Goal: Information Seeking & Learning: Learn about a topic

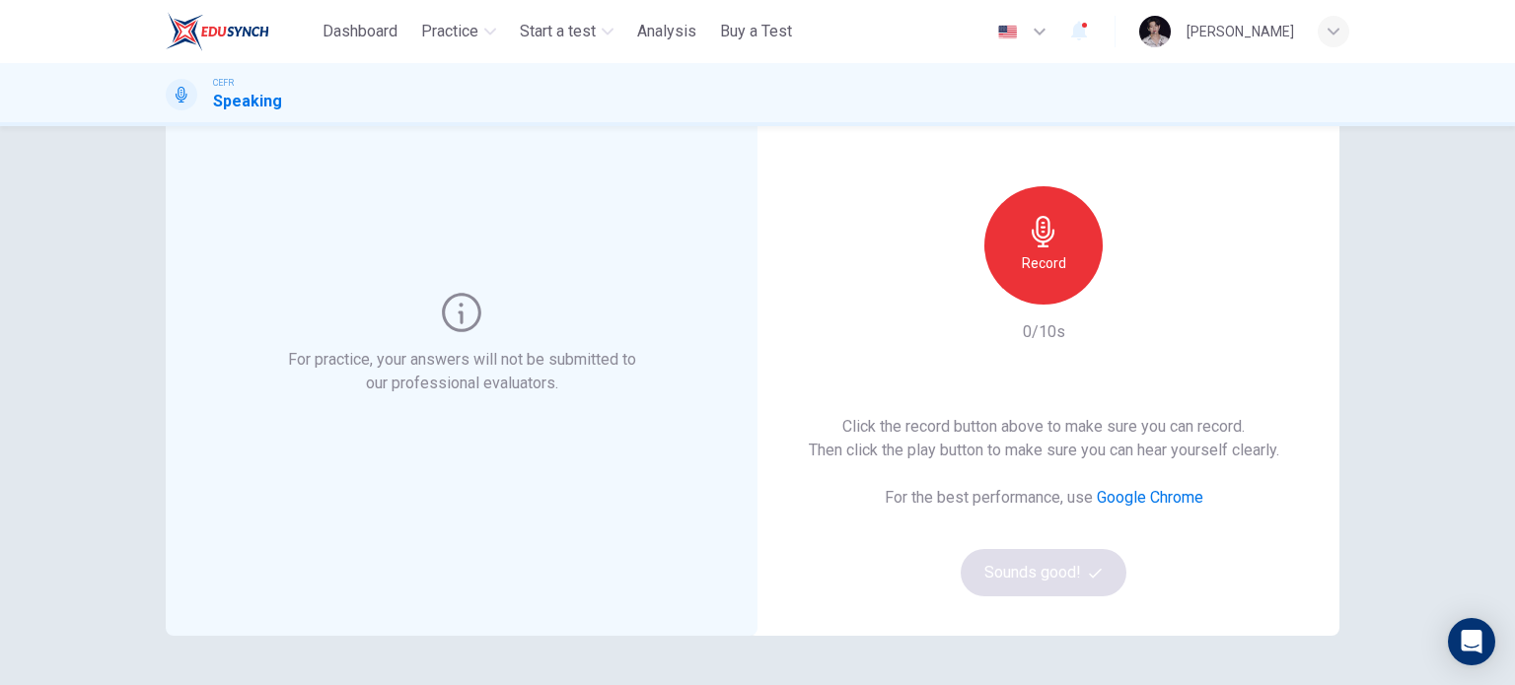
scroll to position [106, 0]
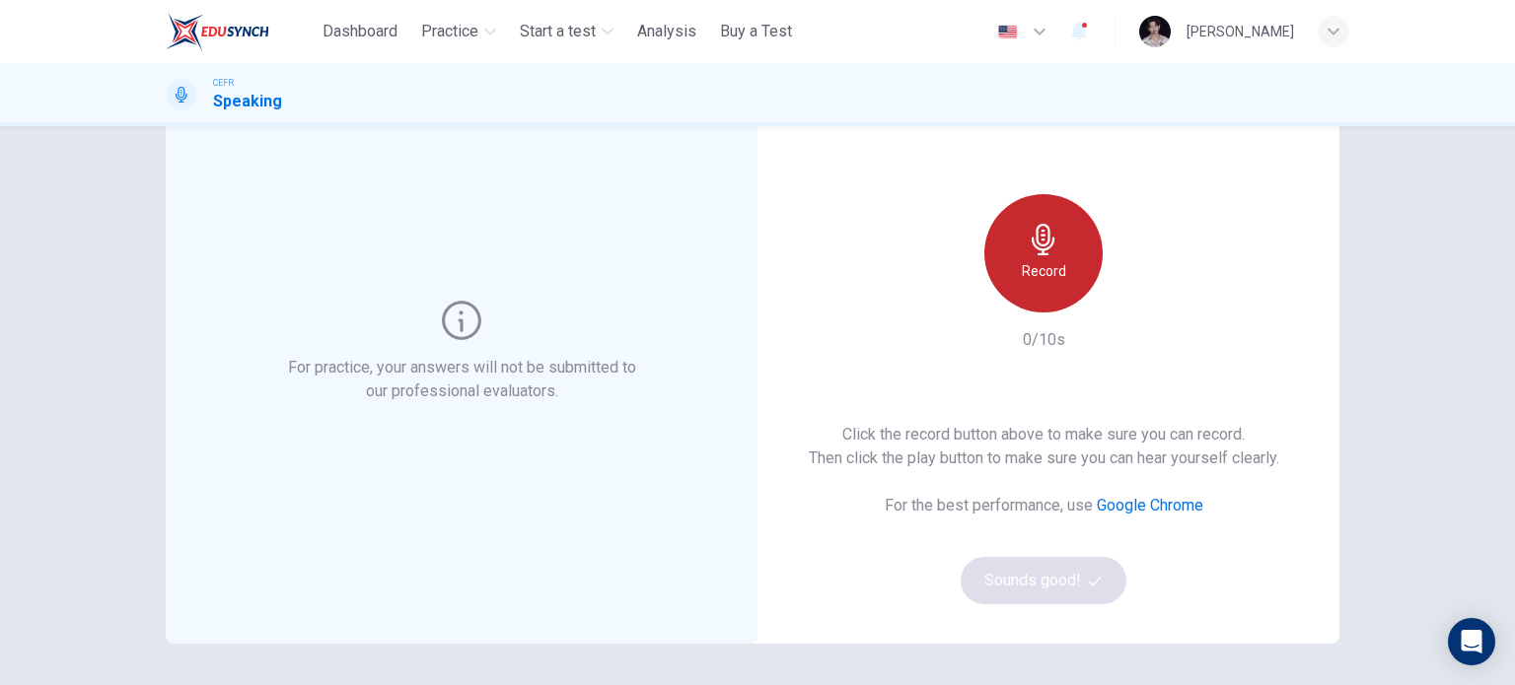
click at [1050, 275] on h6 "Record" at bounding box center [1044, 271] width 44 height 24
click at [1050, 275] on h6 "Stop" at bounding box center [1044, 271] width 30 height 24
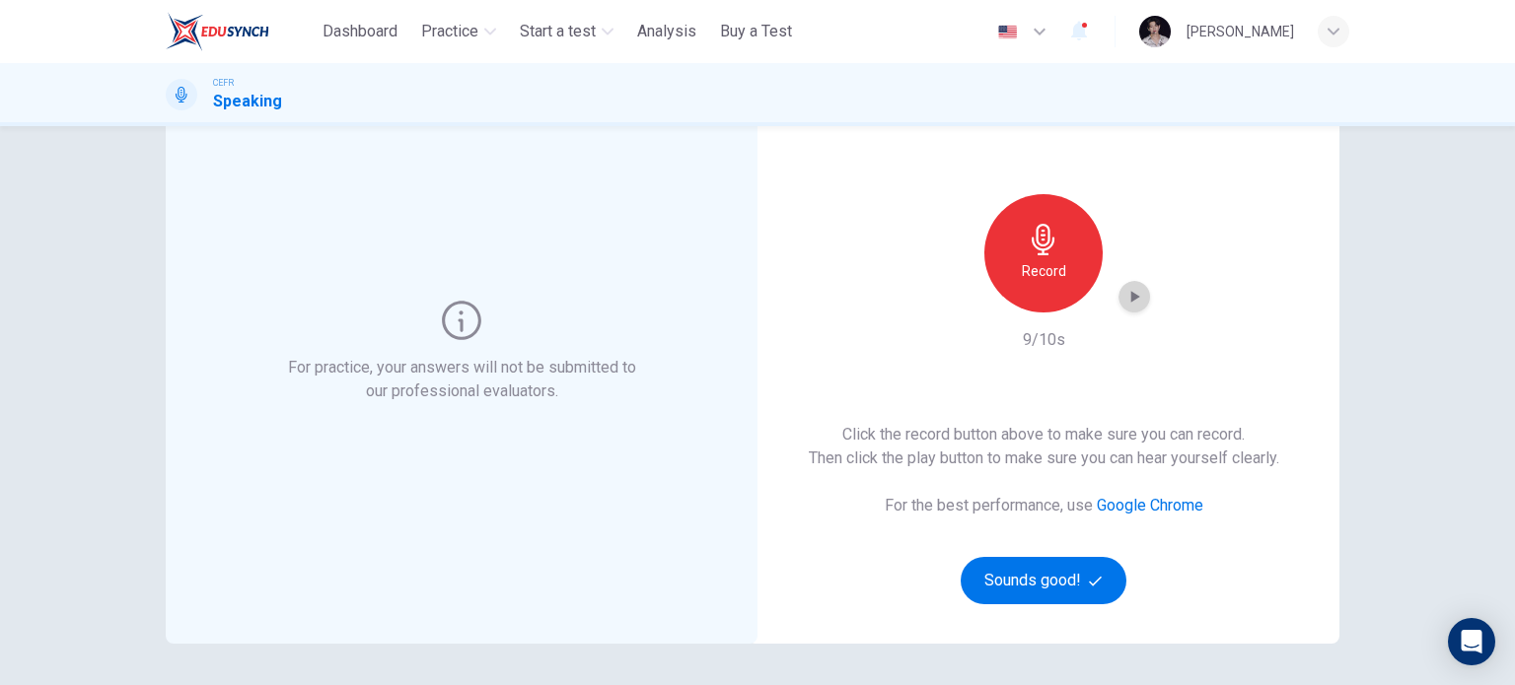
click at [1131, 299] on icon "button" at bounding box center [1135, 297] width 9 height 12
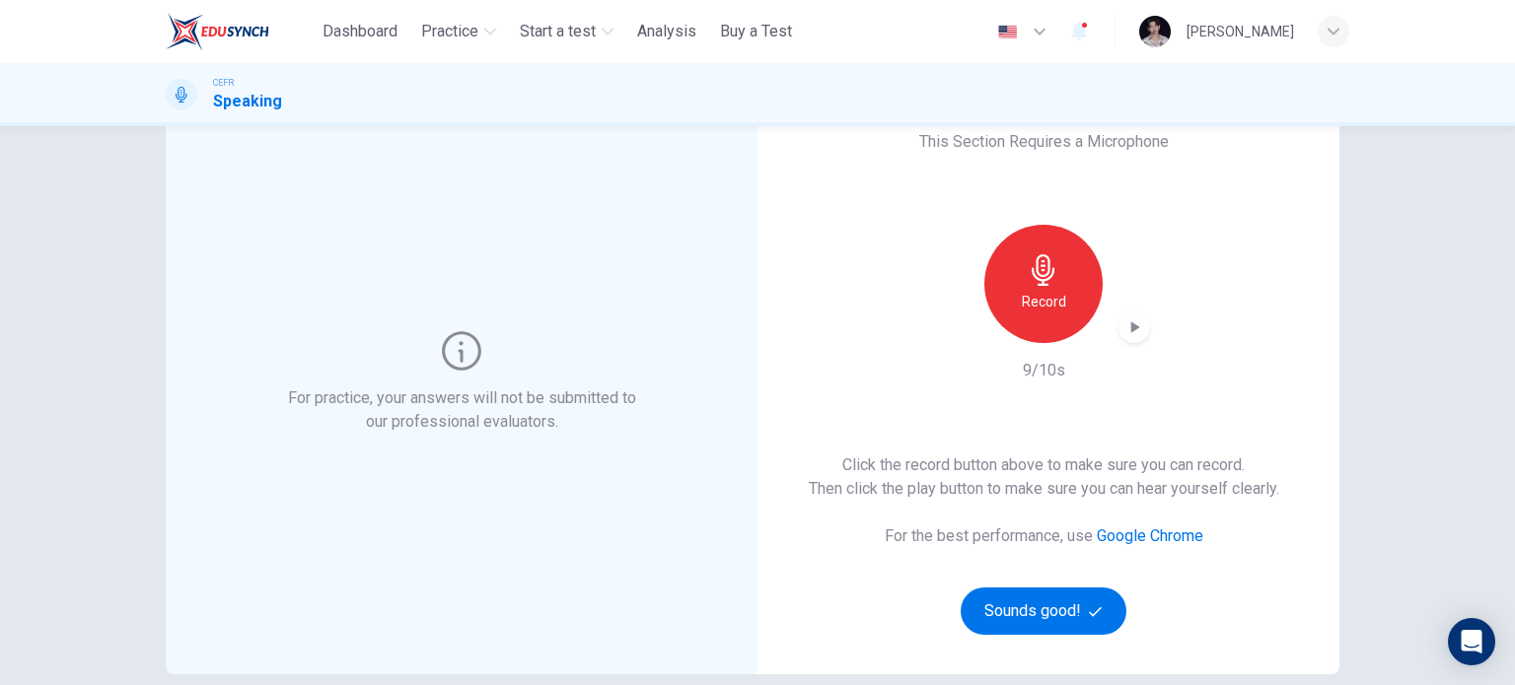
scroll to position [75, 0]
click at [1050, 283] on icon "button" at bounding box center [1044, 270] width 32 height 32
click at [1134, 325] on icon "button" at bounding box center [1134, 328] width 20 height 20
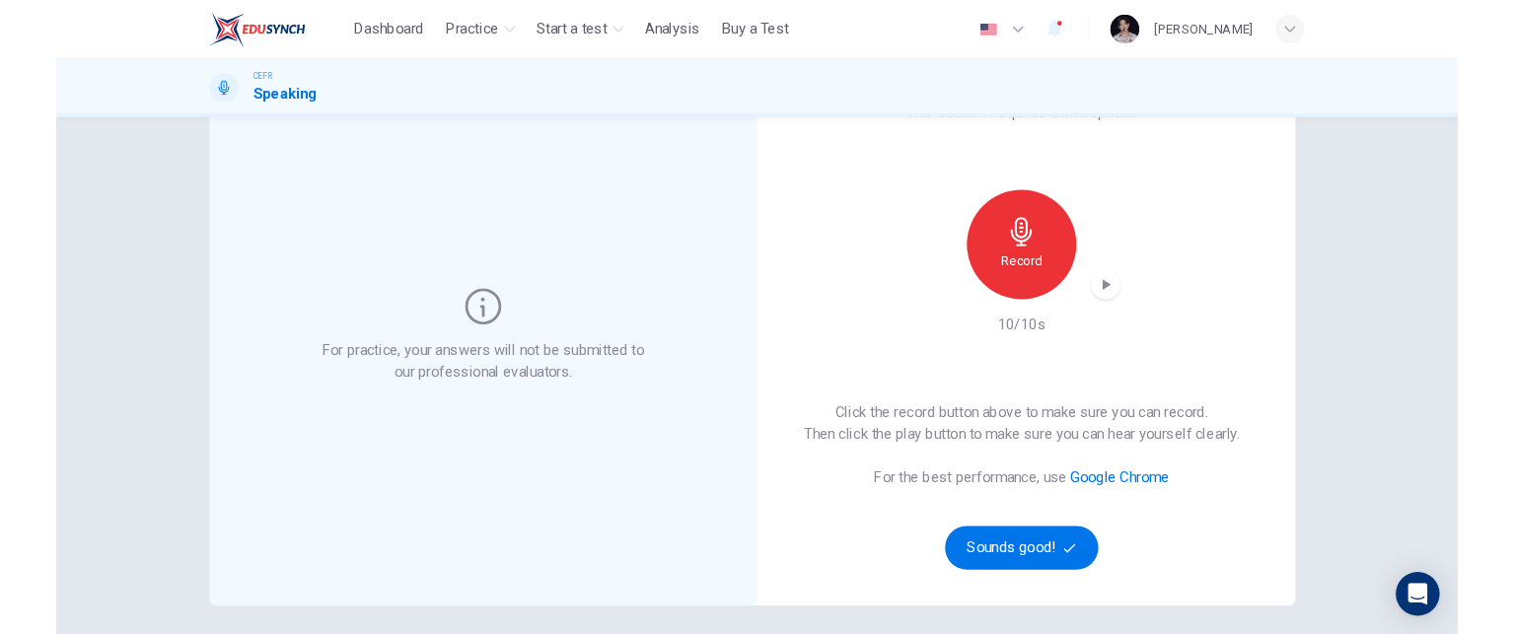
scroll to position [94, 0]
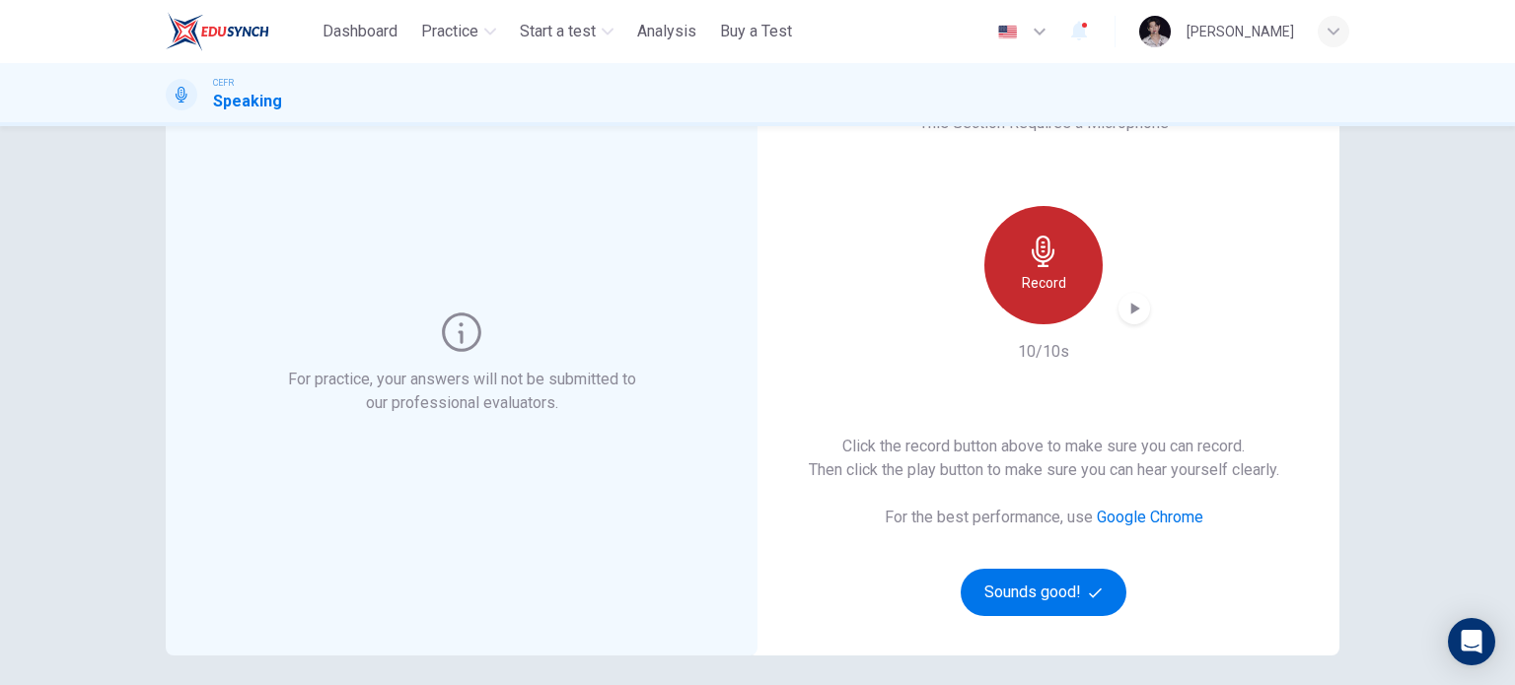
click at [1045, 271] on h6 "Record" at bounding box center [1044, 283] width 44 height 24
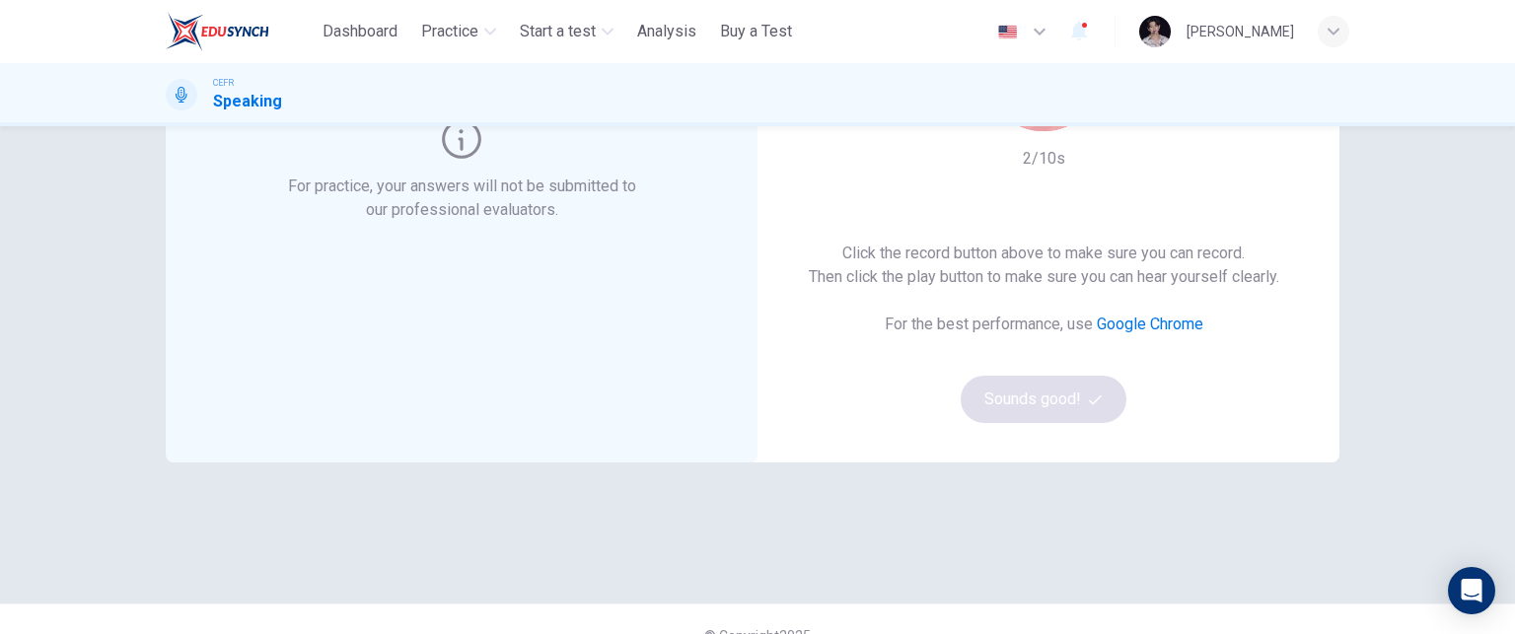
scroll to position [16, 0]
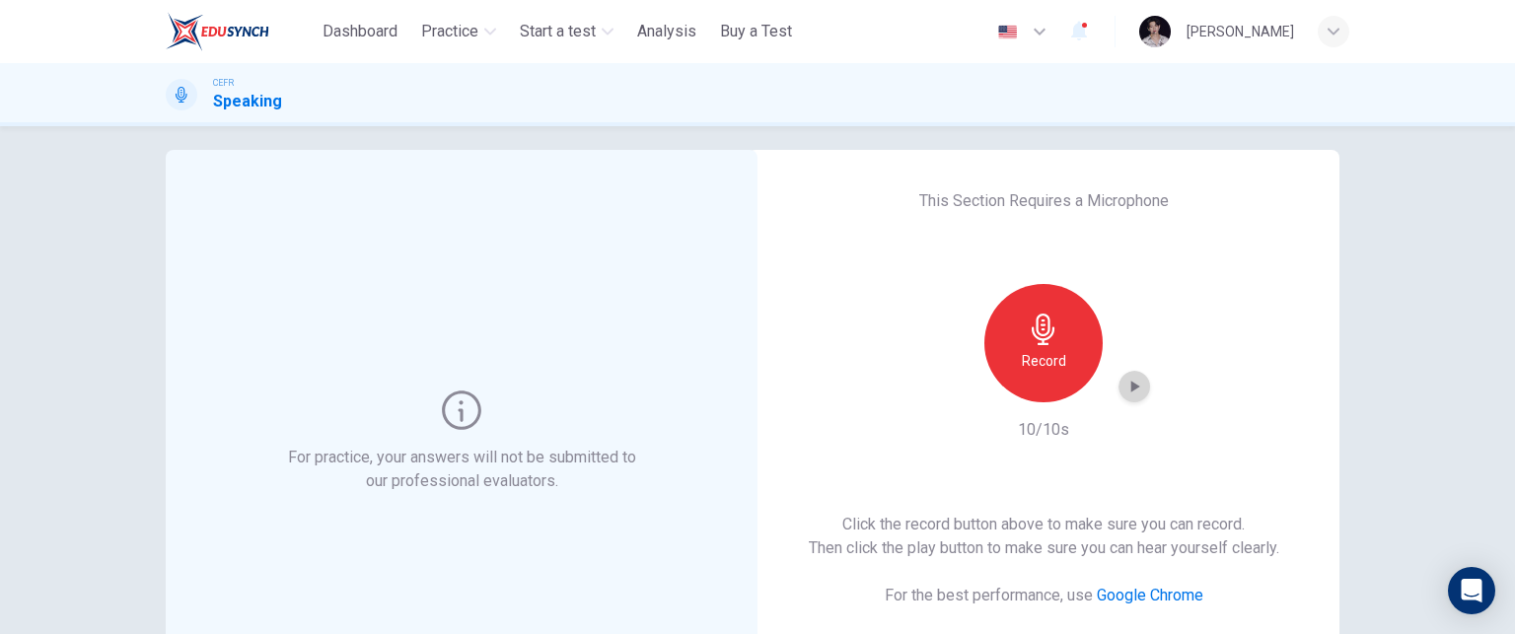
click at [1124, 390] on icon "button" at bounding box center [1134, 387] width 20 height 20
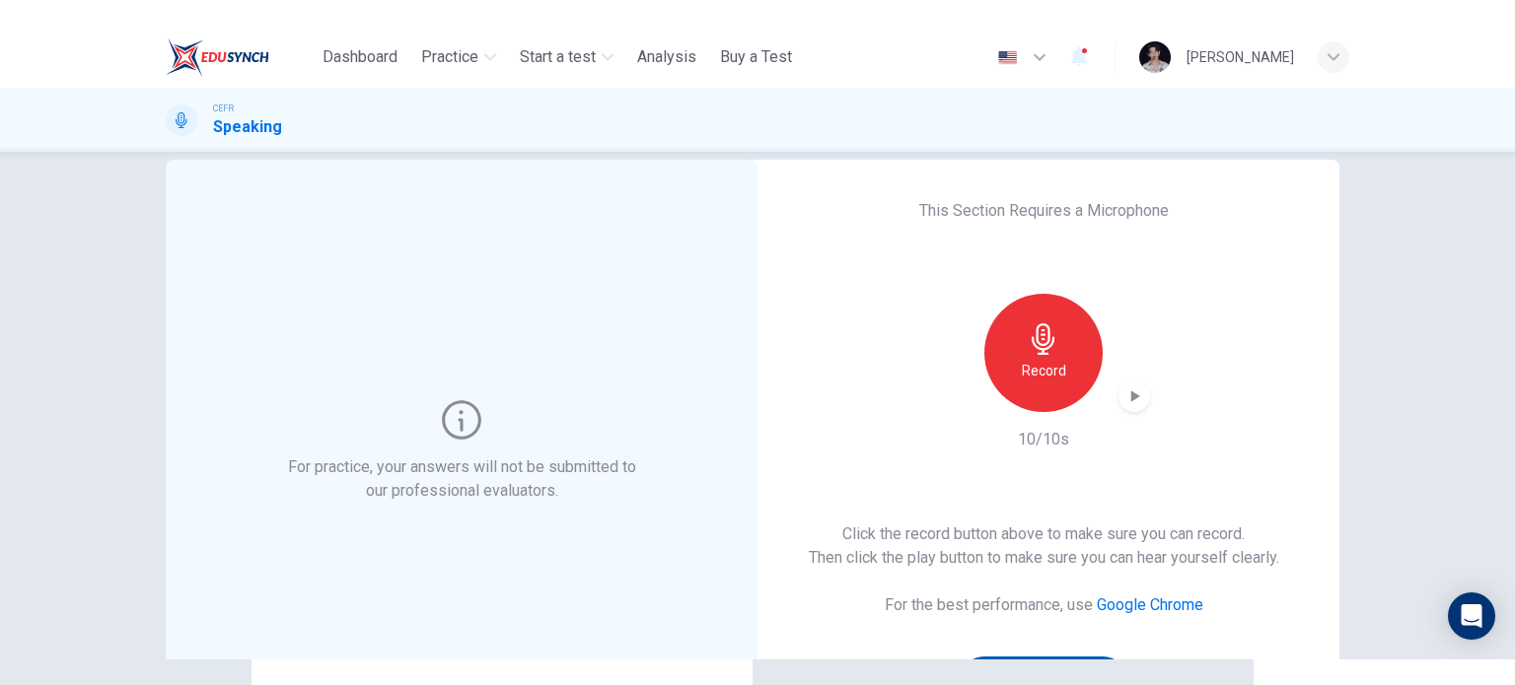
scroll to position [32, 0]
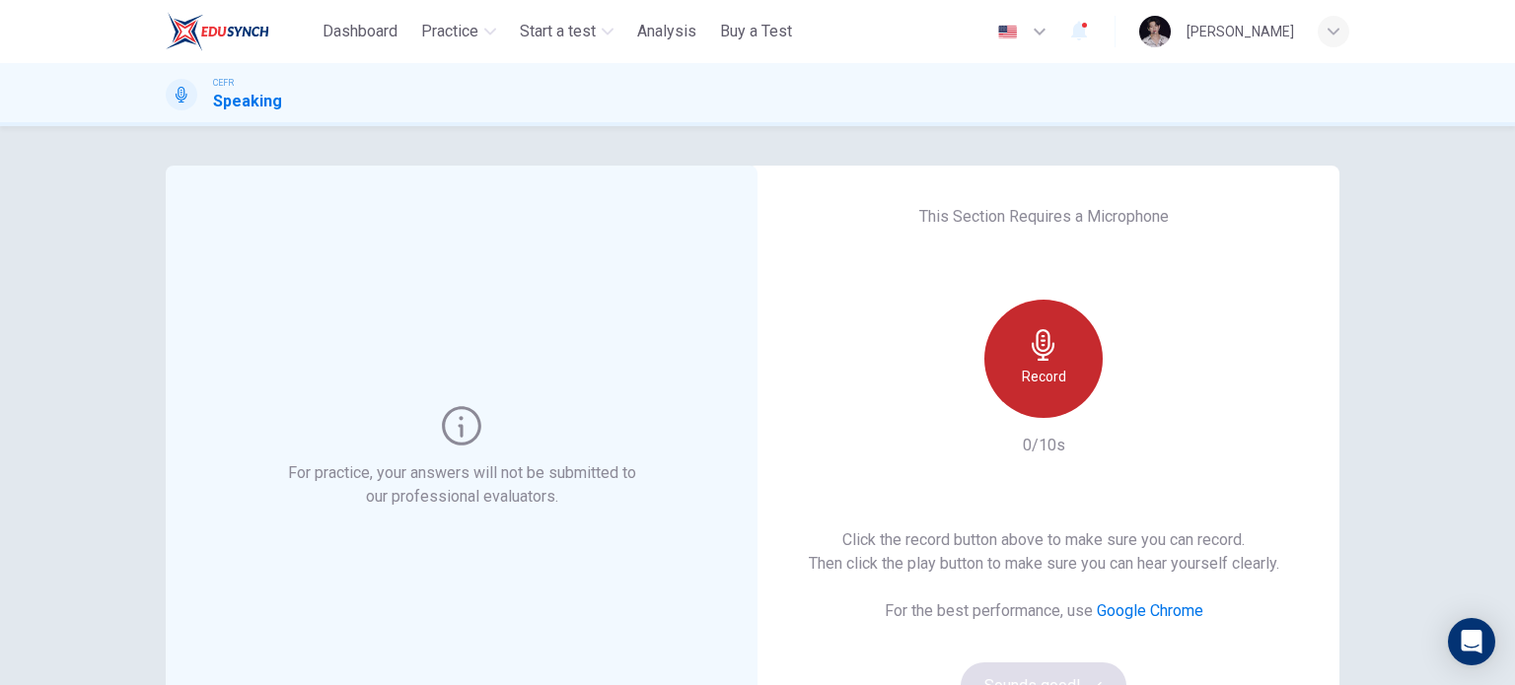
click at [1058, 374] on h6 "Record" at bounding box center [1044, 377] width 44 height 24
click at [1058, 374] on div "Stop" at bounding box center [1043, 359] width 118 height 118
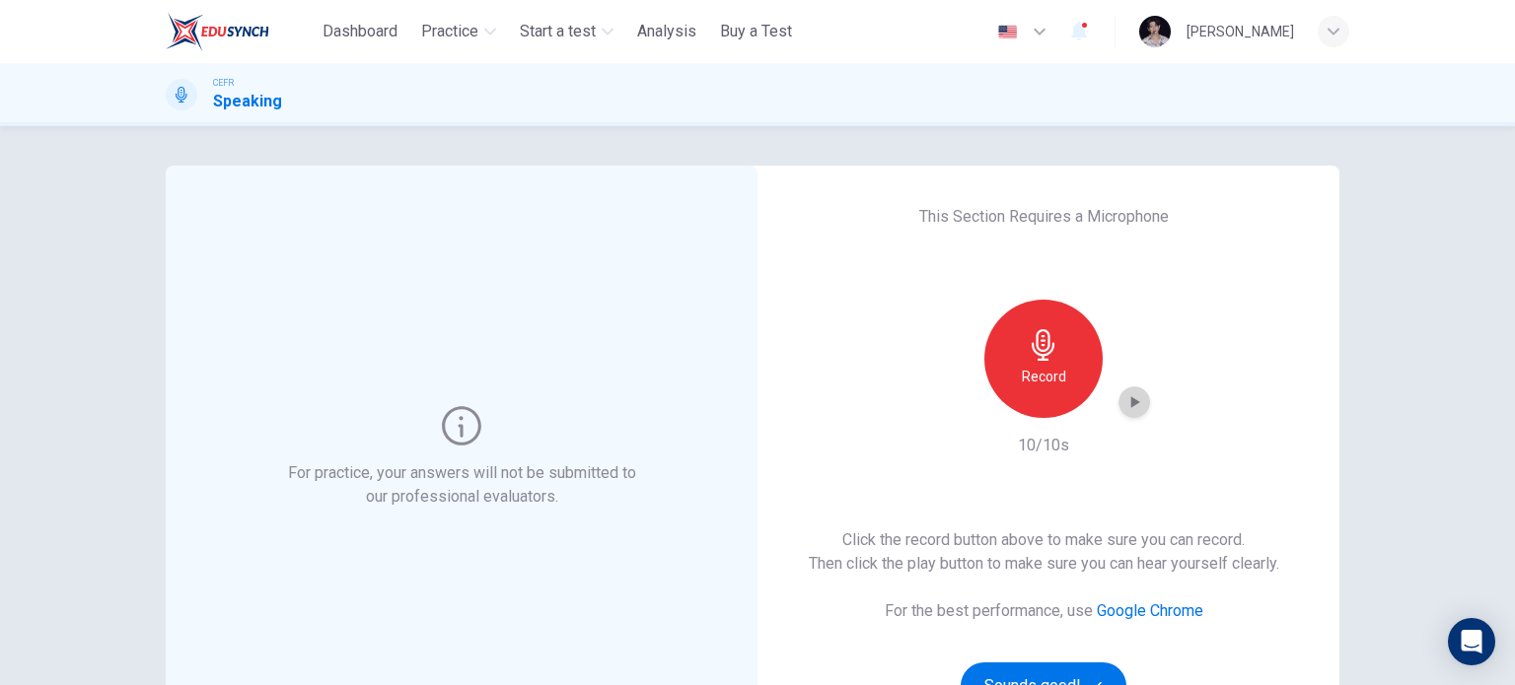
click at [1131, 402] on icon "button" at bounding box center [1135, 402] width 9 height 12
click at [1127, 402] on icon "button" at bounding box center [1134, 403] width 20 height 20
click at [1039, 370] on h6 "Record" at bounding box center [1044, 377] width 44 height 24
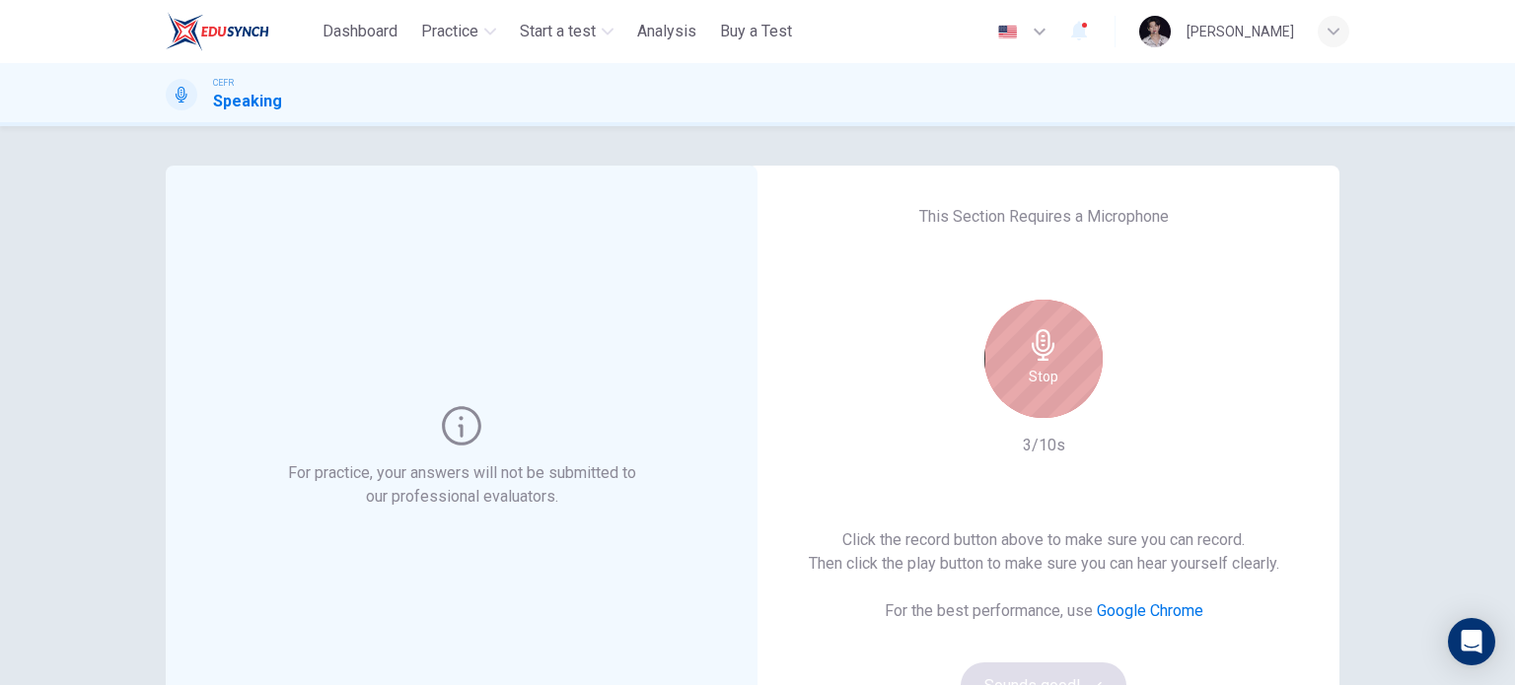
click at [1039, 370] on h6 "Stop" at bounding box center [1044, 377] width 30 height 24
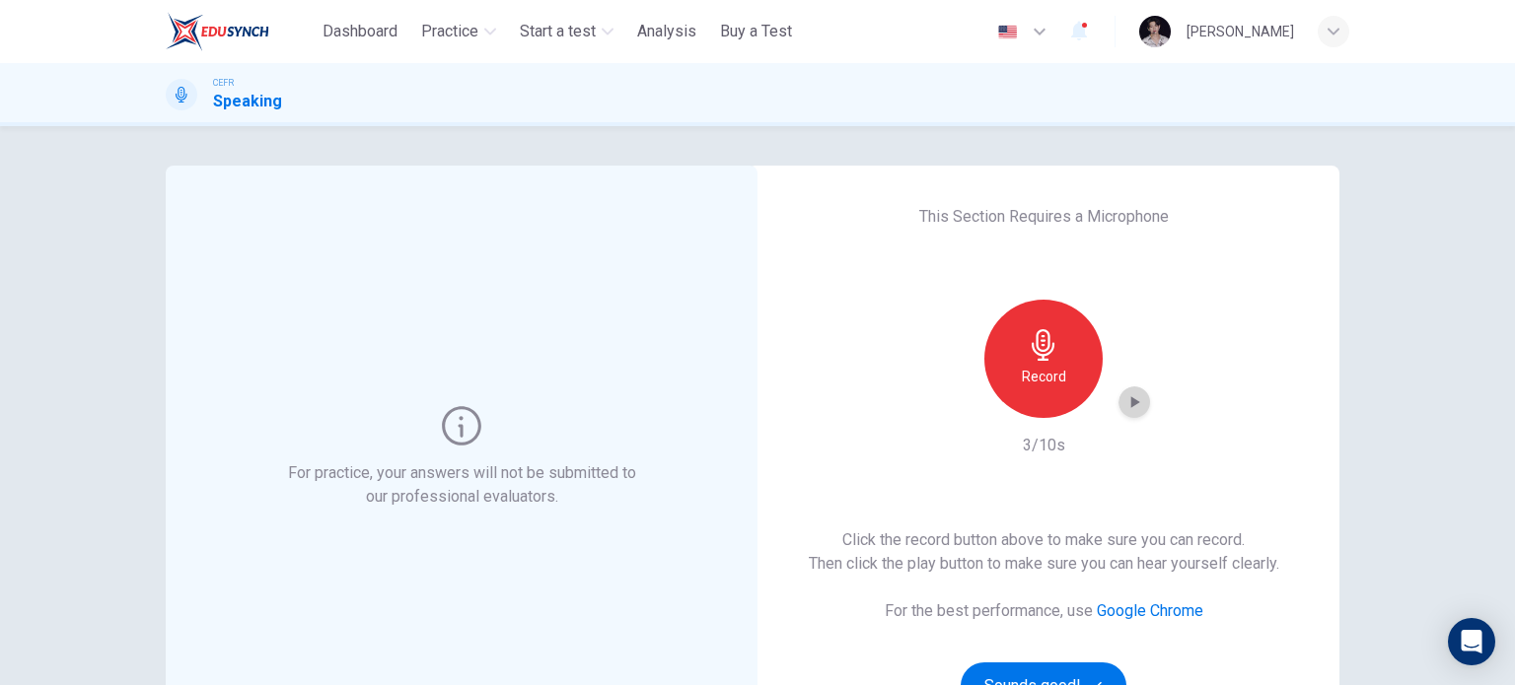
click at [1132, 413] on div "button" at bounding box center [1134, 403] width 32 height 32
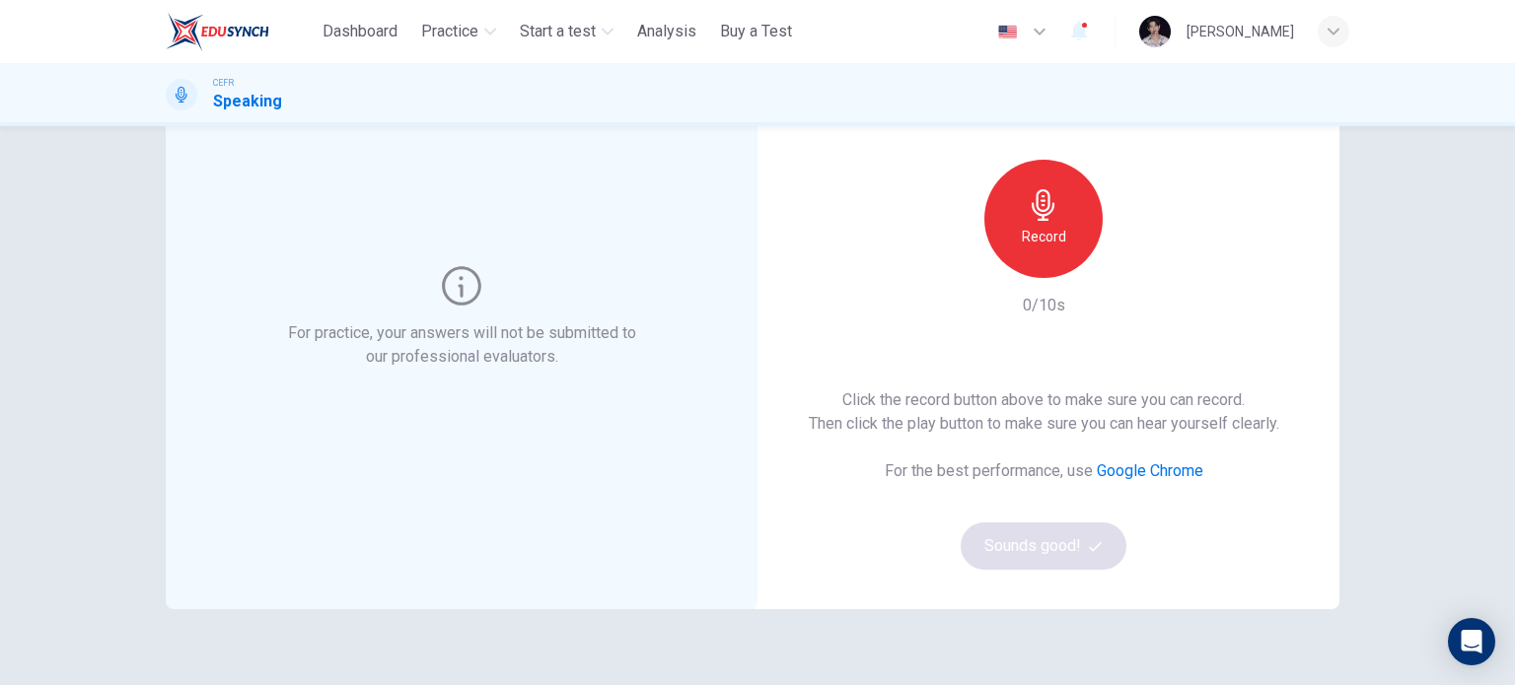
scroll to position [43, 0]
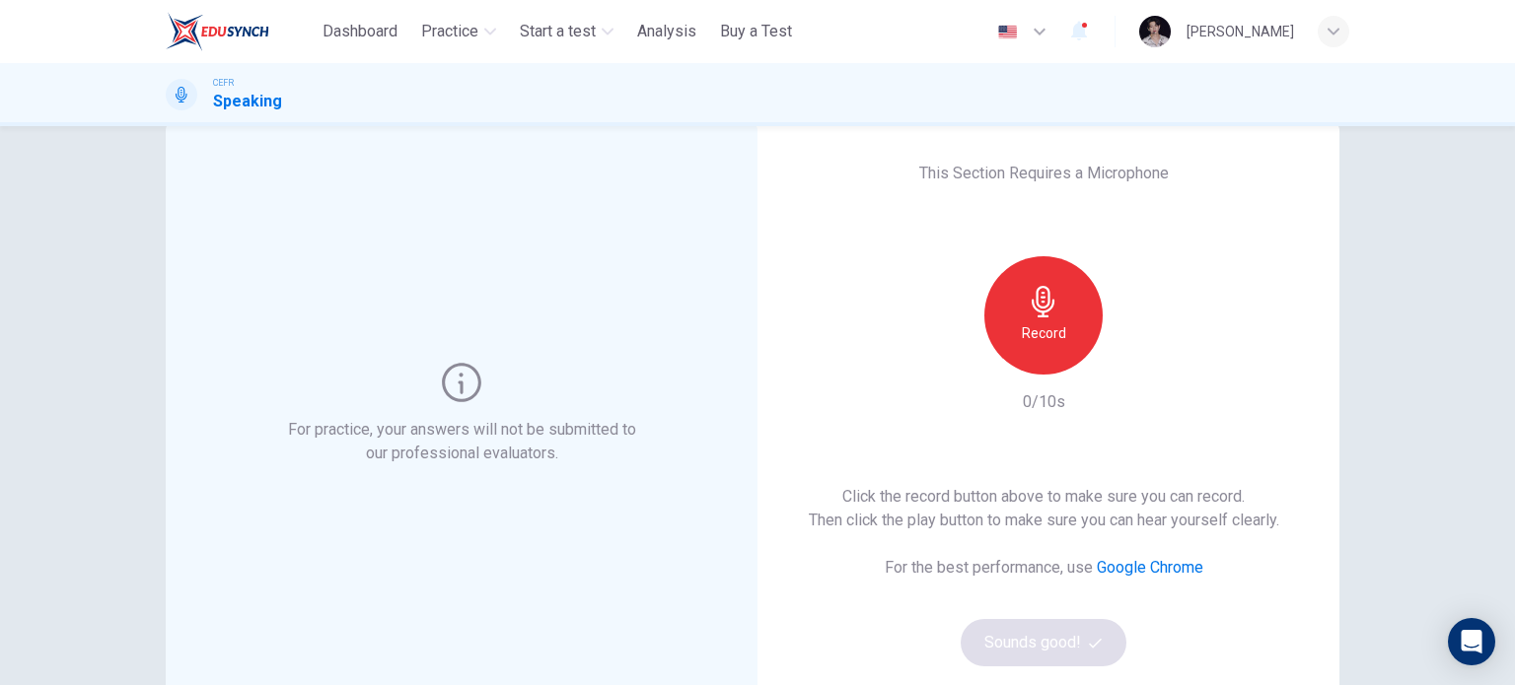
click at [1047, 310] on icon "button" at bounding box center [1044, 302] width 32 height 32
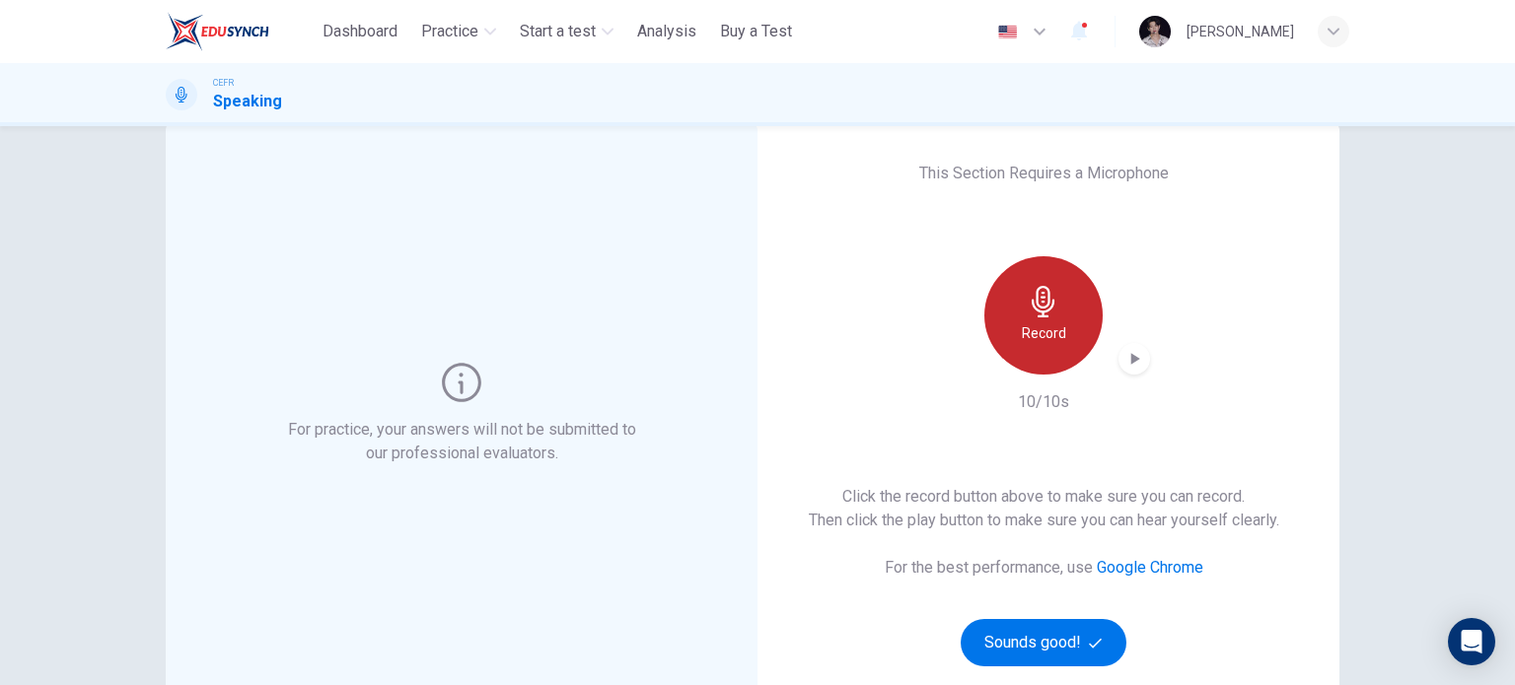
click at [1047, 310] on icon "button" at bounding box center [1044, 302] width 32 height 32
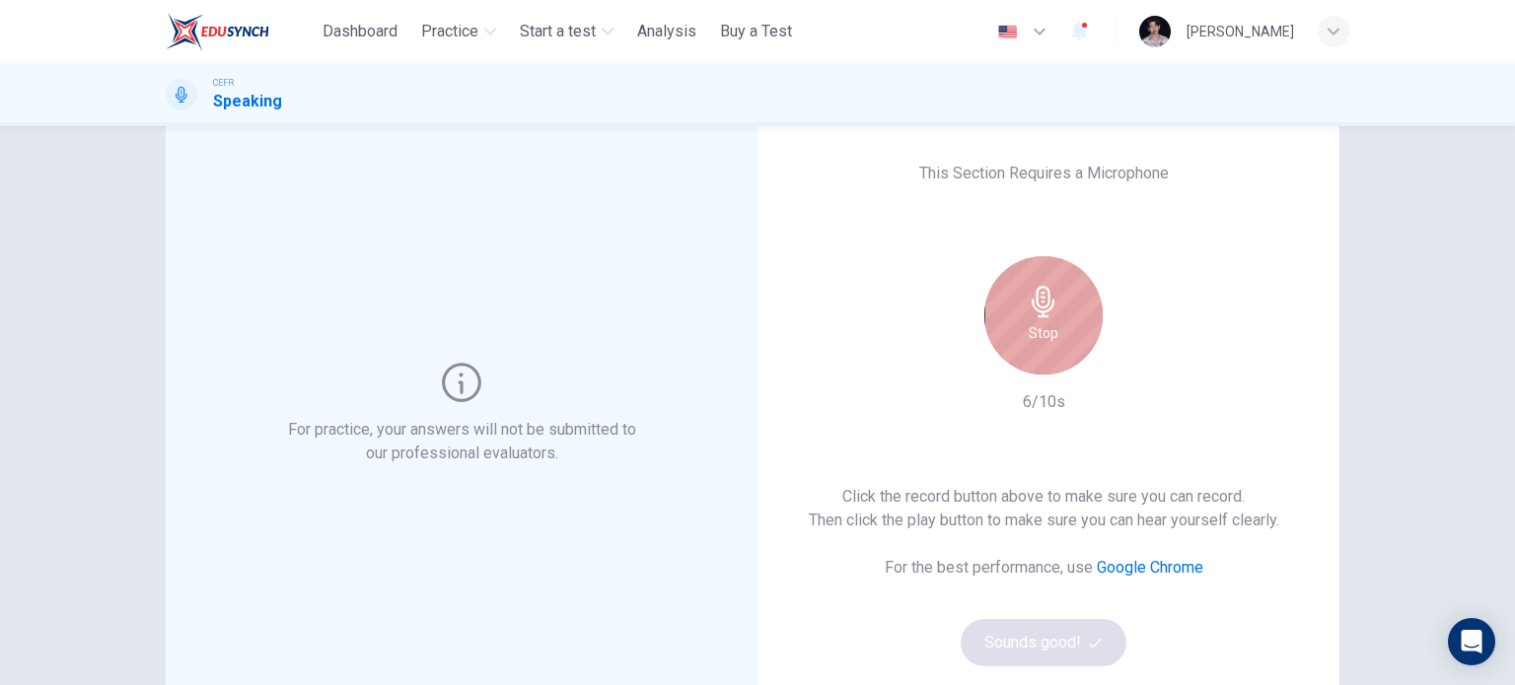
click at [1047, 310] on icon "button" at bounding box center [1044, 302] width 32 height 32
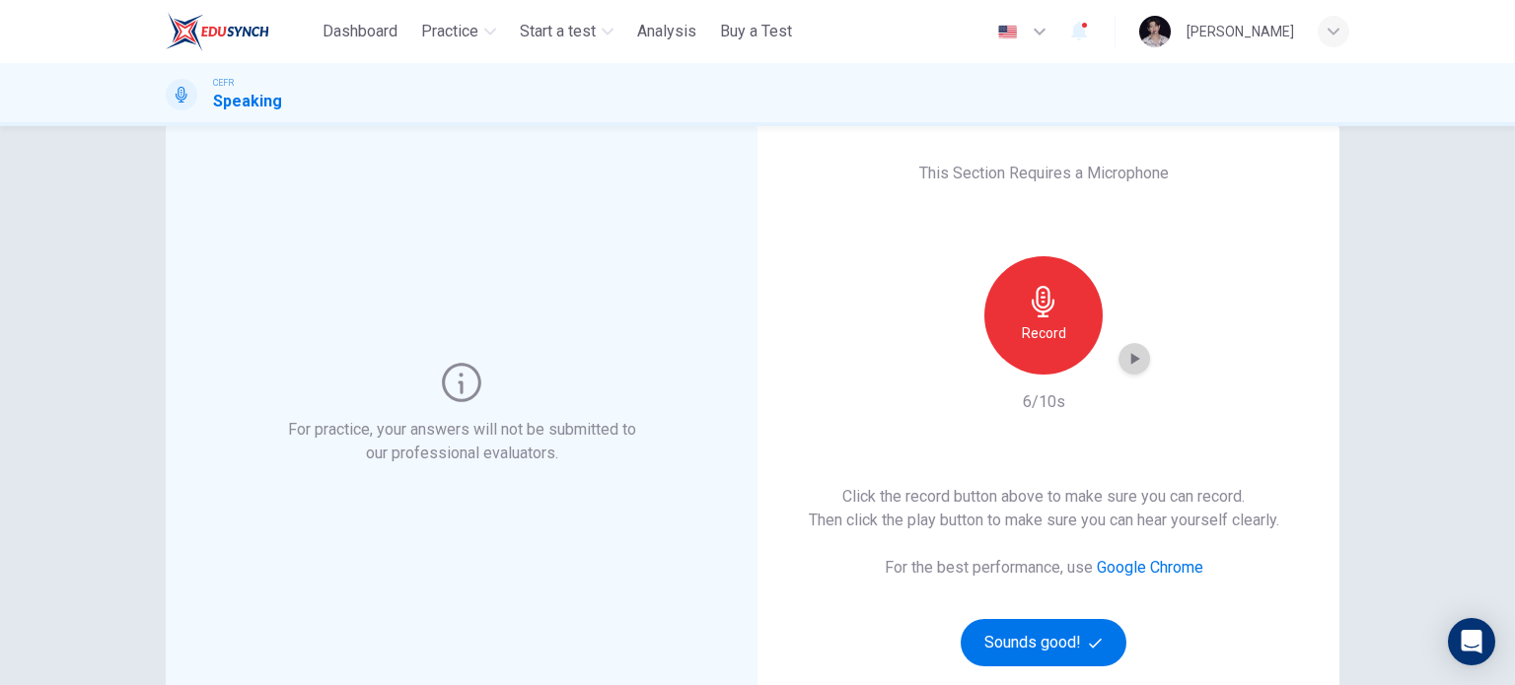
click at [1136, 359] on icon "button" at bounding box center [1134, 359] width 20 height 20
click at [1006, 657] on button "Sounds good!" at bounding box center [1044, 642] width 166 height 47
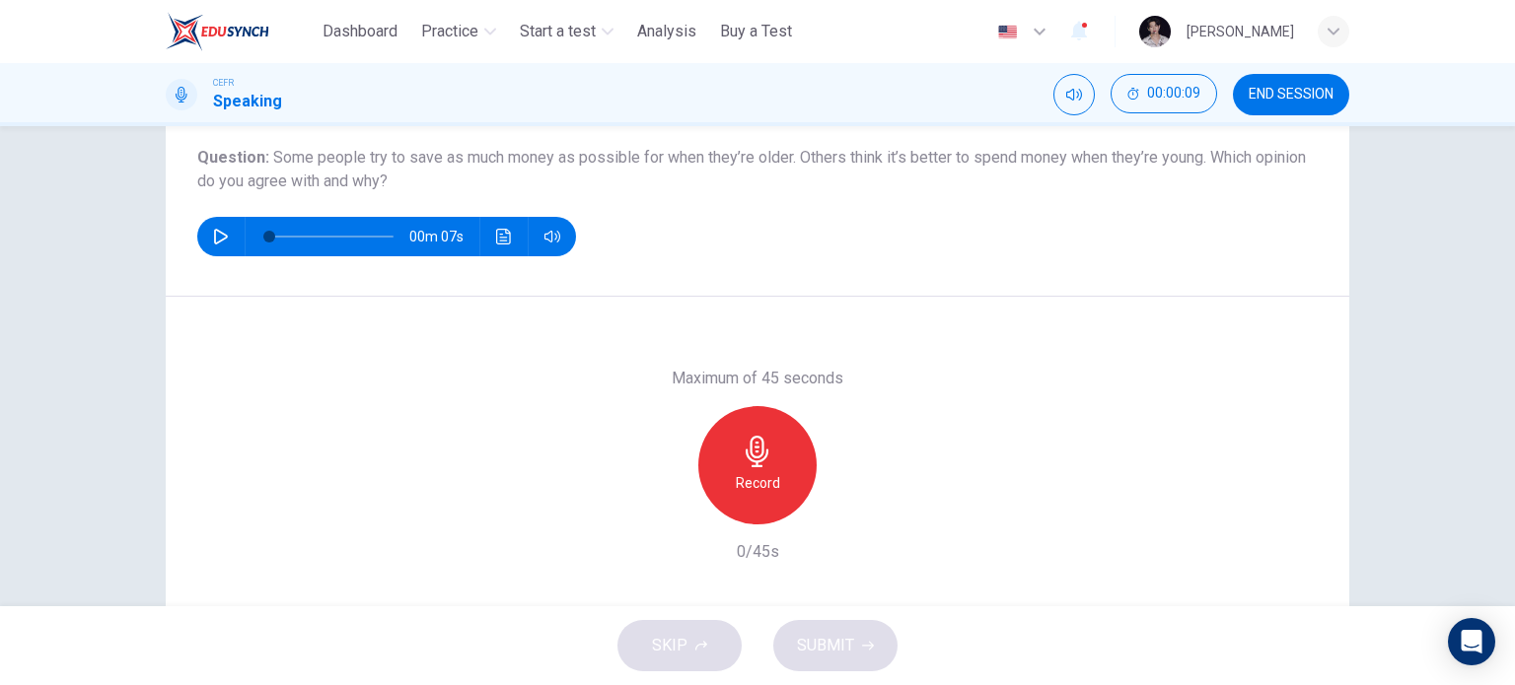
scroll to position [193, 0]
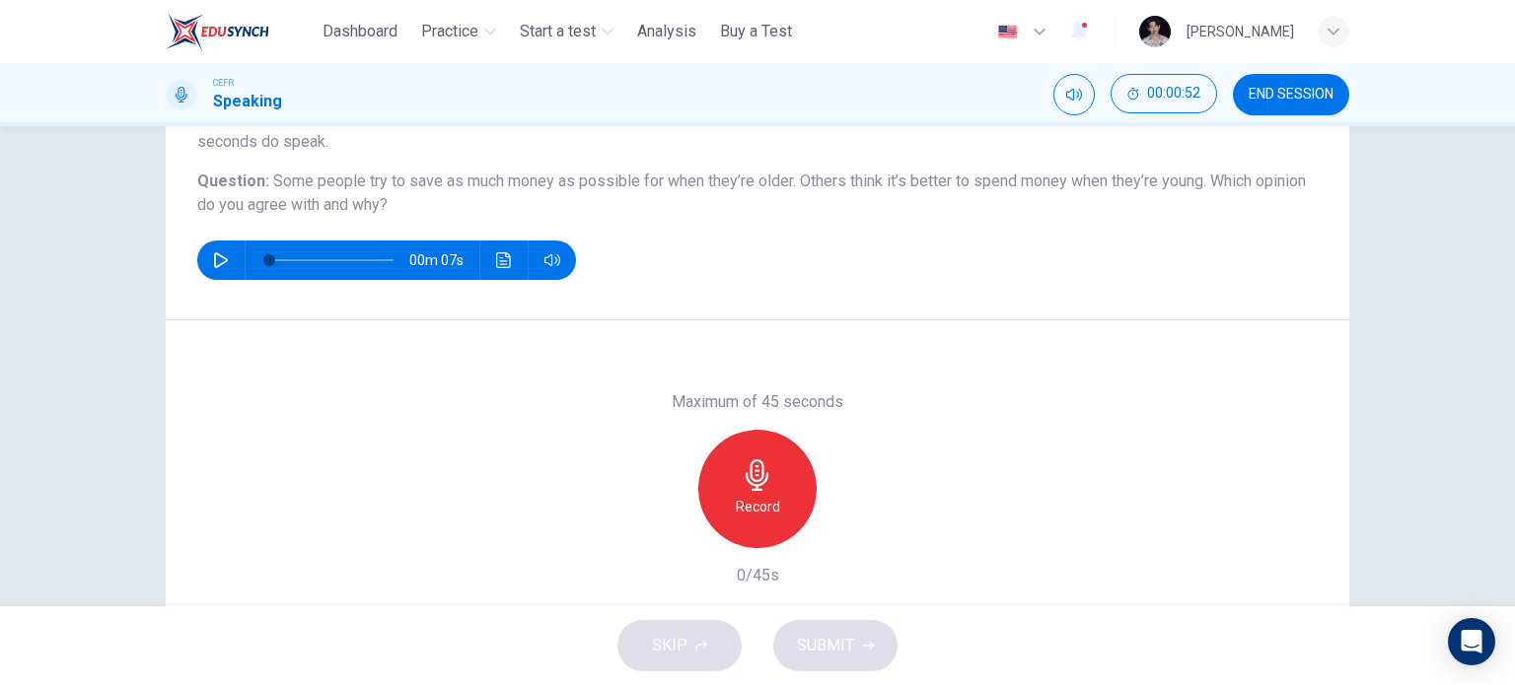
click at [773, 490] on div "Record" at bounding box center [757, 489] width 118 height 118
click at [773, 490] on div "Stop" at bounding box center [757, 489] width 118 height 118
click at [845, 539] on icon "button" at bounding box center [848, 533] width 20 height 20
click at [858, 648] on button "SUBMIT" at bounding box center [835, 645] width 124 height 51
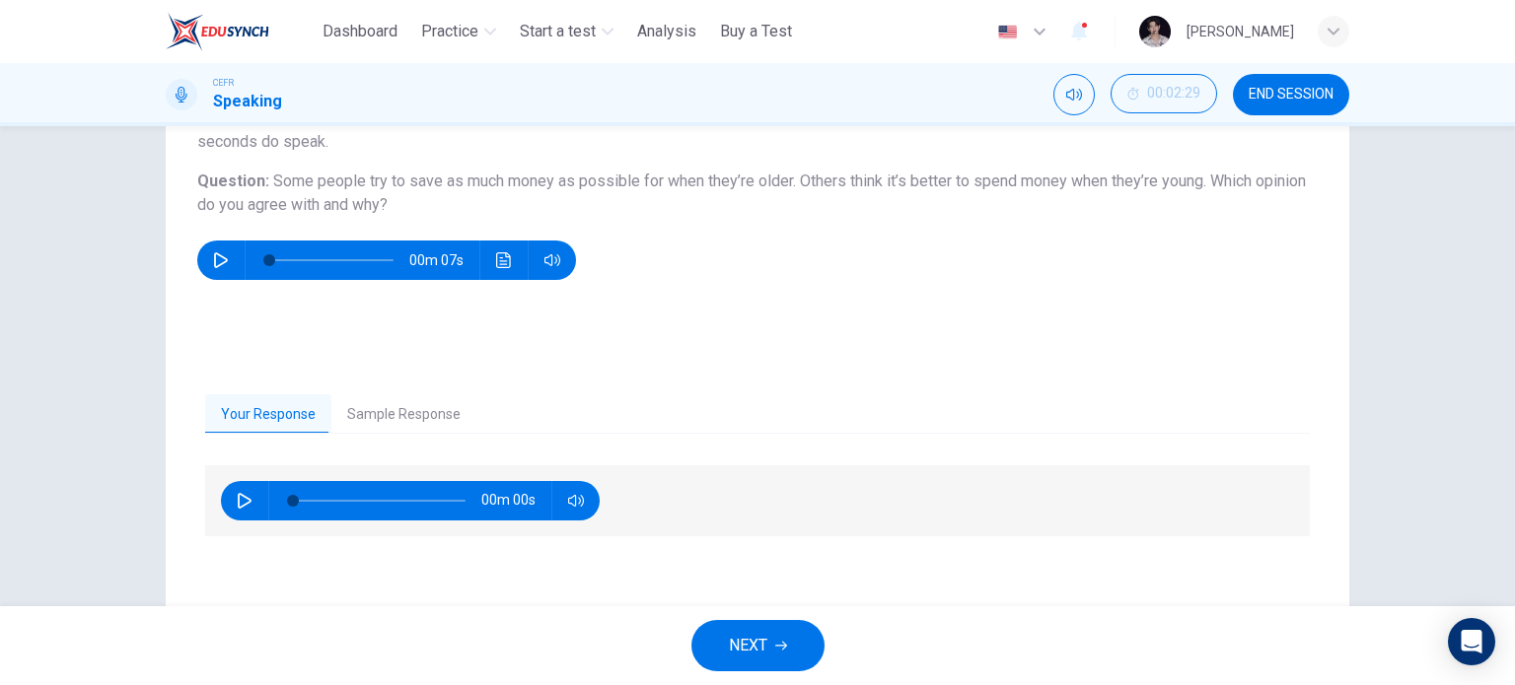
scroll to position [284, 0]
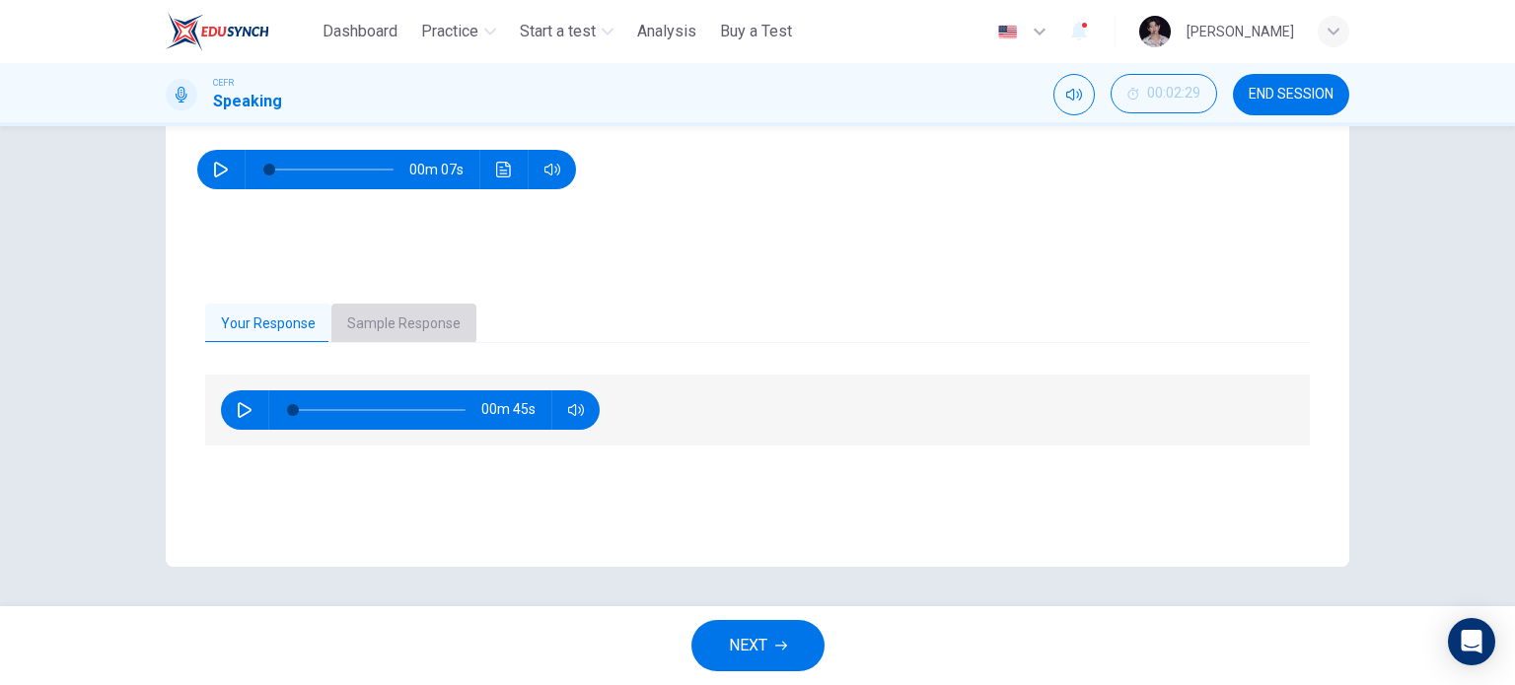
click at [386, 313] on button "Sample Response" at bounding box center [403, 324] width 145 height 41
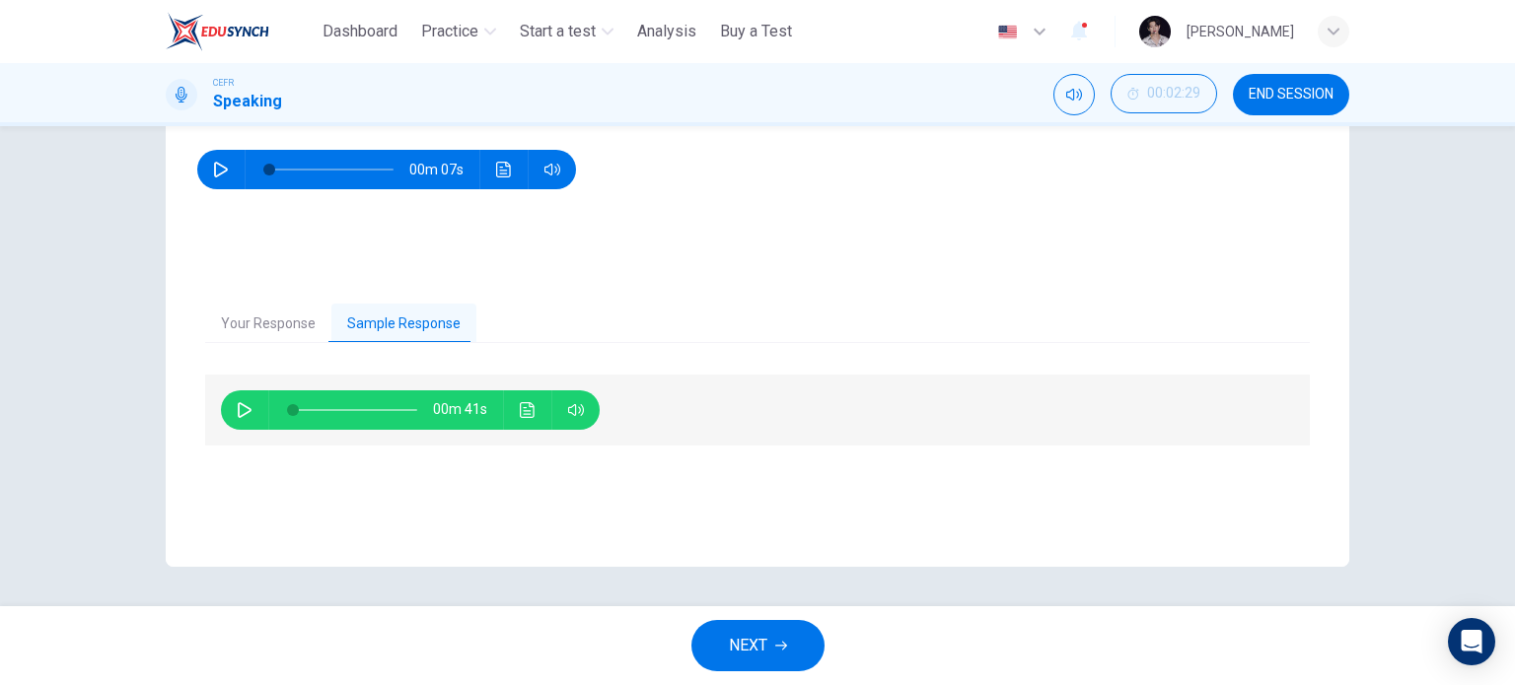
click at [239, 403] on icon "button" at bounding box center [245, 410] width 16 height 16
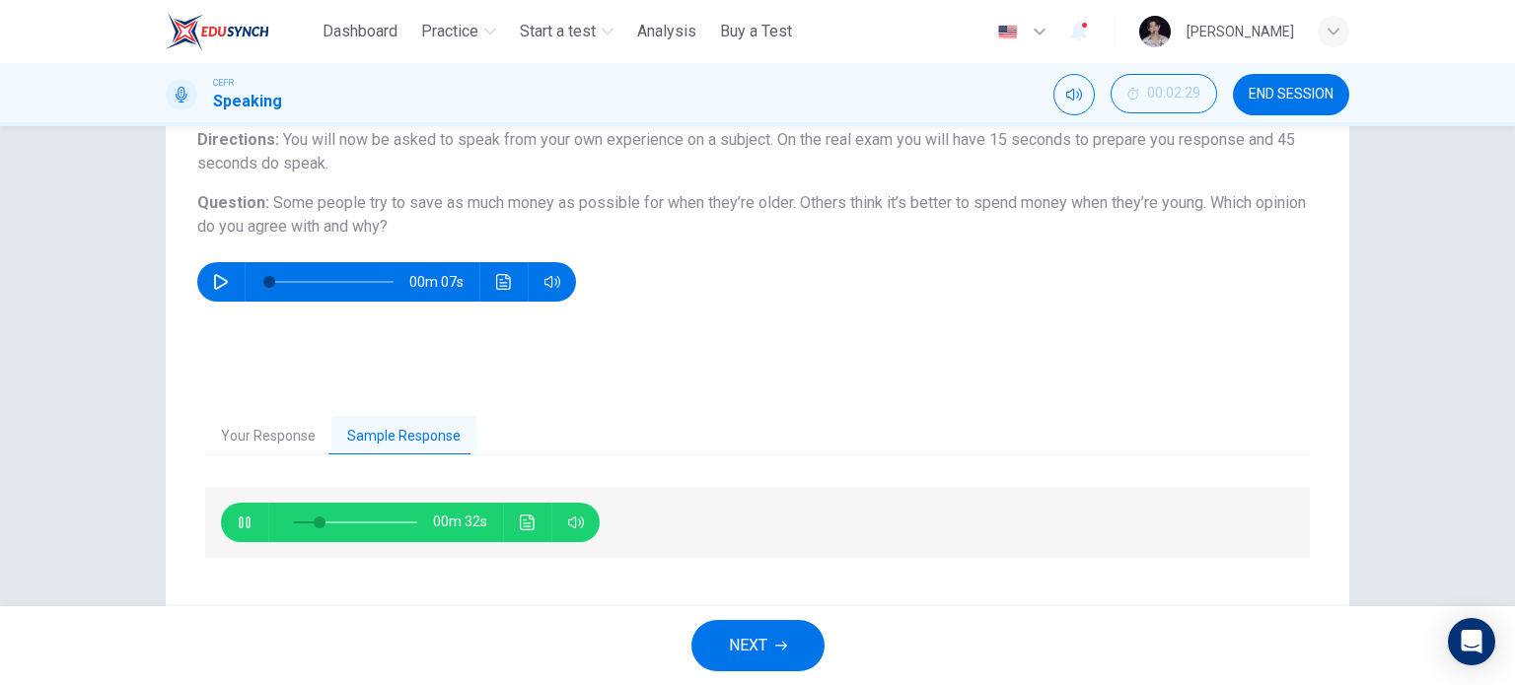
scroll to position [197, 0]
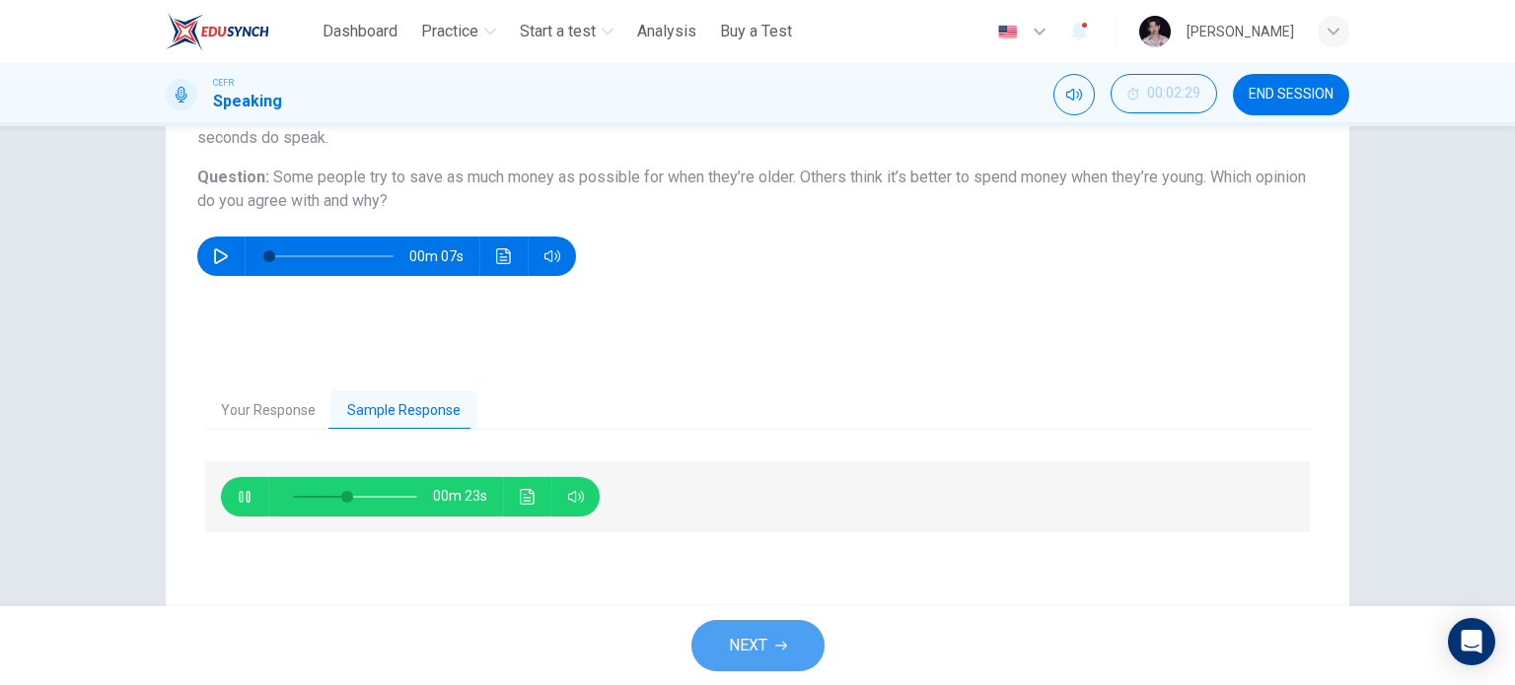
type input "**"
click at [753, 642] on span "NEXT" at bounding box center [748, 646] width 38 height 28
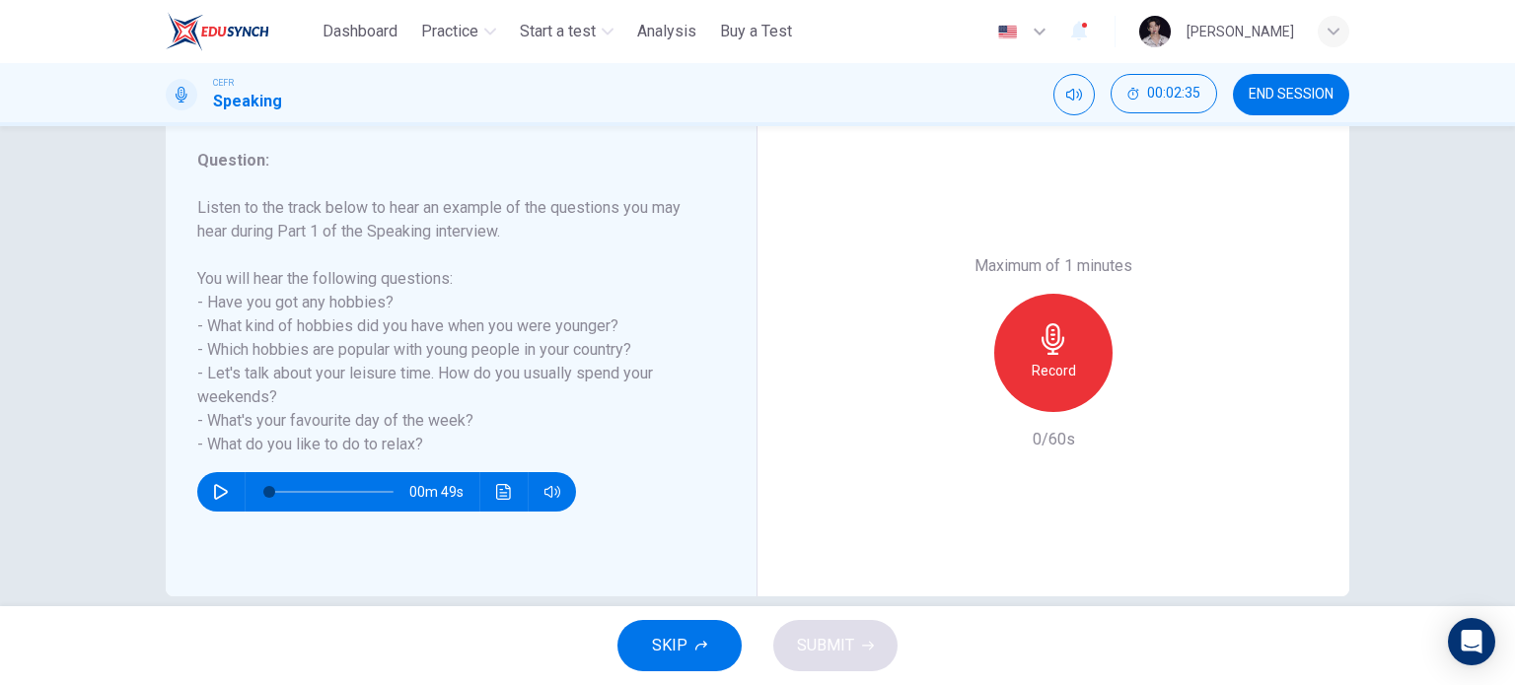
scroll to position [256, 0]
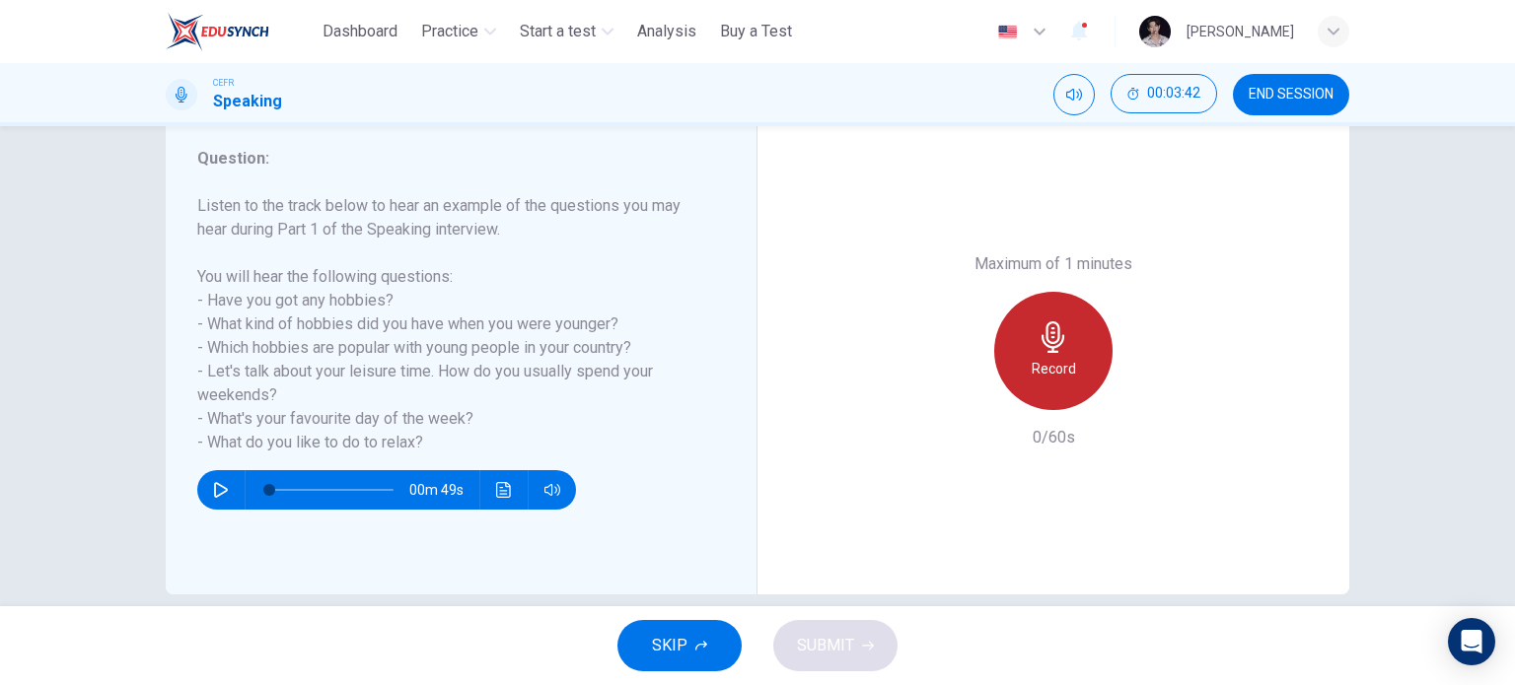
click at [1062, 325] on icon "button" at bounding box center [1054, 338] width 32 height 32
click at [1052, 365] on h6 "Record" at bounding box center [1054, 369] width 44 height 24
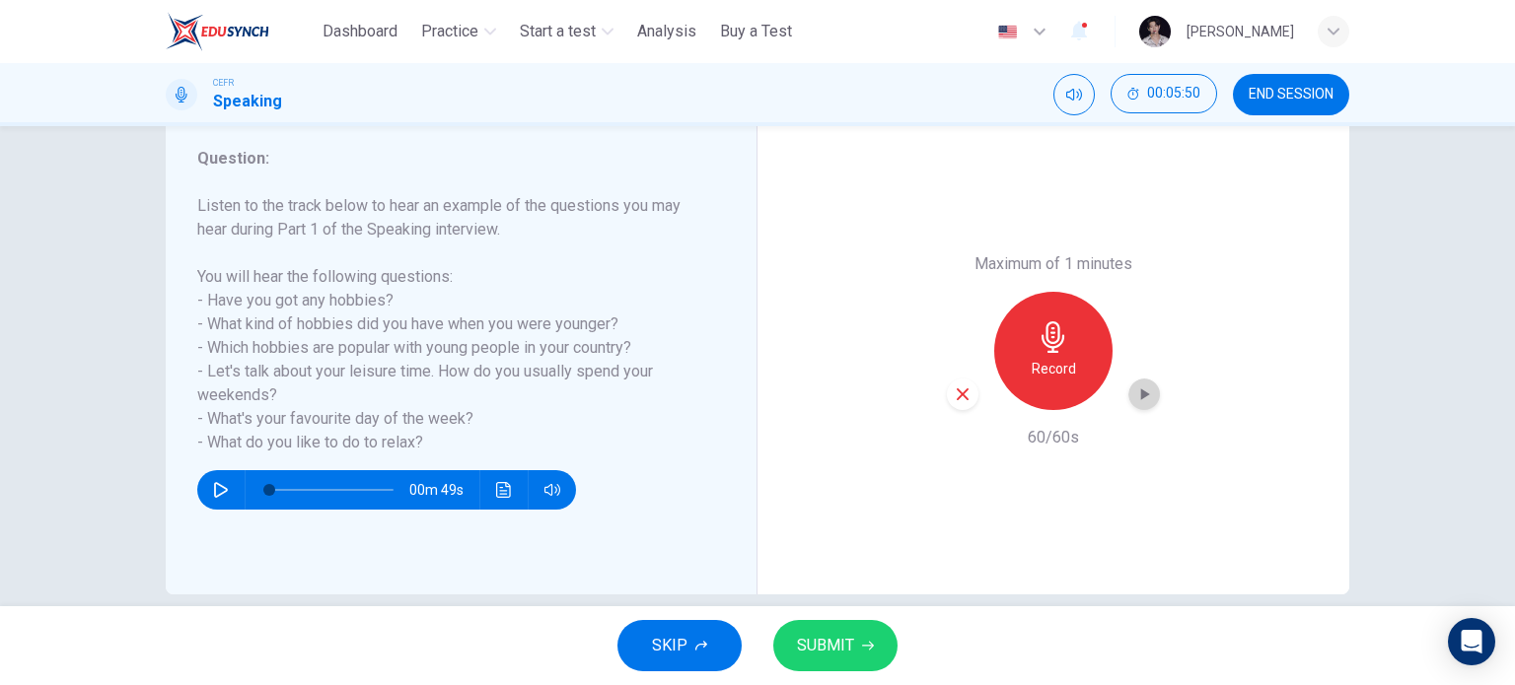
click at [1134, 394] on icon "button" at bounding box center [1144, 395] width 20 height 20
click at [805, 643] on span "SUBMIT" at bounding box center [825, 646] width 57 height 28
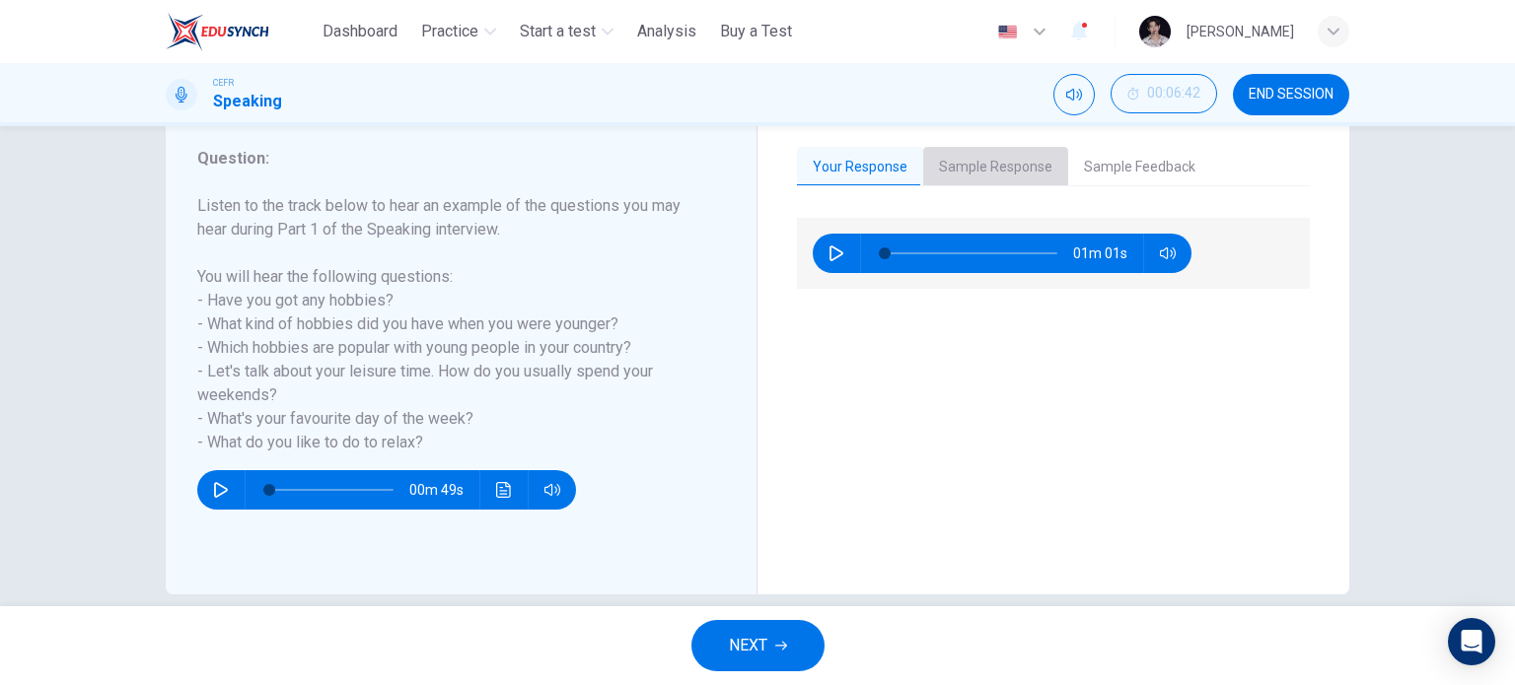
click at [1021, 178] on button "Sample Response" at bounding box center [995, 167] width 145 height 41
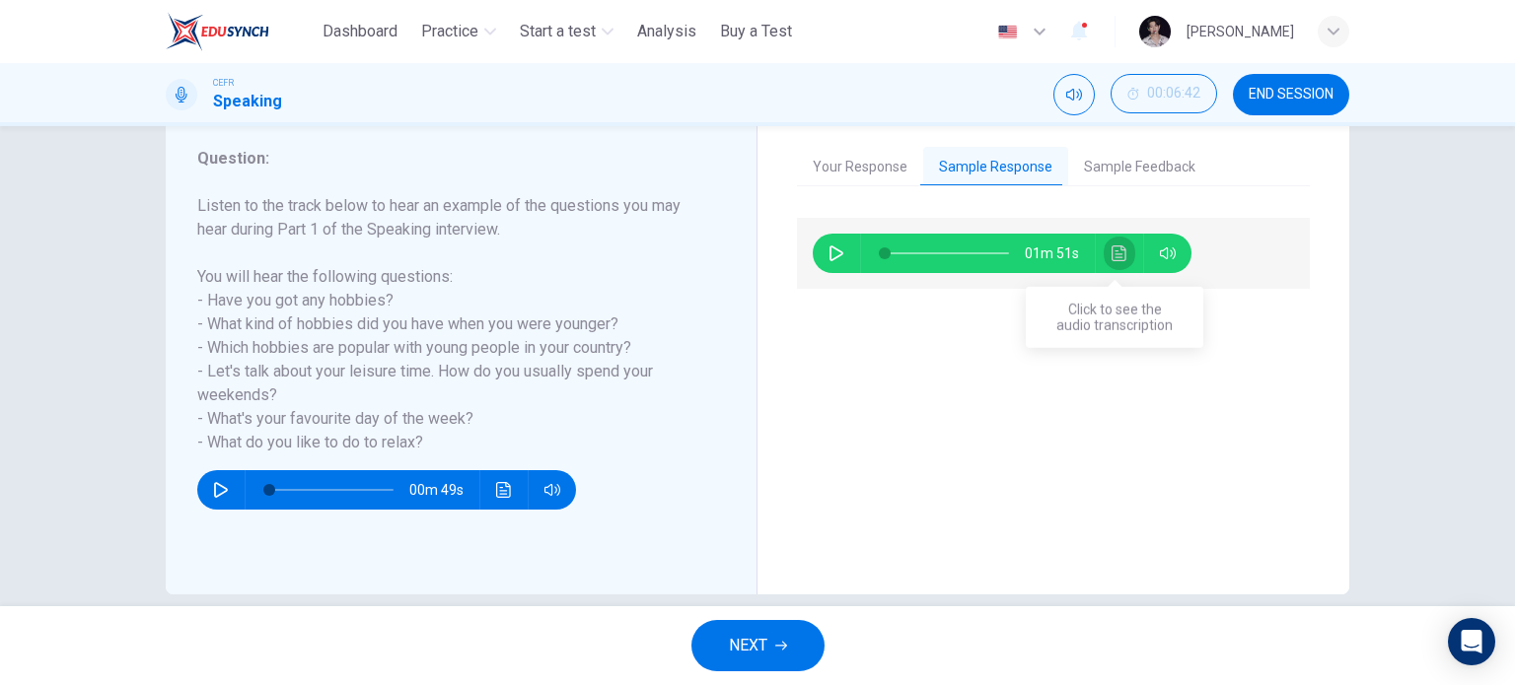
click at [1113, 253] on icon "Click to see the audio transcription" at bounding box center [1118, 254] width 15 height 16
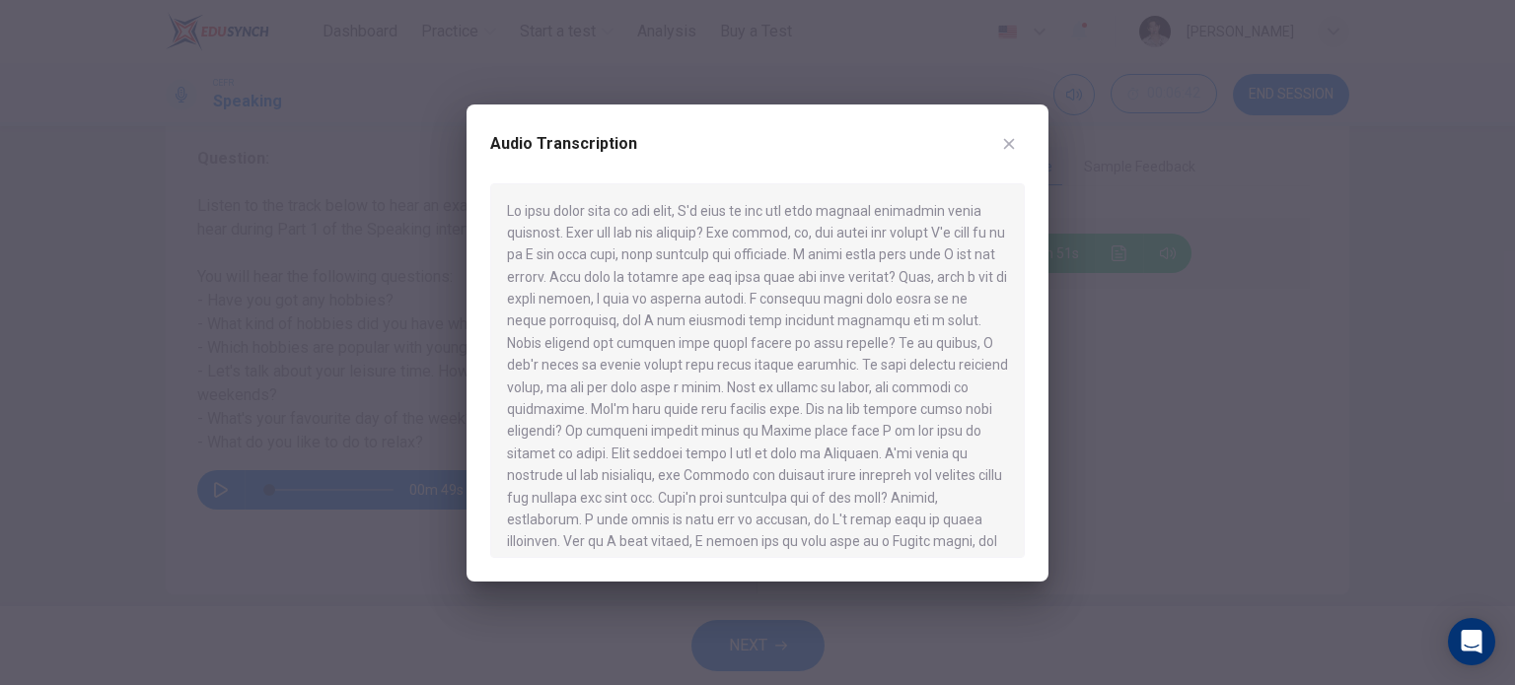
click at [1116, 213] on div at bounding box center [757, 342] width 1515 height 685
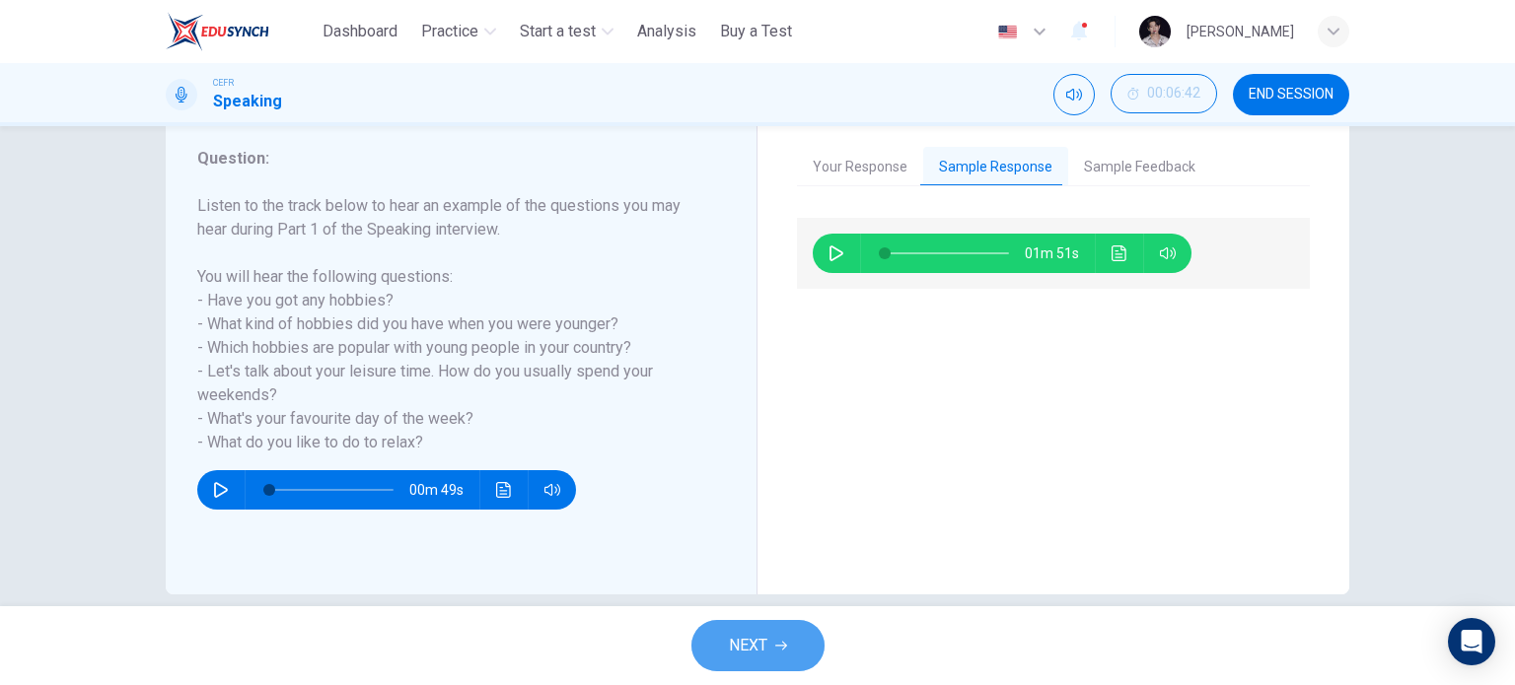
click at [741, 652] on span "NEXT" at bounding box center [748, 646] width 38 height 28
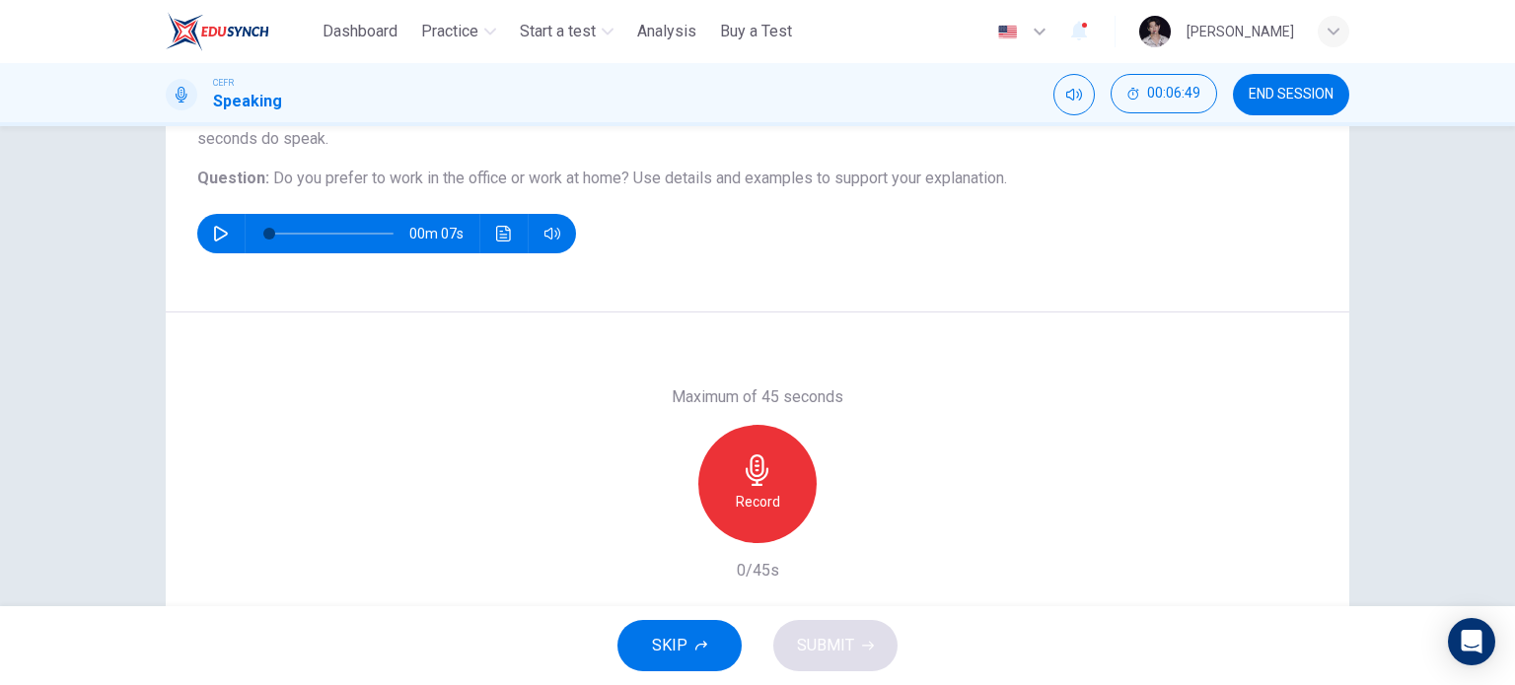
scroll to position [195, 0]
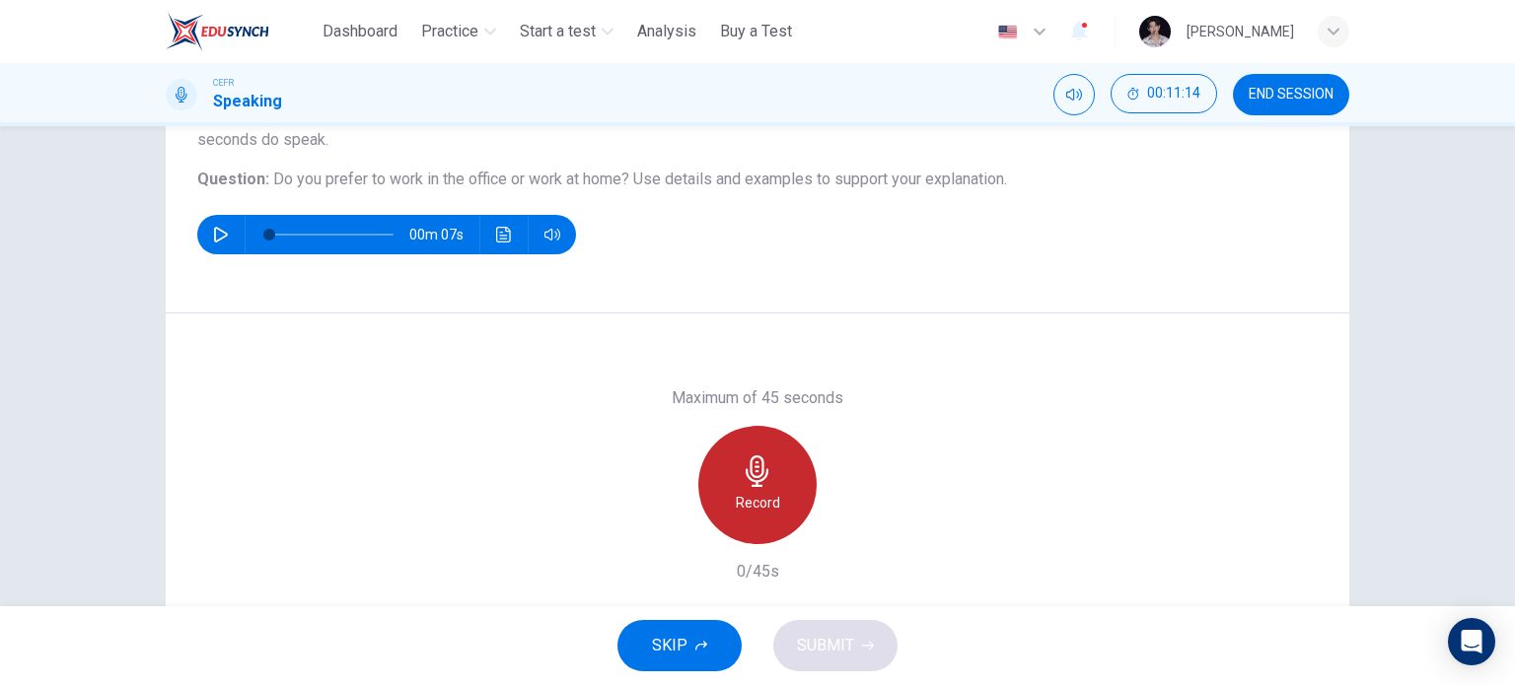
click at [760, 477] on icon "button" at bounding box center [758, 472] width 32 height 32
click at [769, 507] on div "Stop" at bounding box center [757, 485] width 118 height 118
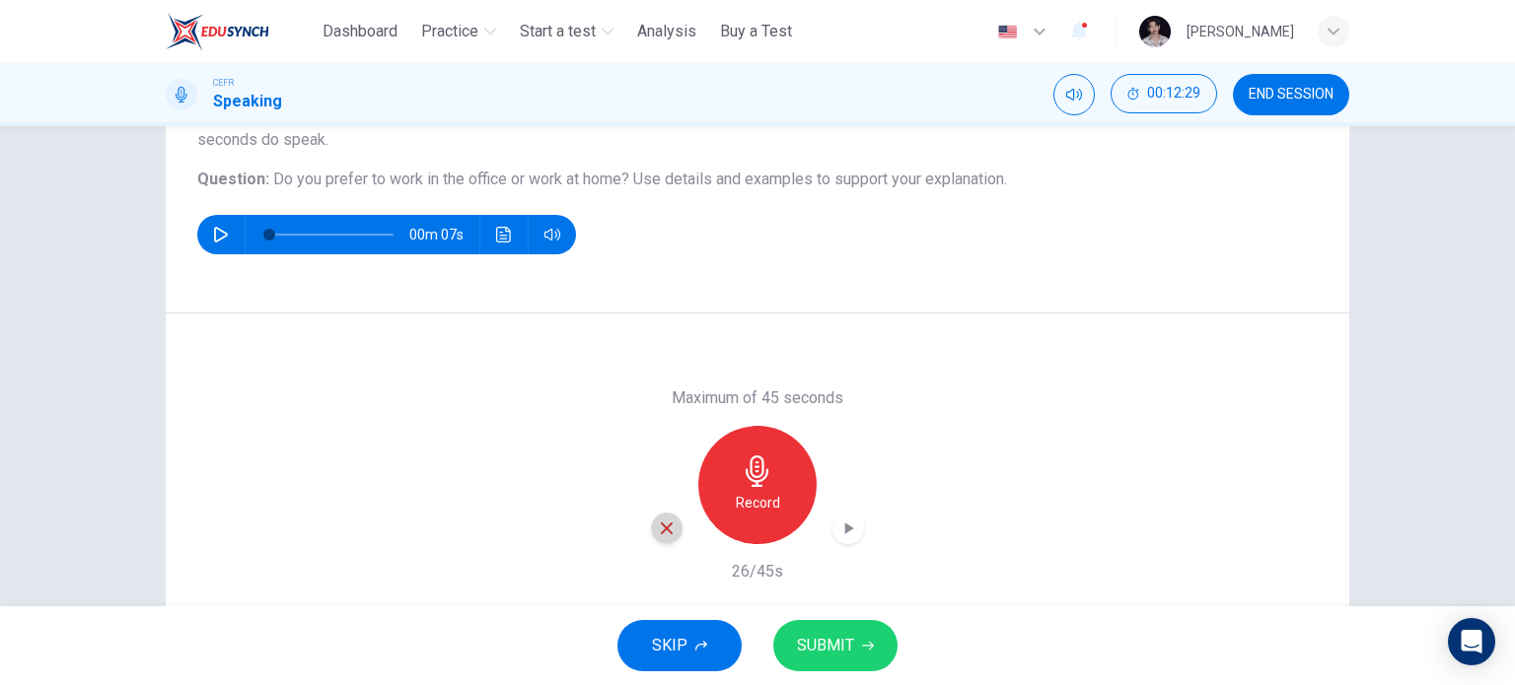
click at [661, 532] on icon "button" at bounding box center [667, 529] width 18 height 18
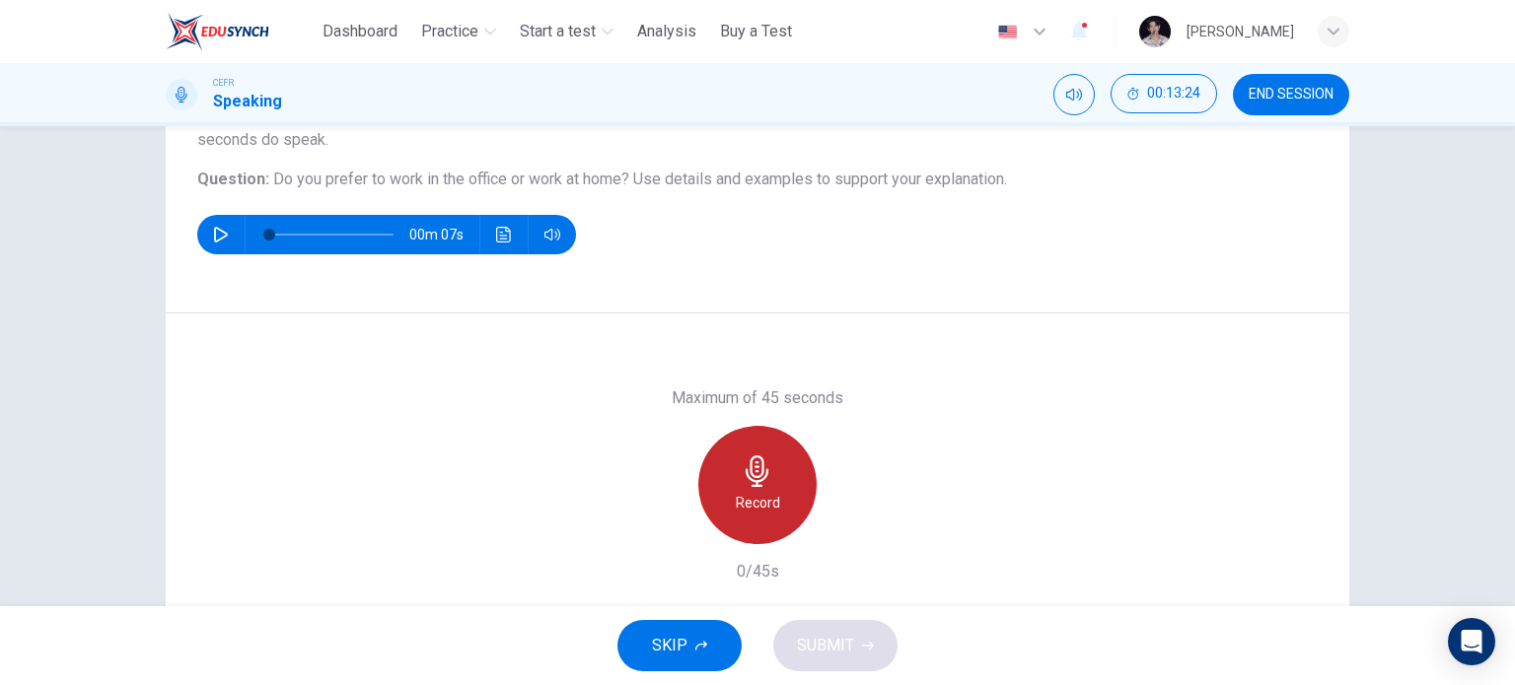
click at [765, 462] on icon "button" at bounding box center [758, 472] width 32 height 32
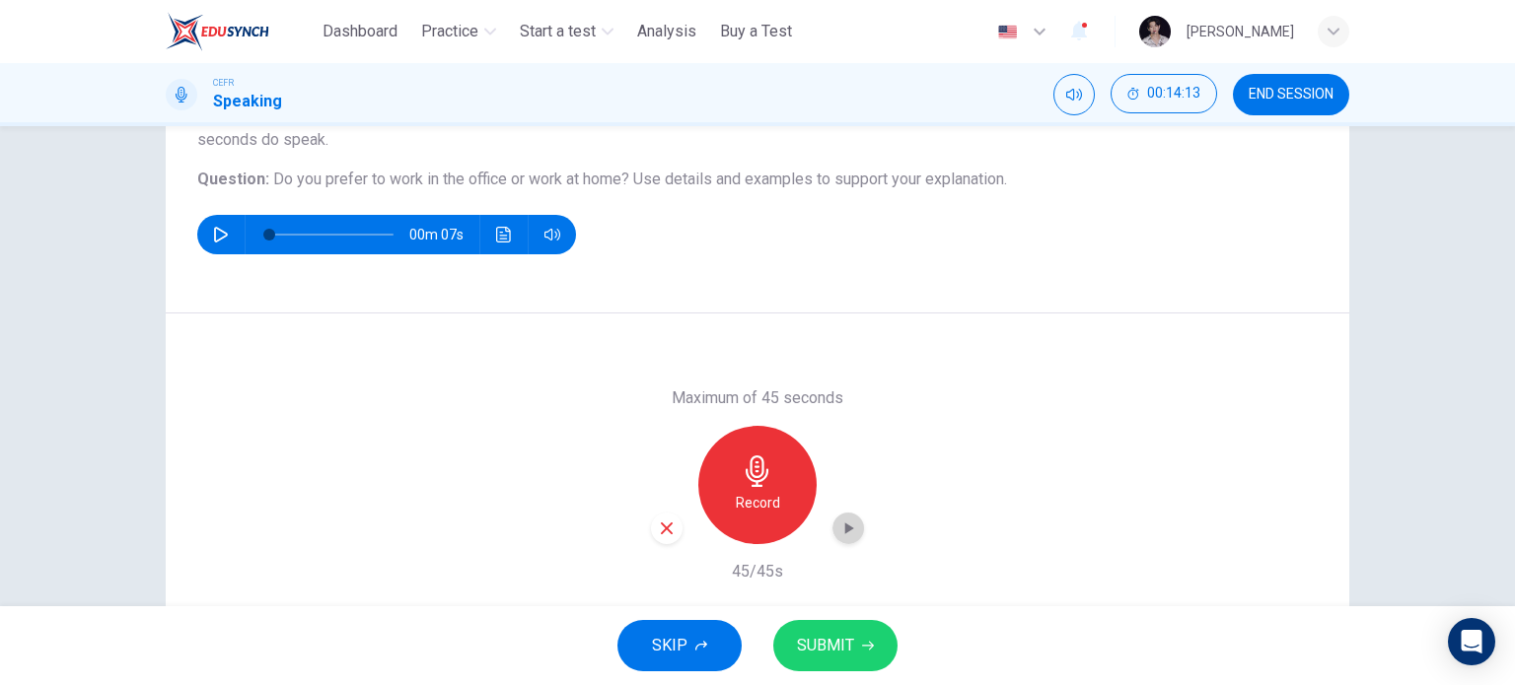
click at [858, 524] on div "button" at bounding box center [848, 529] width 32 height 32
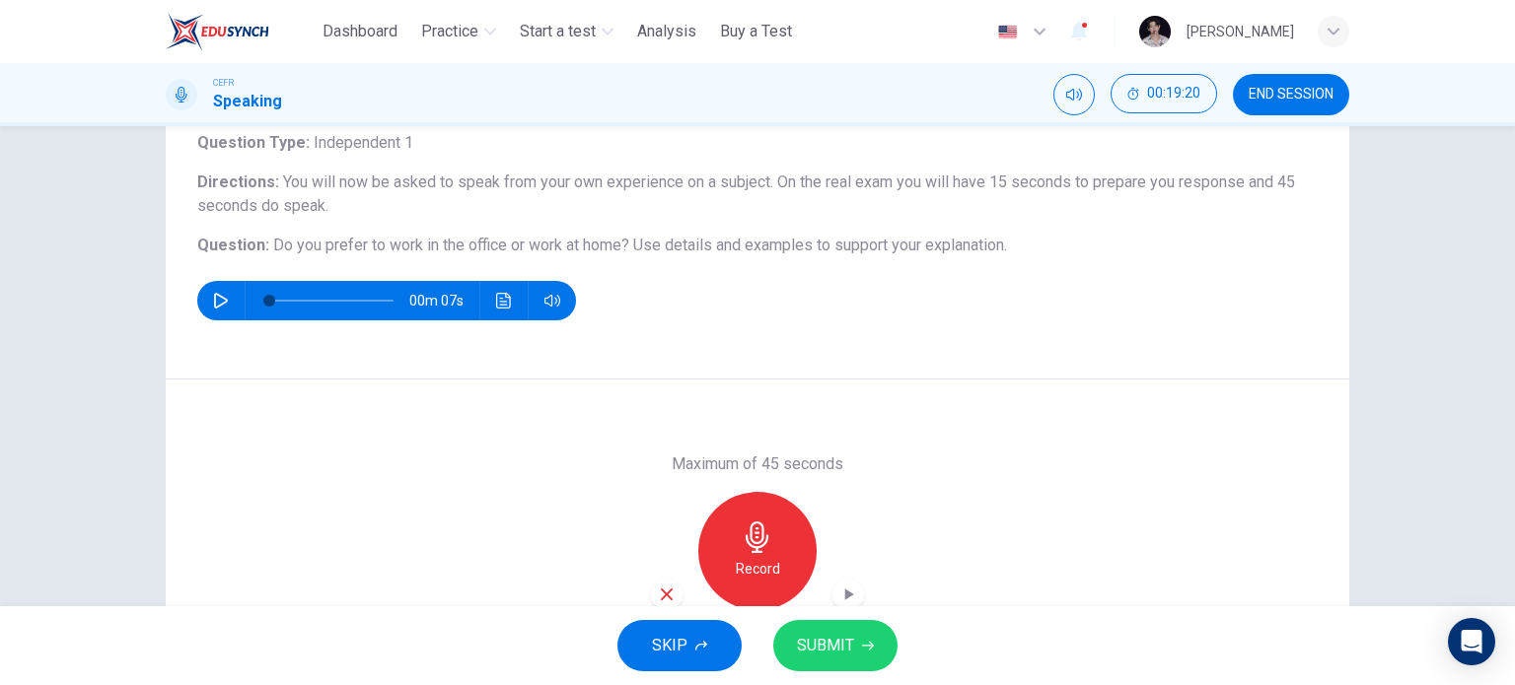
scroll to position [284, 0]
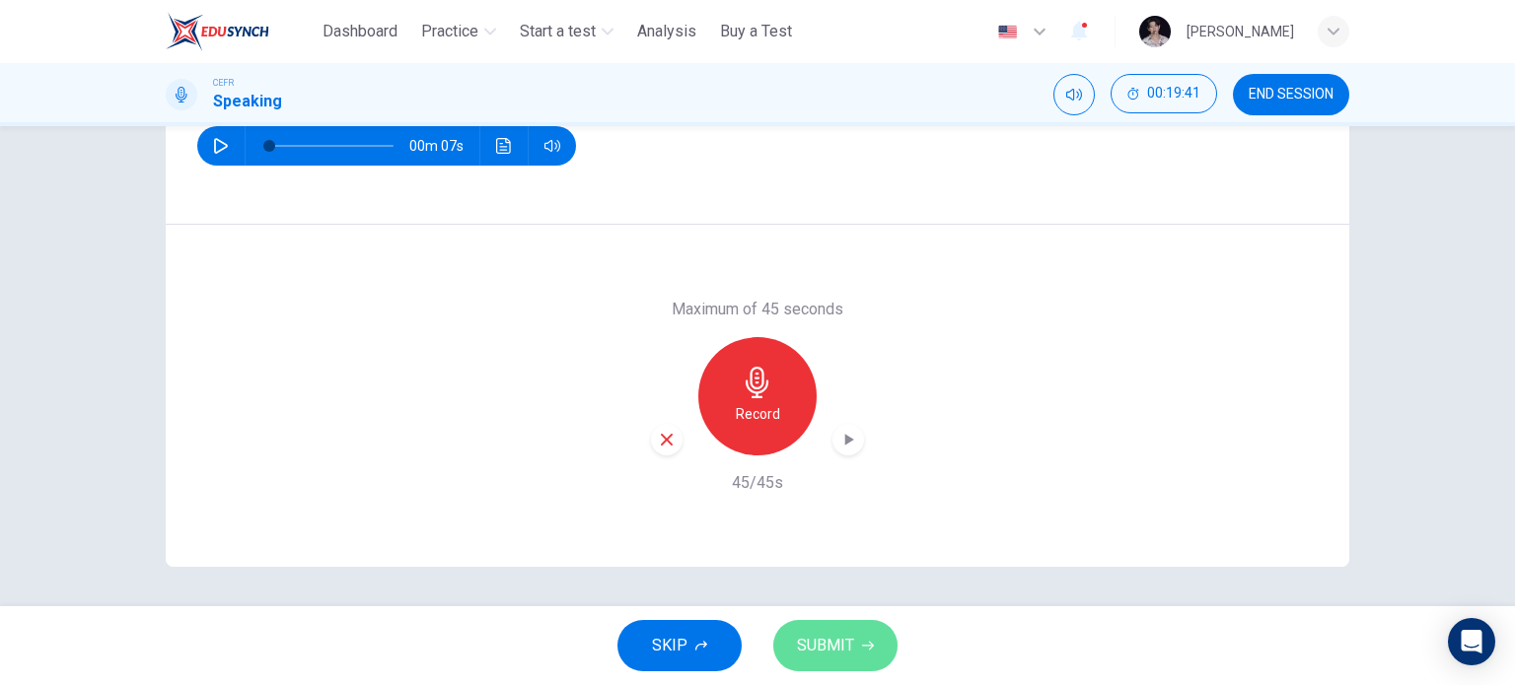
click at [865, 658] on button "SUBMIT" at bounding box center [835, 645] width 124 height 51
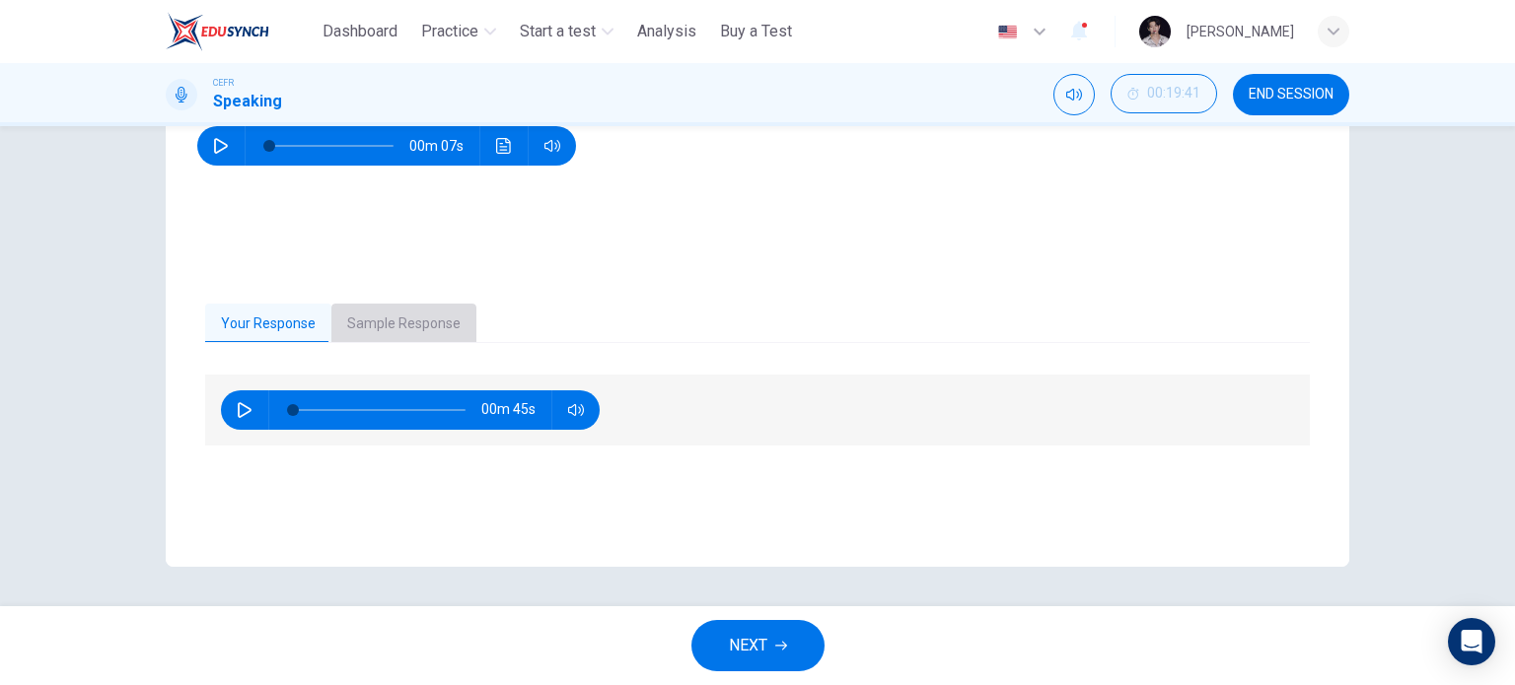
click at [417, 314] on button "Sample Response" at bounding box center [403, 324] width 145 height 41
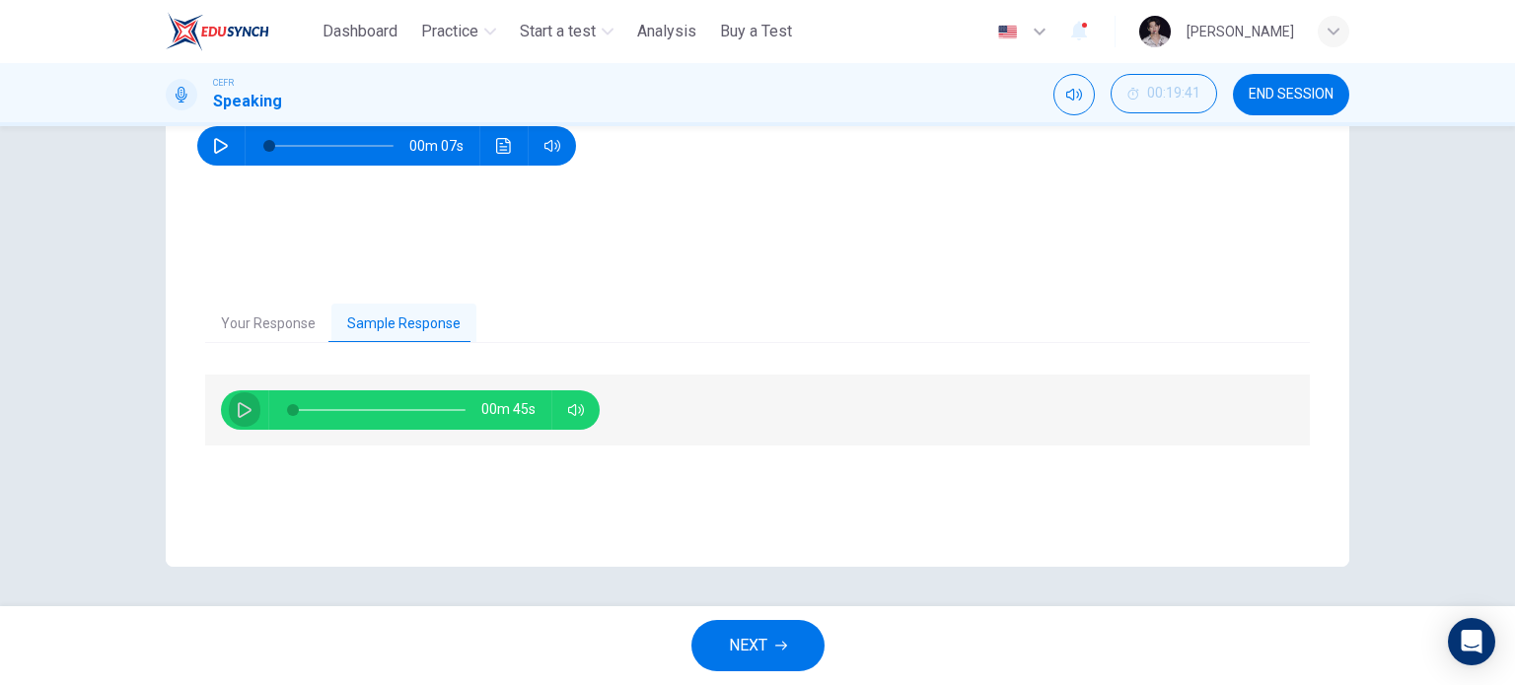
click at [245, 413] on icon "button" at bounding box center [245, 410] width 16 height 16
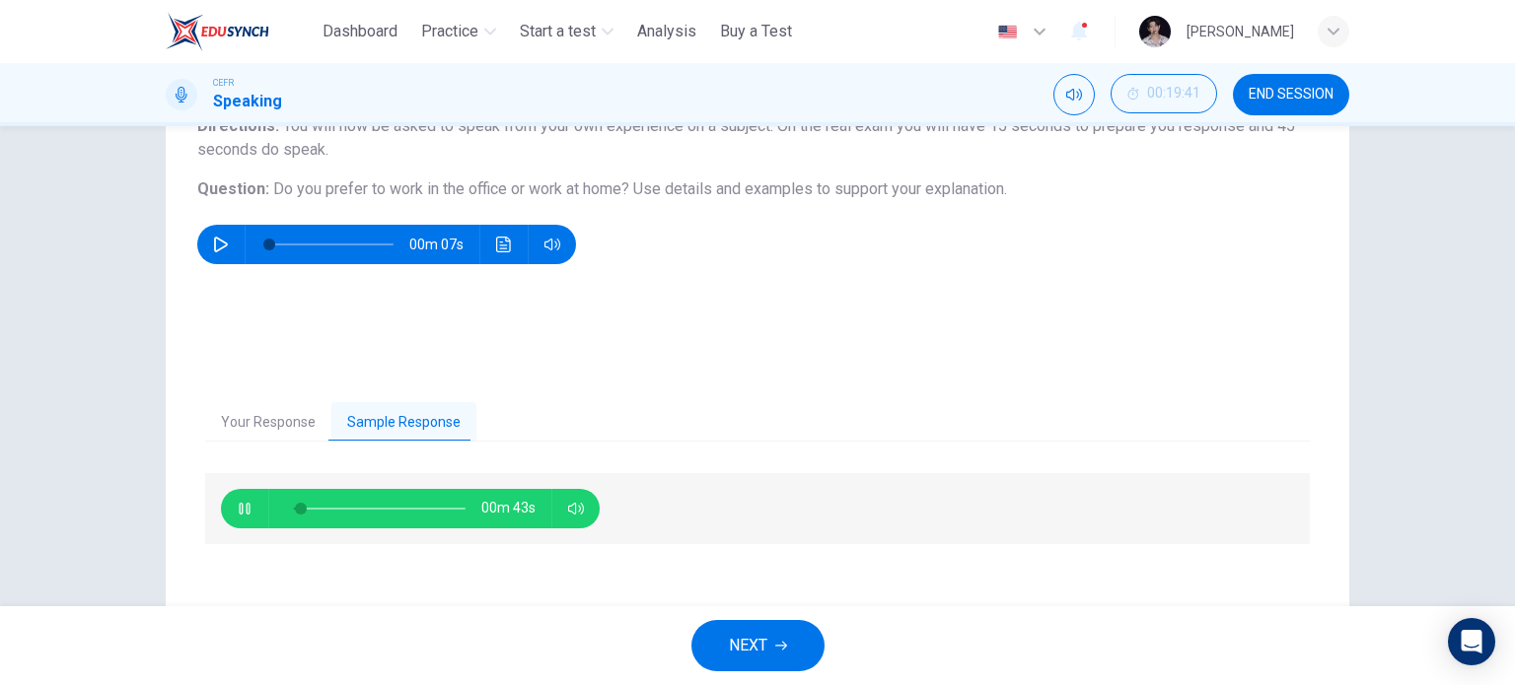
scroll to position [185, 0]
type input "**"
click at [761, 634] on span "NEXT" at bounding box center [748, 646] width 38 height 28
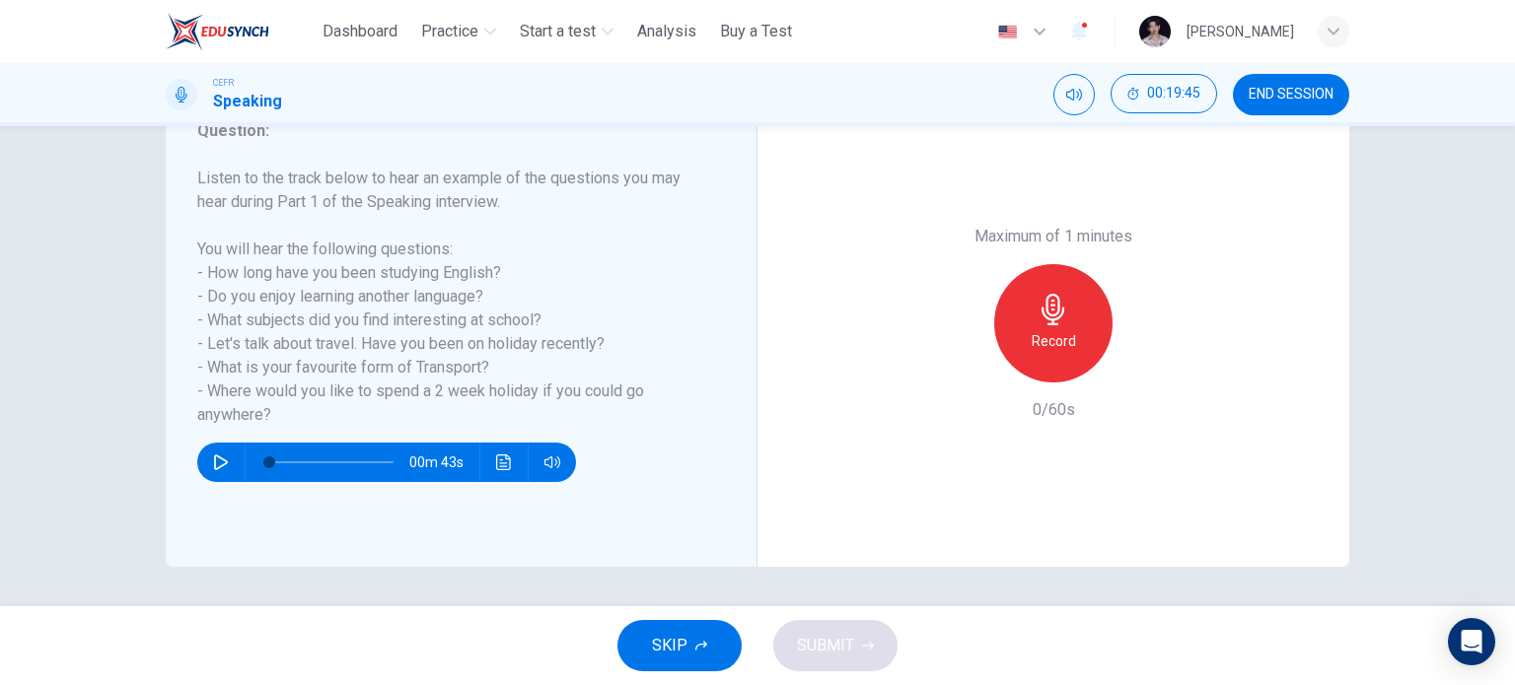
scroll to position [264, 0]
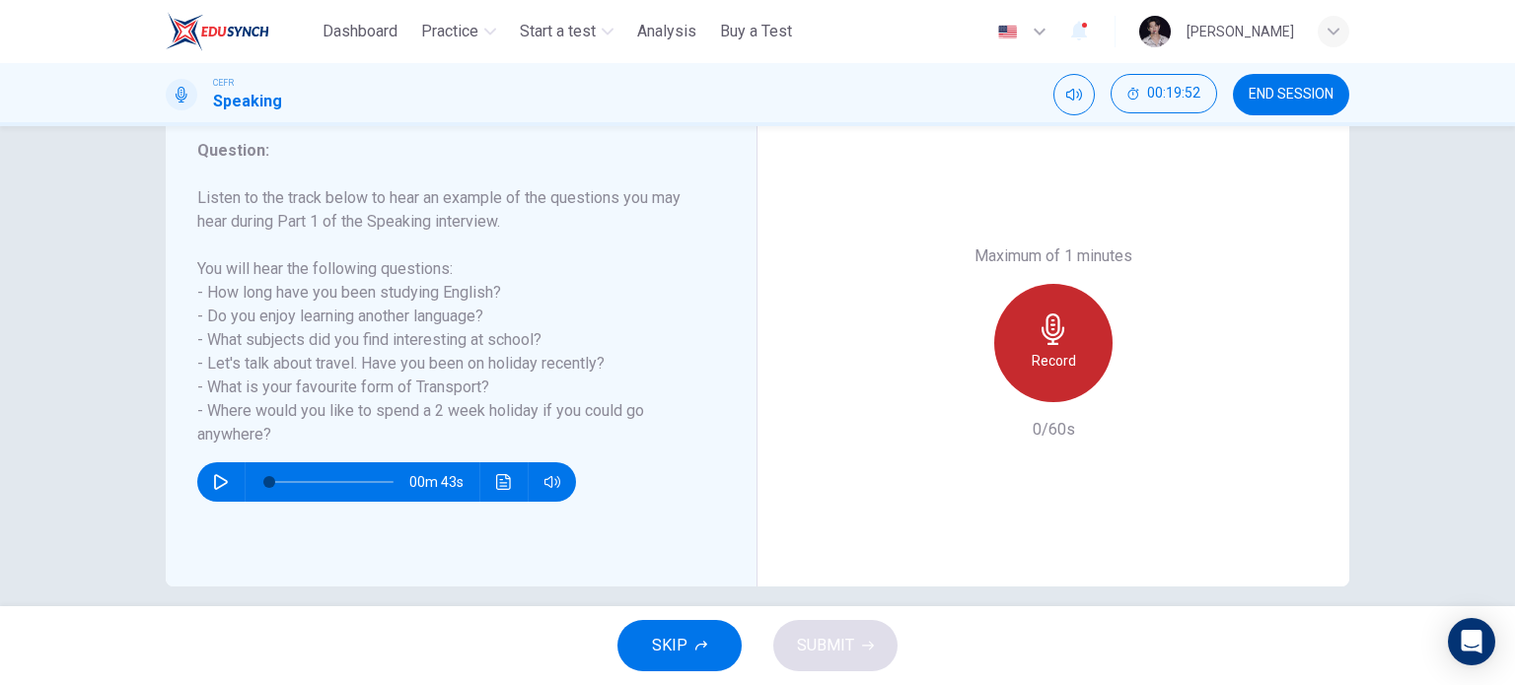
click at [1057, 354] on h6 "Record" at bounding box center [1054, 361] width 44 height 24
click at [1061, 349] on h6 "Stop" at bounding box center [1054, 361] width 30 height 24
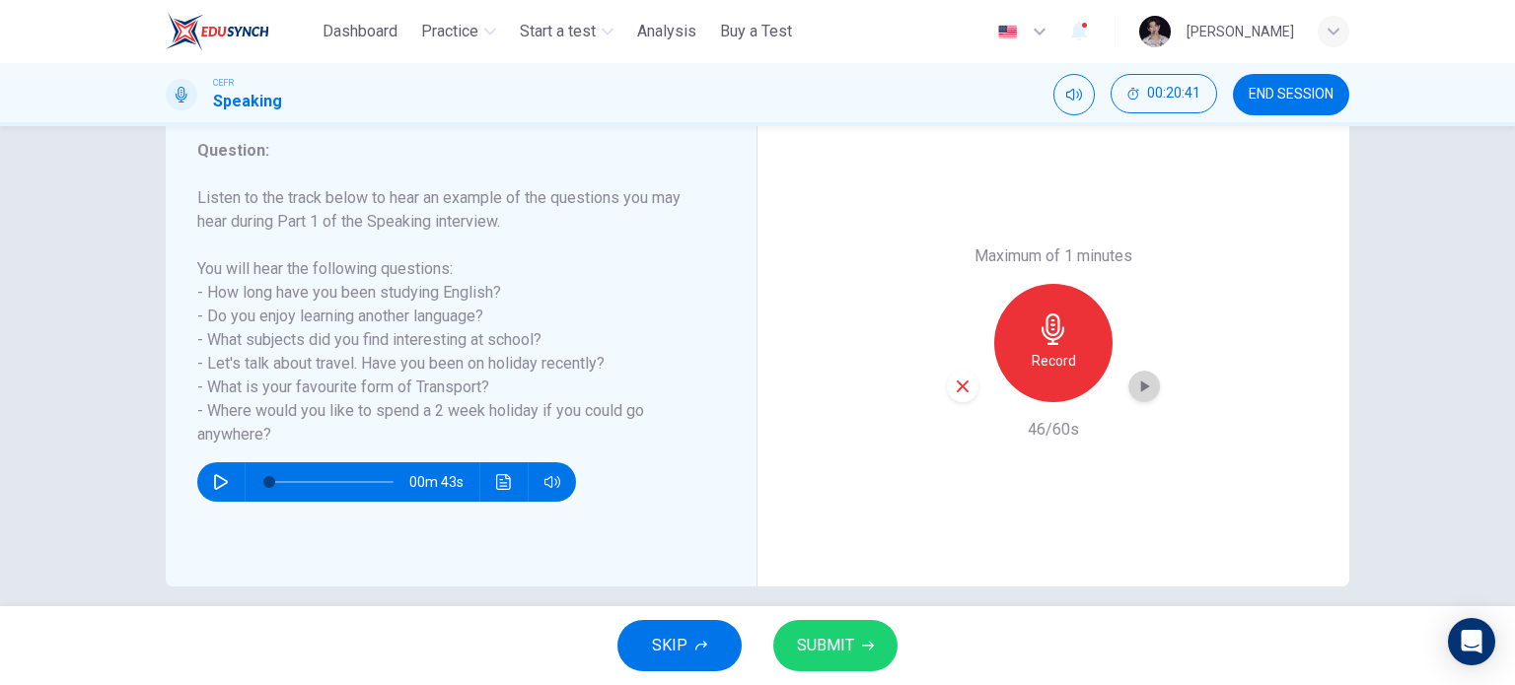
click at [1138, 394] on icon "button" at bounding box center [1144, 387] width 20 height 20
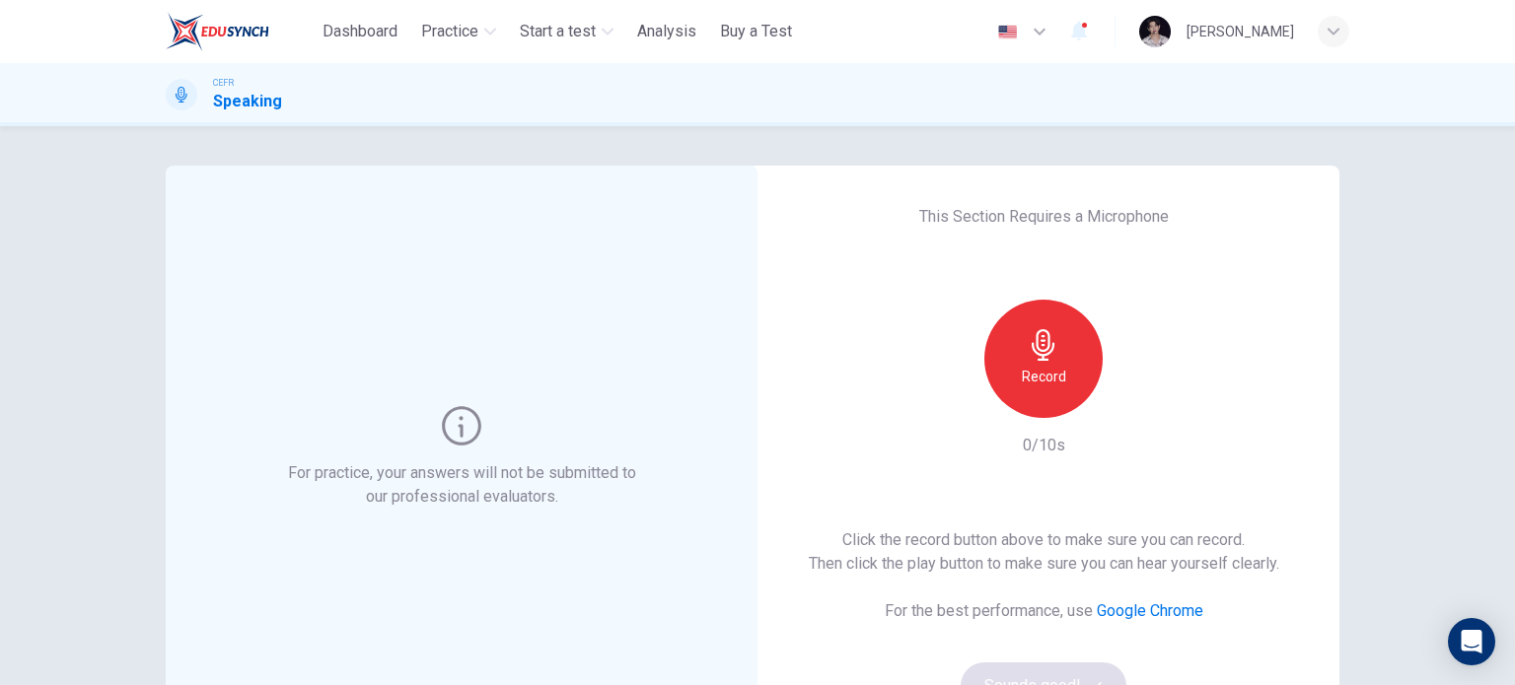
drag, startPoint x: 946, startPoint y: 8, endPoint x: 577, endPoint y: 206, distance: 418.7
click at [577, 206] on div "For practice, your answers will not be submitted to our professional evaluators." at bounding box center [462, 458] width 592 height 584
click at [1053, 386] on h6 "Record" at bounding box center [1044, 377] width 44 height 24
click at [1124, 405] on icon "button" at bounding box center [1134, 403] width 20 height 20
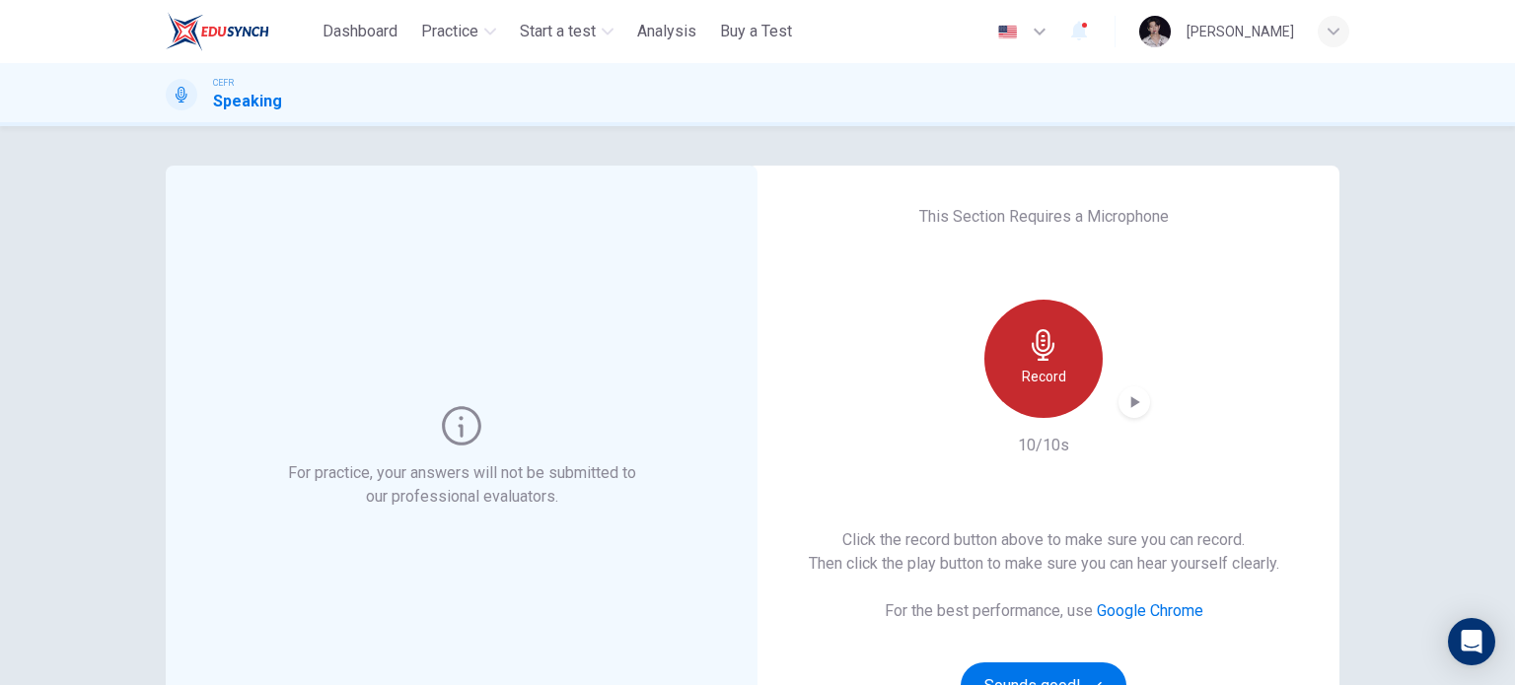
click at [1046, 357] on icon "button" at bounding box center [1044, 345] width 32 height 32
click at [1131, 401] on icon "button" at bounding box center [1135, 402] width 9 height 12
click at [1046, 349] on icon "button" at bounding box center [1043, 345] width 23 height 32
click at [1133, 416] on div "button" at bounding box center [1134, 403] width 32 height 32
click at [1052, 327] on div "Record" at bounding box center [1043, 359] width 118 height 118
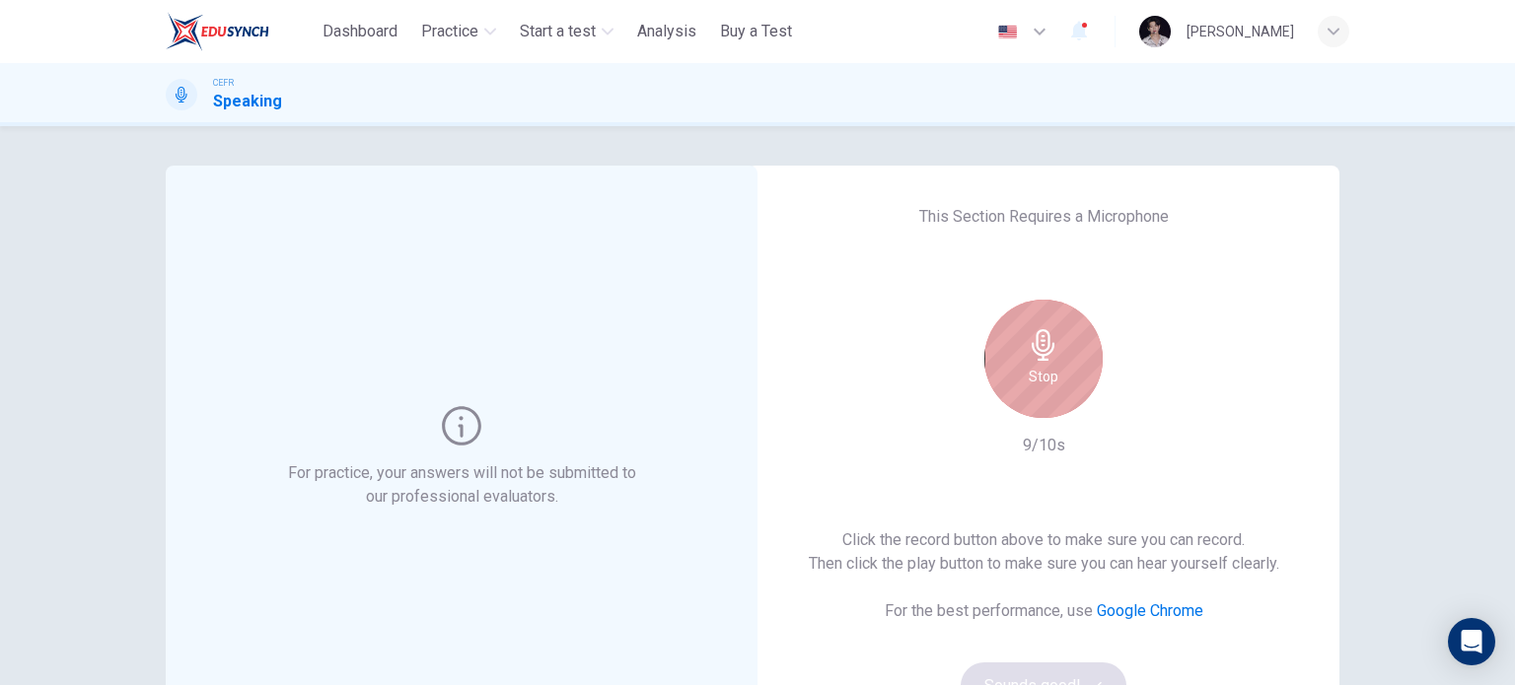
click at [1052, 327] on div "Stop" at bounding box center [1043, 359] width 118 height 118
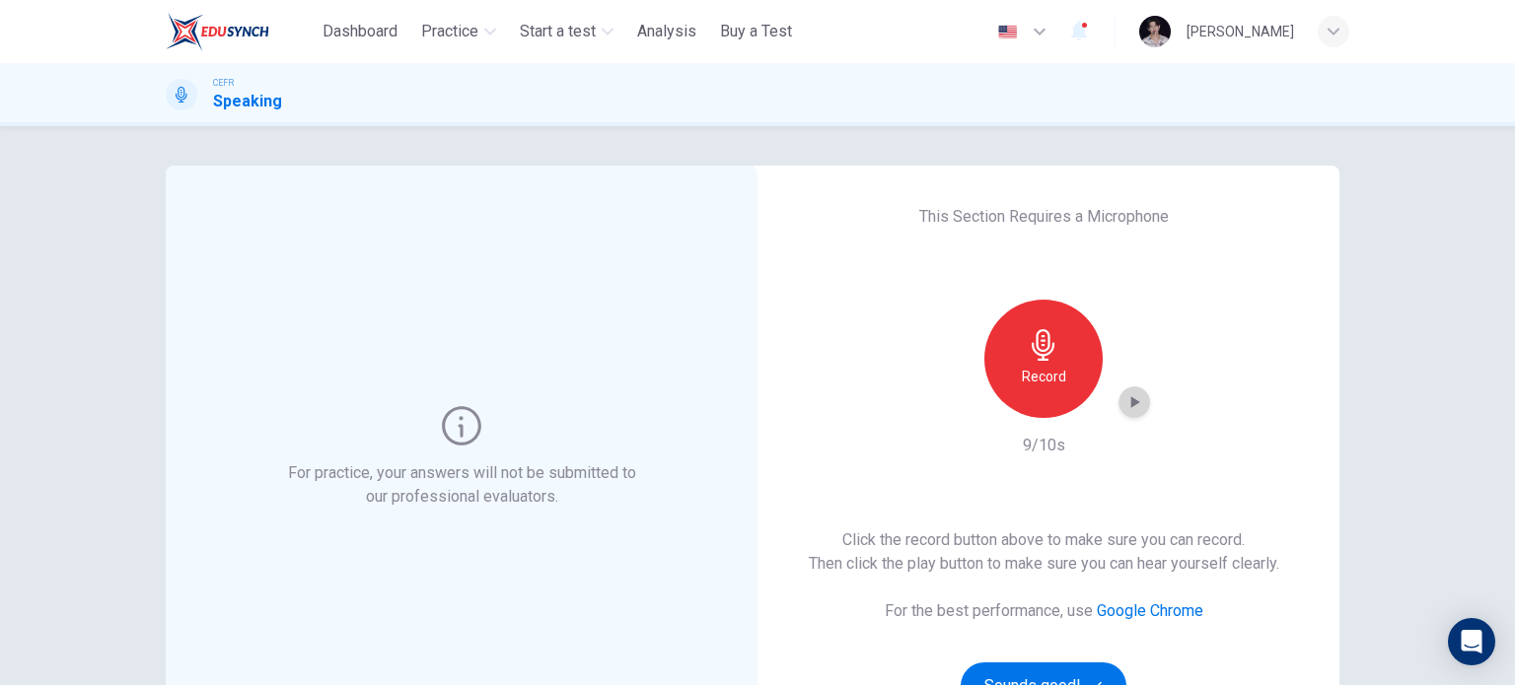
click at [1126, 410] on icon "button" at bounding box center [1134, 403] width 20 height 20
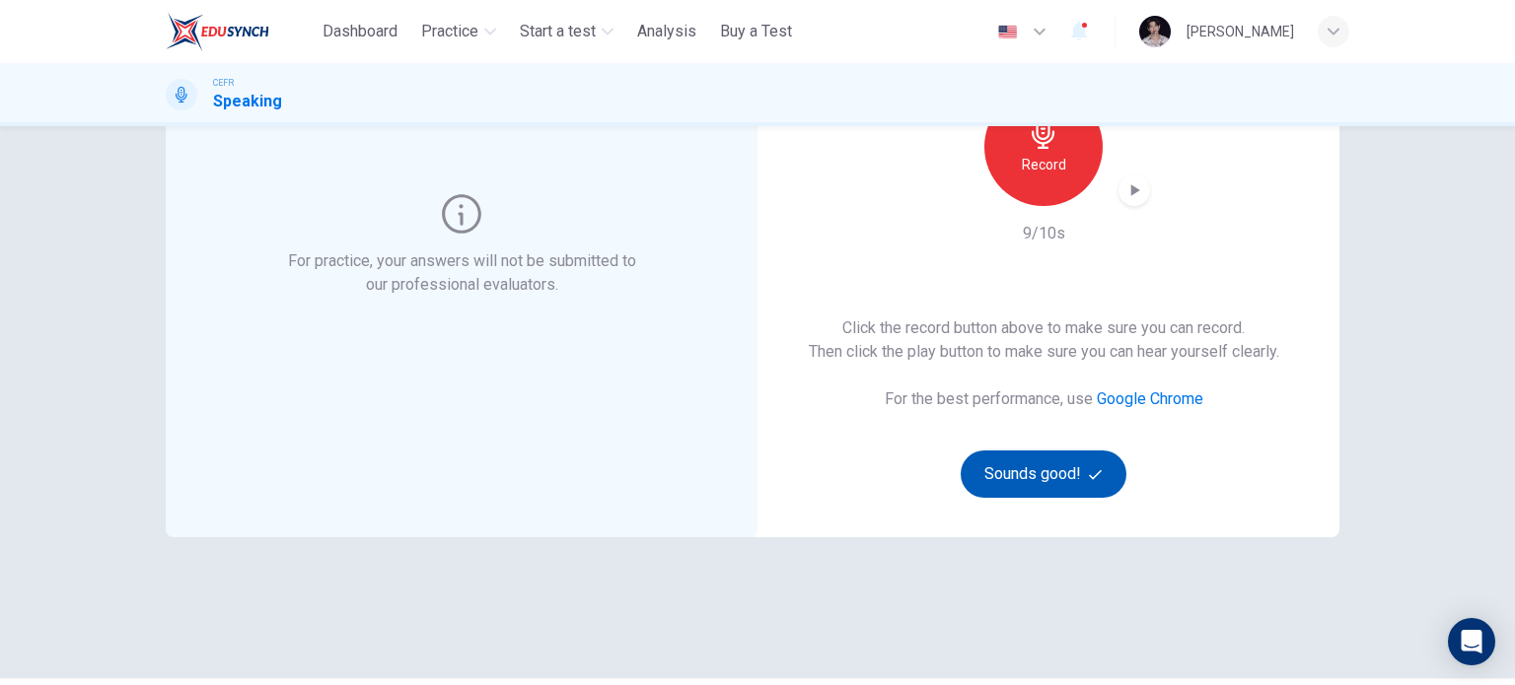
click at [1045, 479] on button "Sounds good!" at bounding box center [1044, 474] width 166 height 47
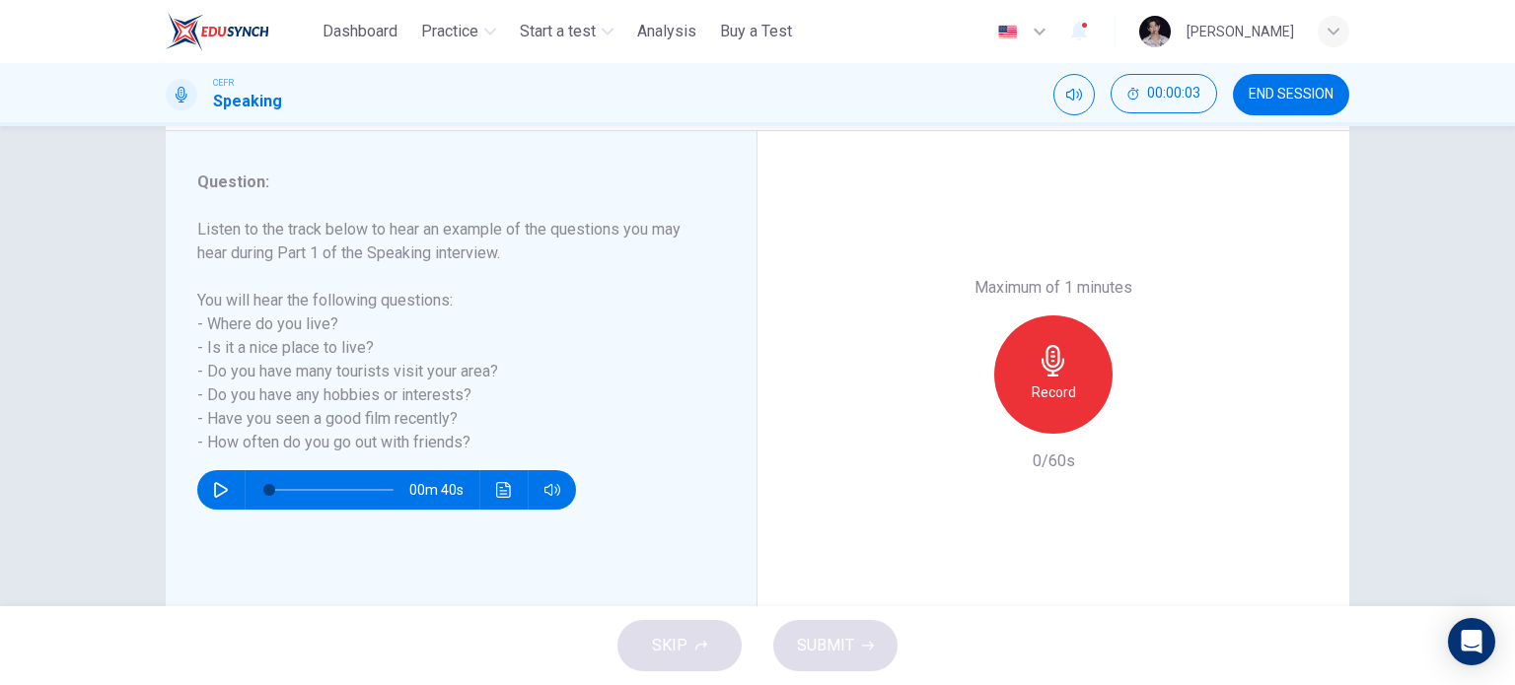
scroll to position [233, 0]
click at [1072, 394] on div "Record" at bounding box center [1053, 375] width 118 height 118
click at [1072, 394] on div "Stop" at bounding box center [1053, 375] width 118 height 118
click at [1141, 421] on icon "button" at bounding box center [1145, 418] width 9 height 12
click at [819, 640] on span "SUBMIT" at bounding box center [825, 646] width 57 height 28
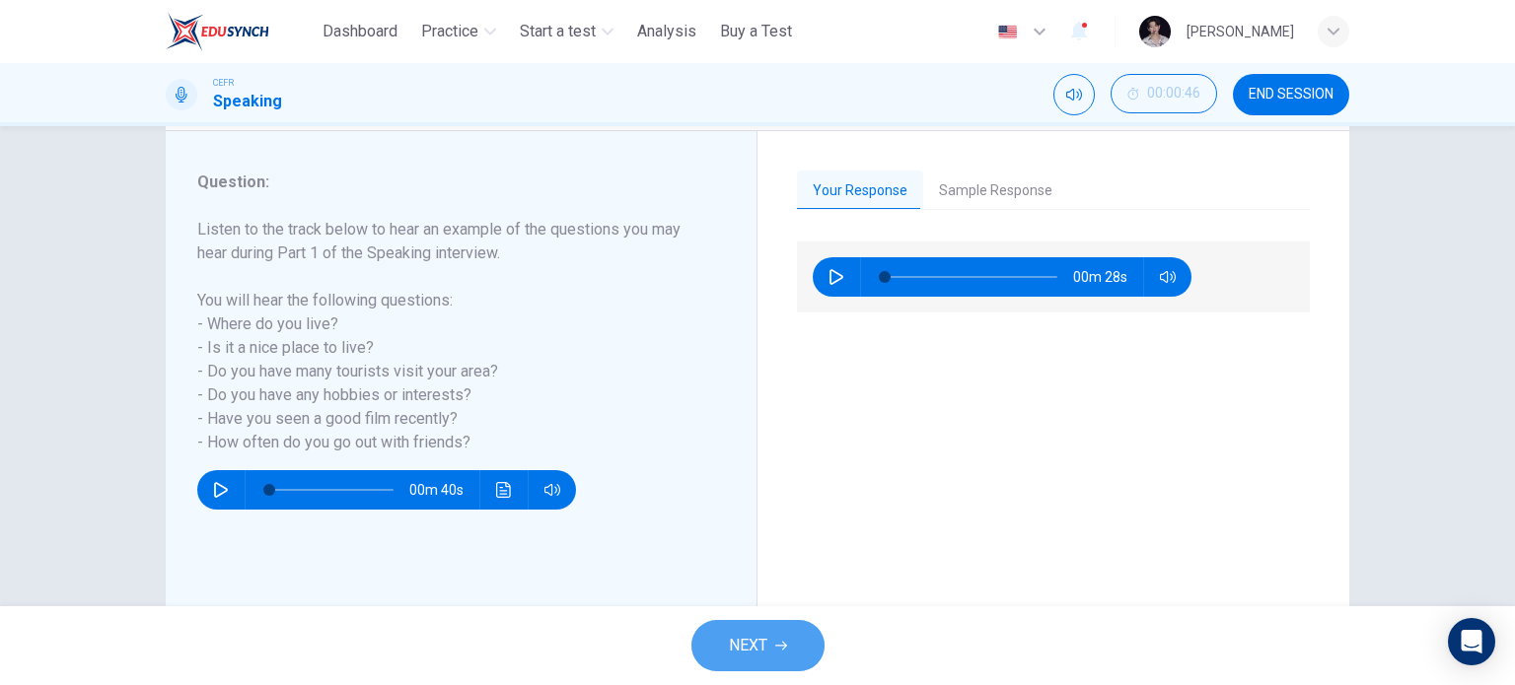
click at [798, 644] on button "NEXT" at bounding box center [757, 645] width 133 height 51
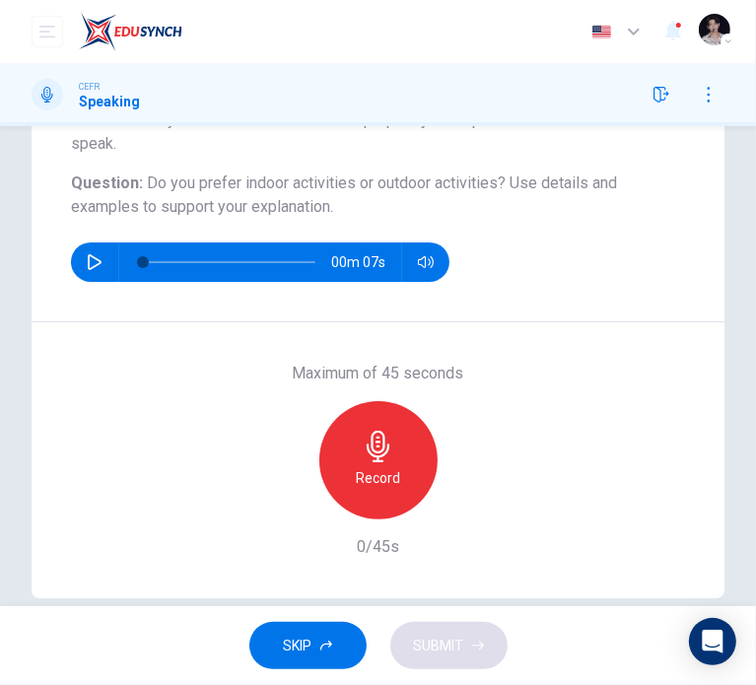
scroll to position [214, 0]
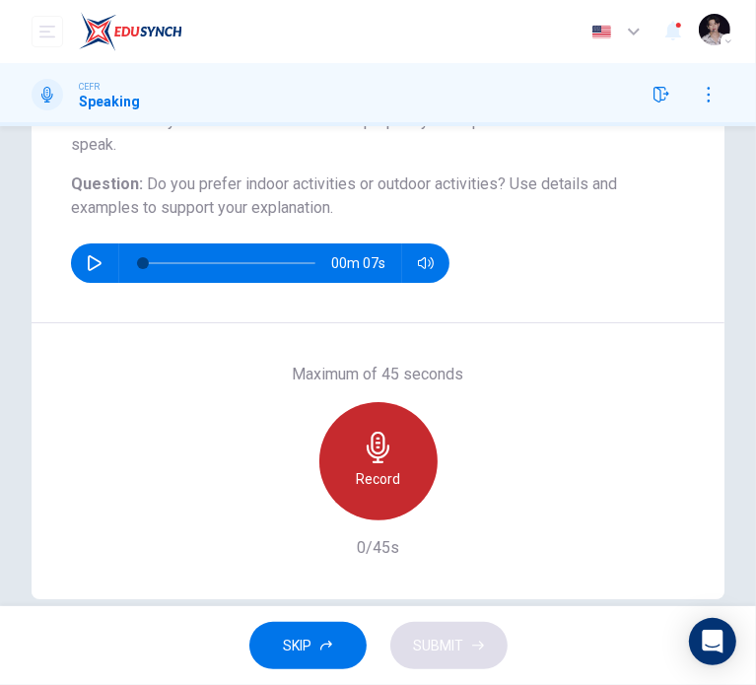
click at [387, 461] on icon "button" at bounding box center [379, 448] width 32 height 32
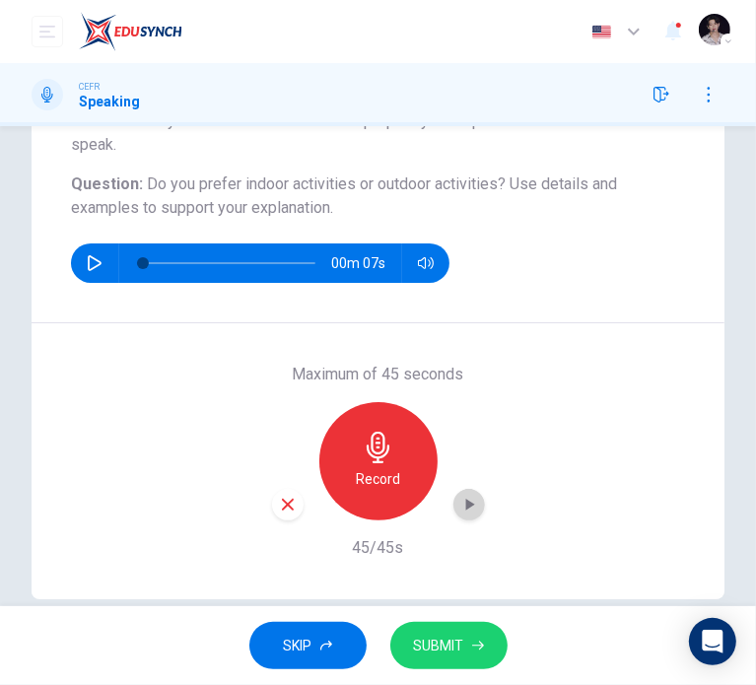
click at [469, 505] on icon "button" at bounding box center [470, 505] width 20 height 20
click at [426, 647] on span "SUBMIT" at bounding box center [439, 646] width 50 height 25
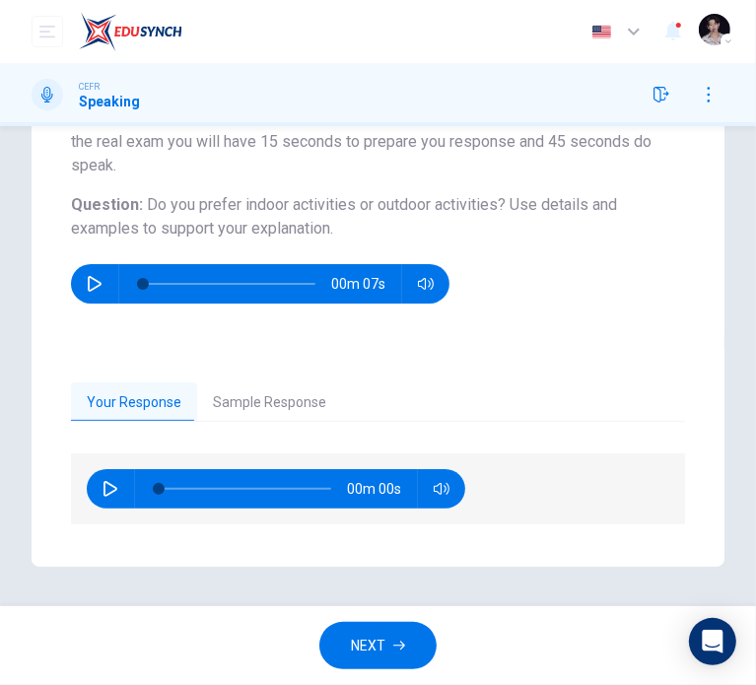
scroll to position [192, 0]
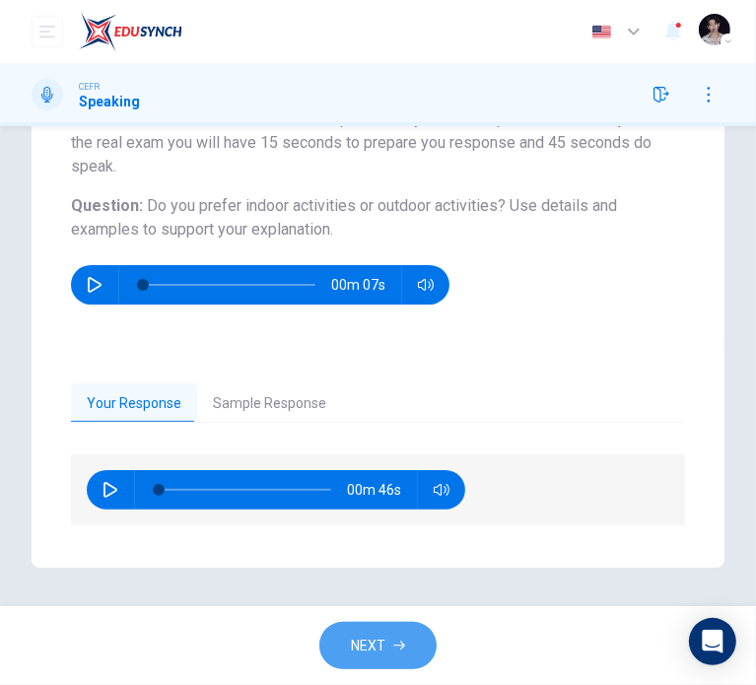
click at [387, 646] on button "NEXT" at bounding box center [378, 646] width 117 height 48
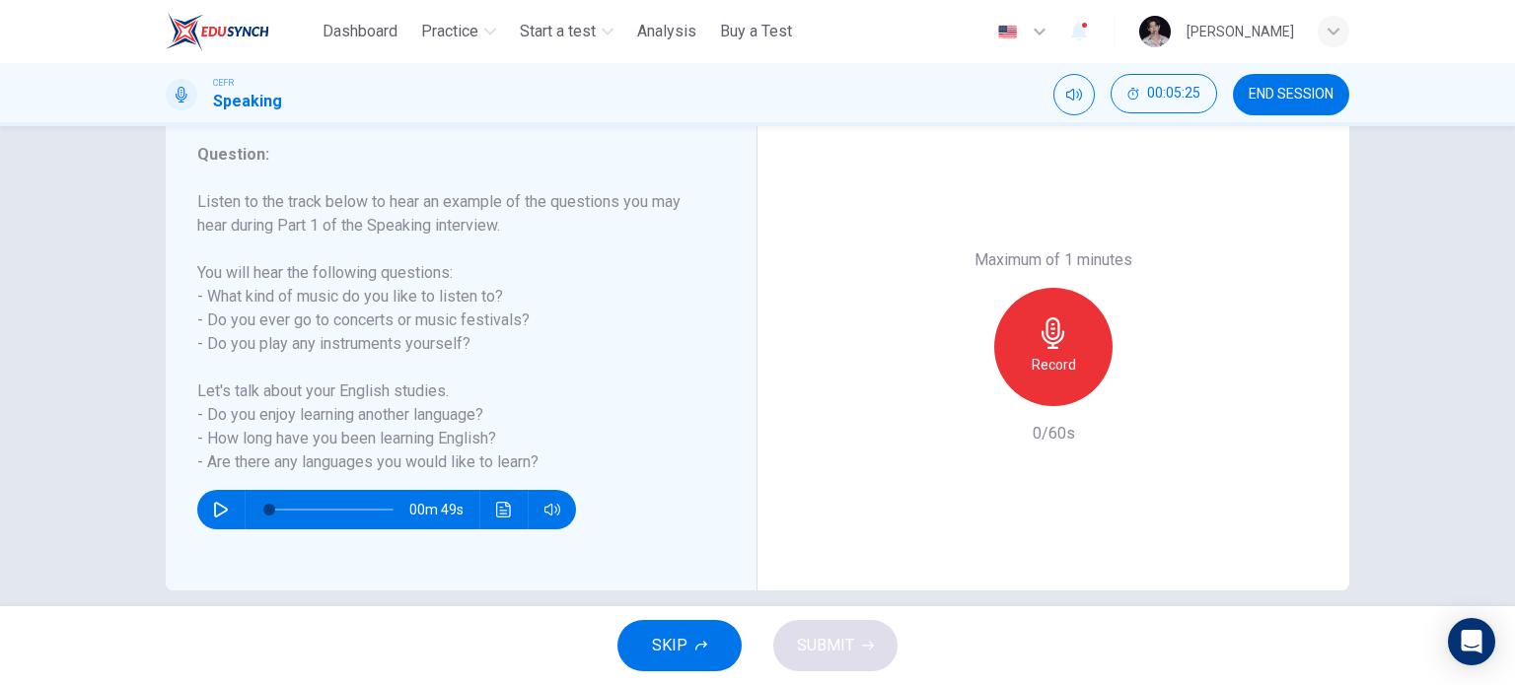
scroll to position [272, 0]
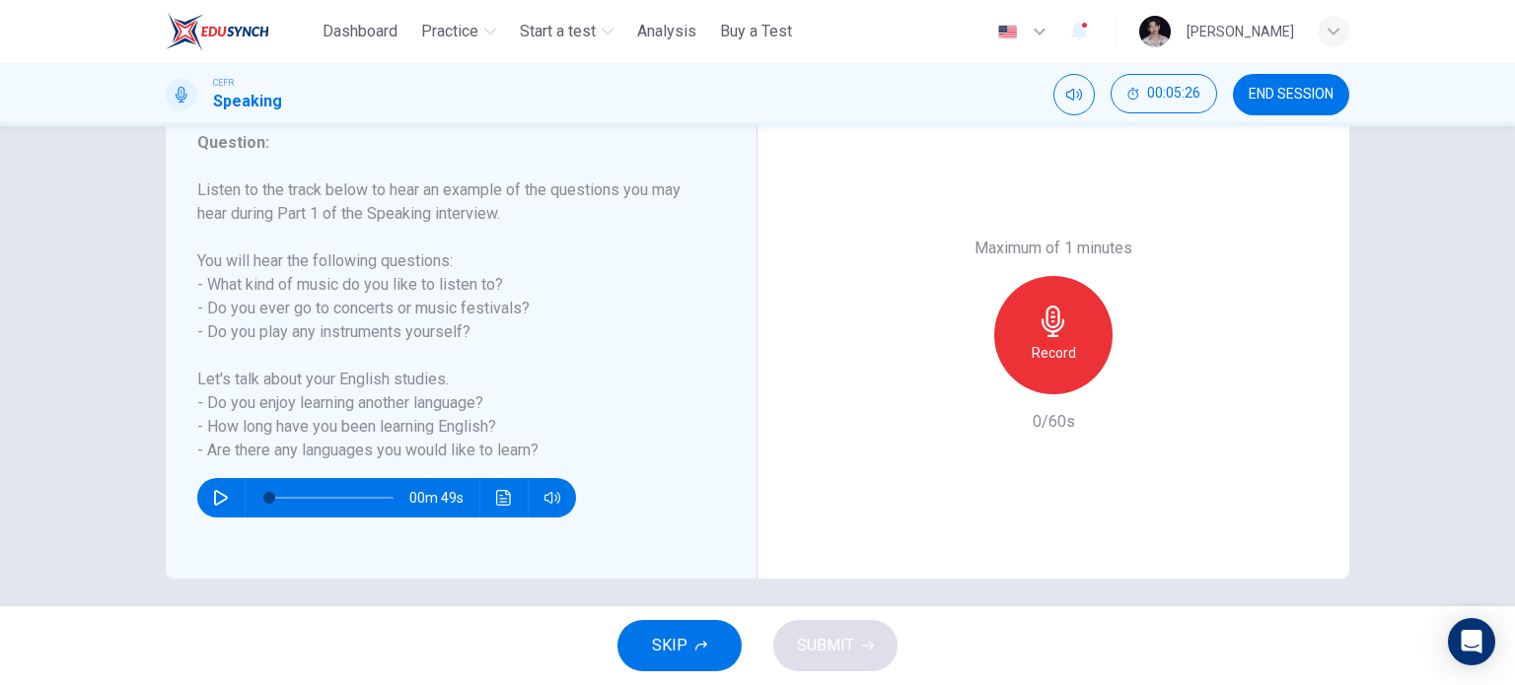
click at [671, 642] on span "SKIP" at bounding box center [670, 646] width 36 height 28
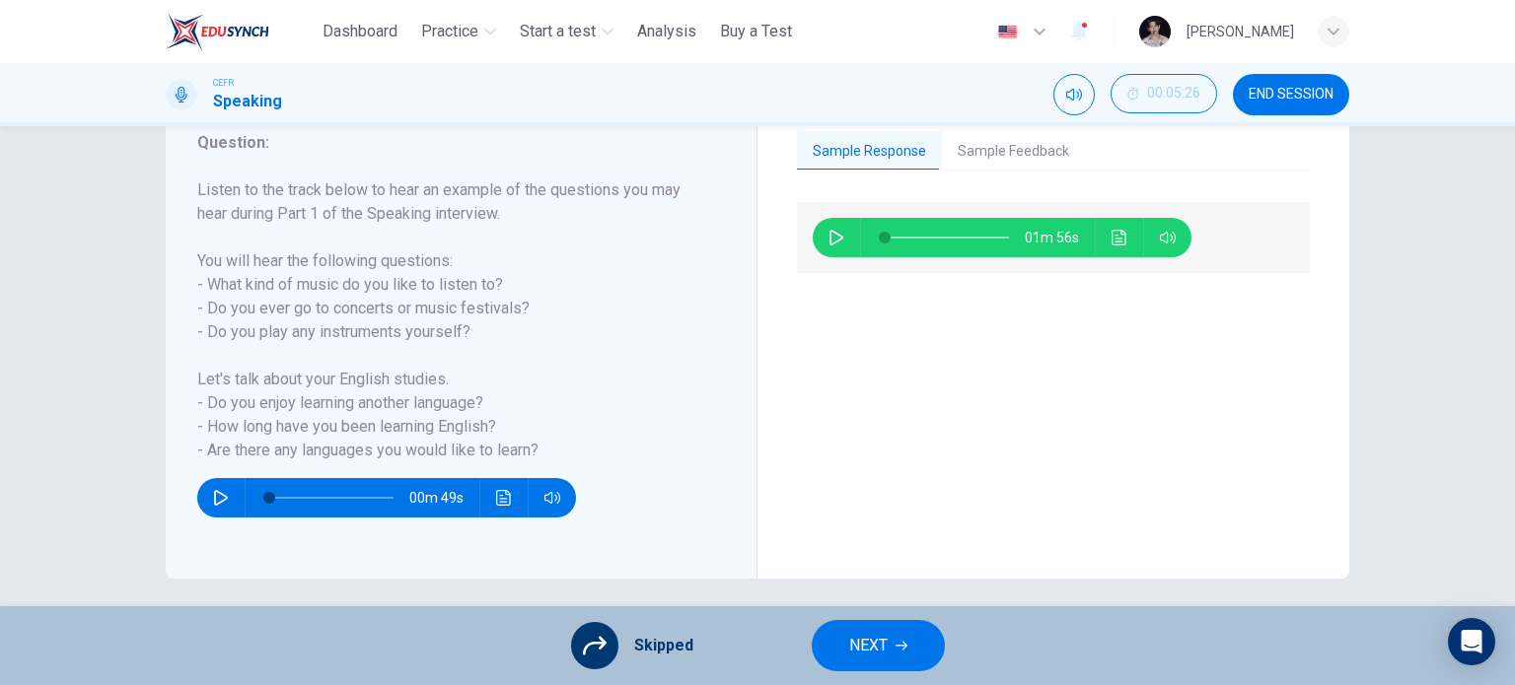
click at [841, 234] on button "button" at bounding box center [837, 237] width 32 height 39
click at [1117, 236] on icon "Click to see the audio transcription" at bounding box center [1119, 238] width 16 height 16
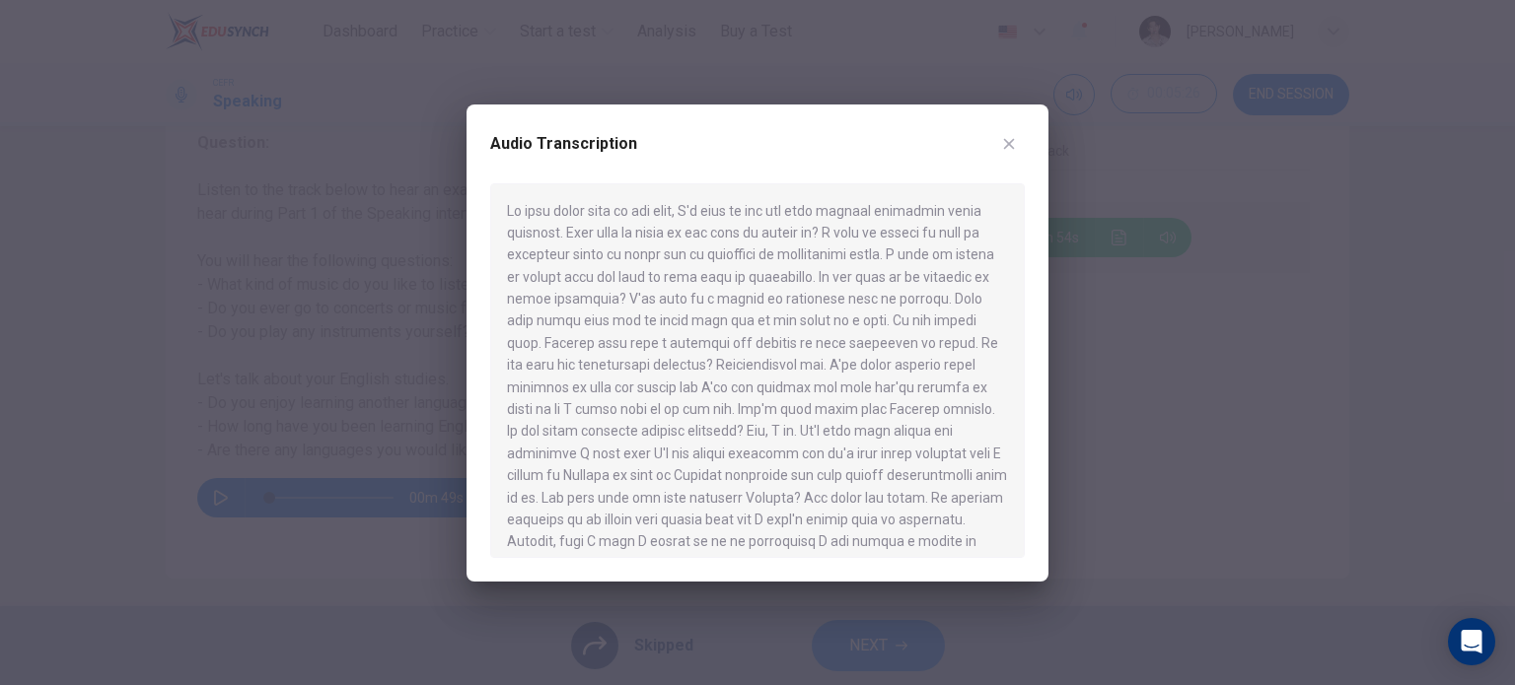
type input "*"
click at [1009, 144] on icon "button" at bounding box center [1009, 143] width 11 height 11
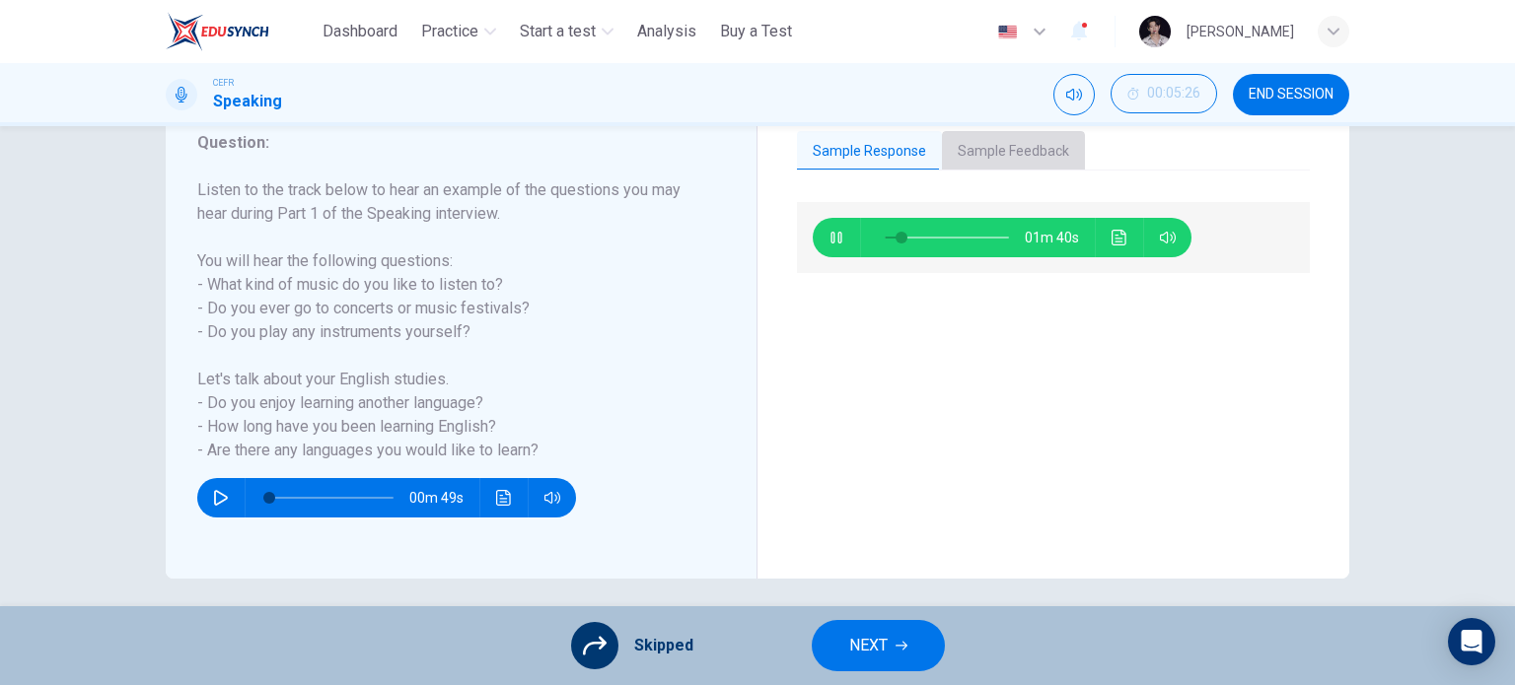
click at [1034, 153] on button "Sample Feedback" at bounding box center [1013, 151] width 143 height 41
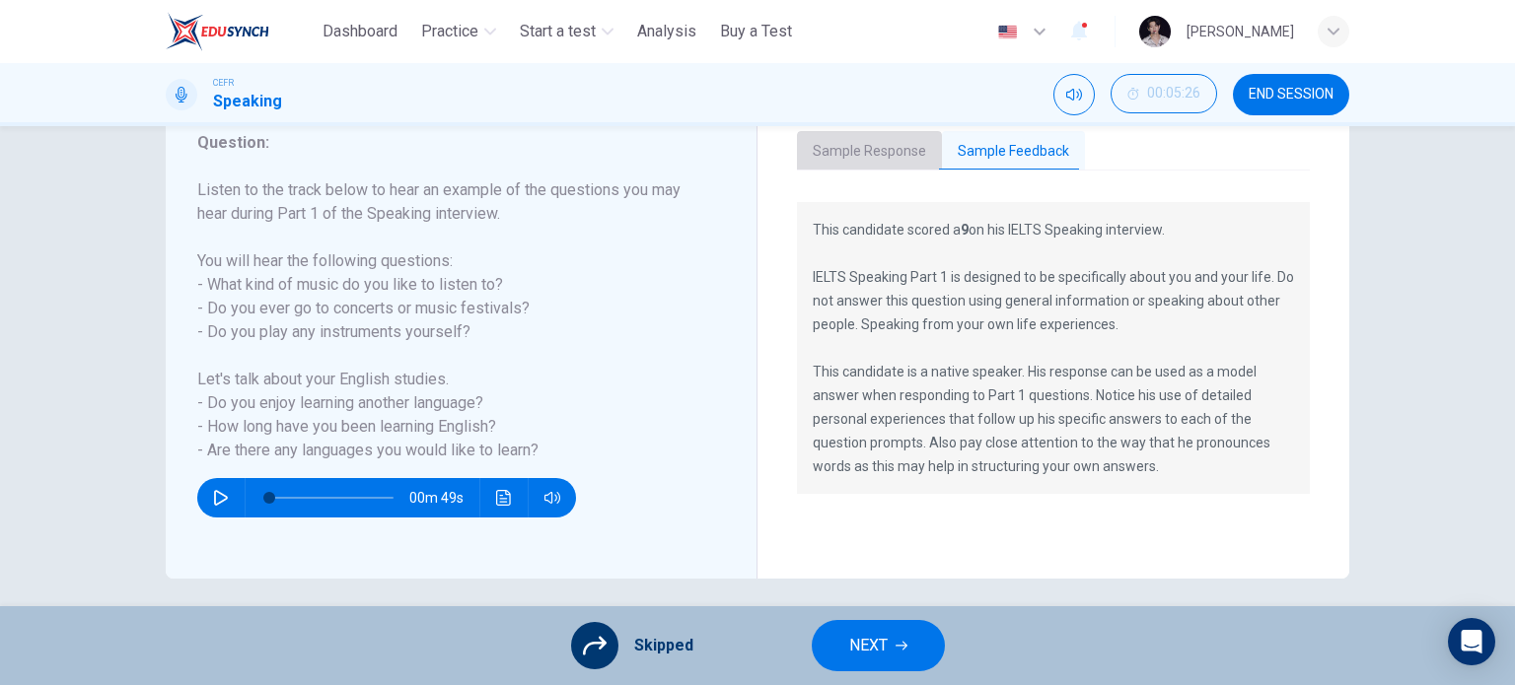
click at [883, 145] on button "Sample Response" at bounding box center [869, 151] width 145 height 41
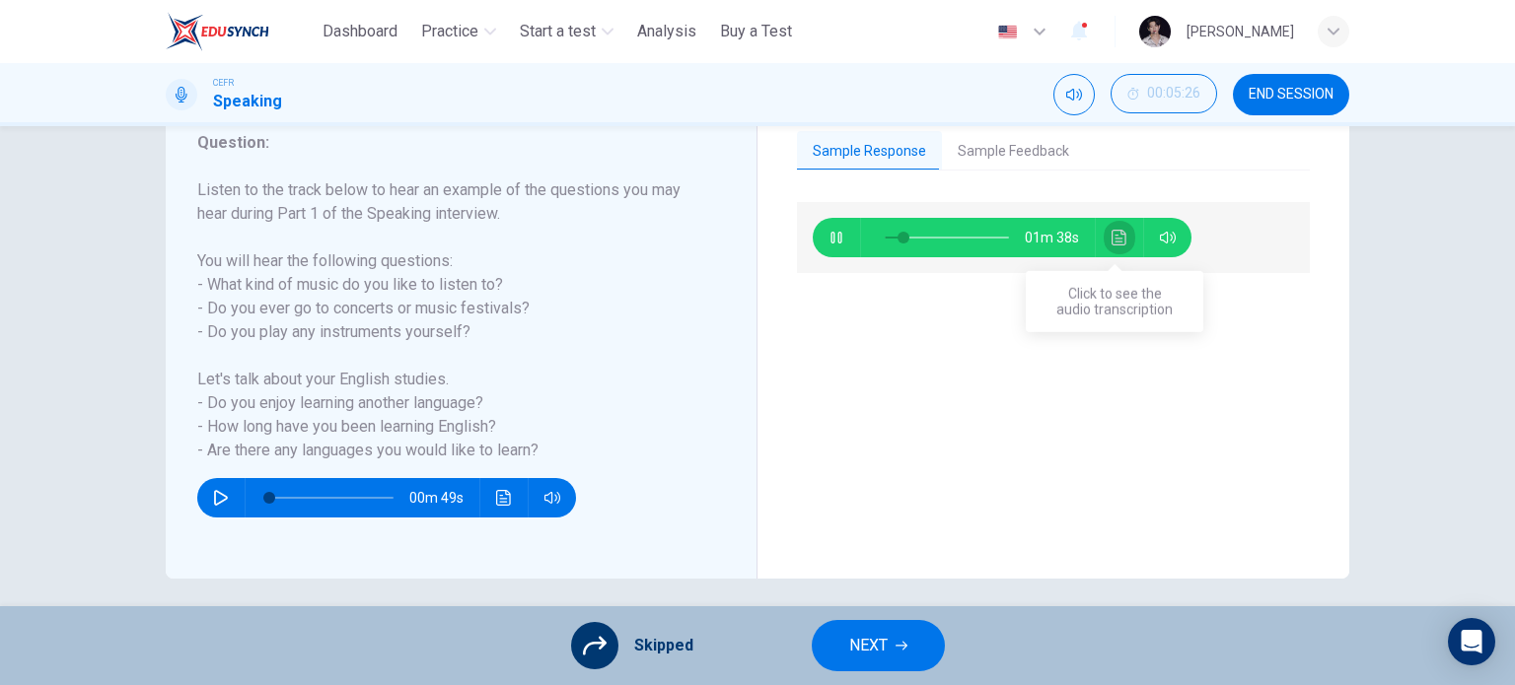
click at [1119, 251] on button "Click to see the audio transcription" at bounding box center [1120, 237] width 32 height 39
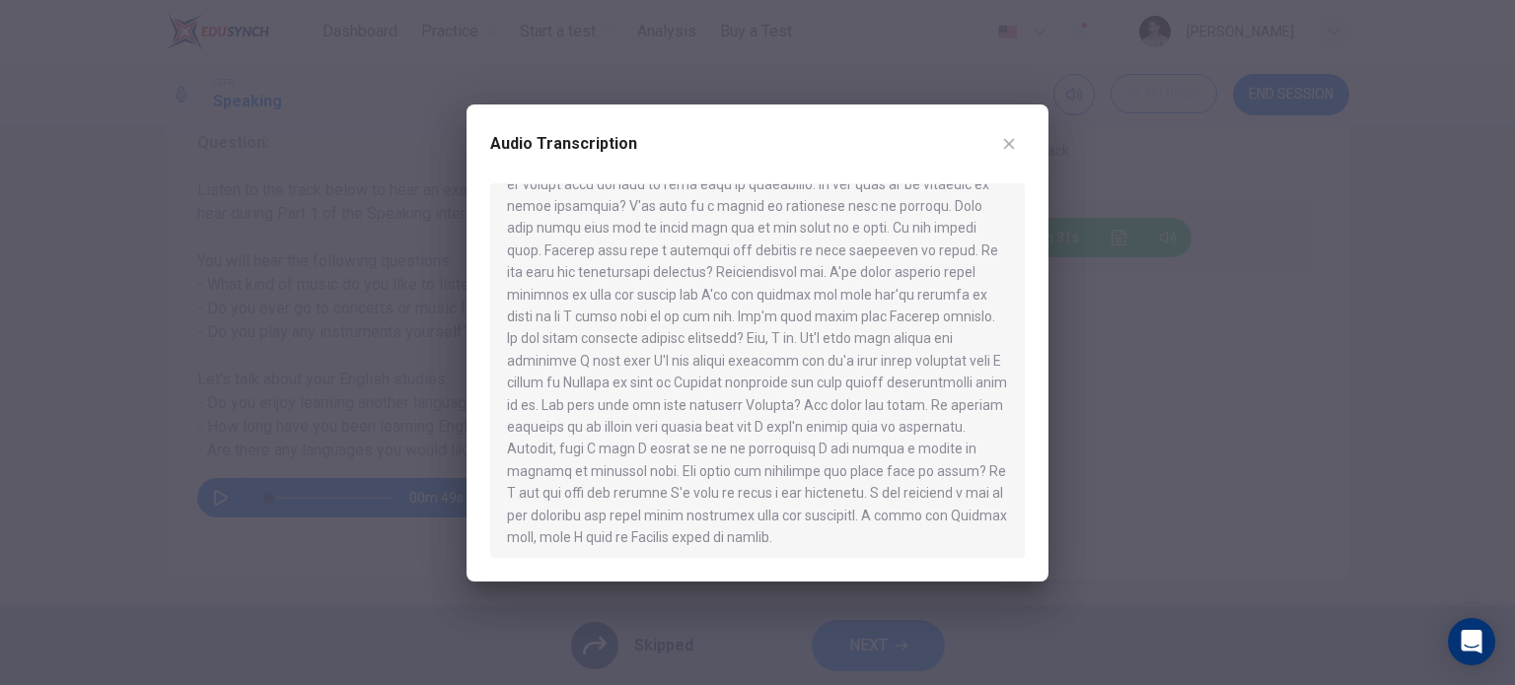
scroll to position [91, 0]
click at [1011, 136] on icon "button" at bounding box center [1009, 144] width 16 height 16
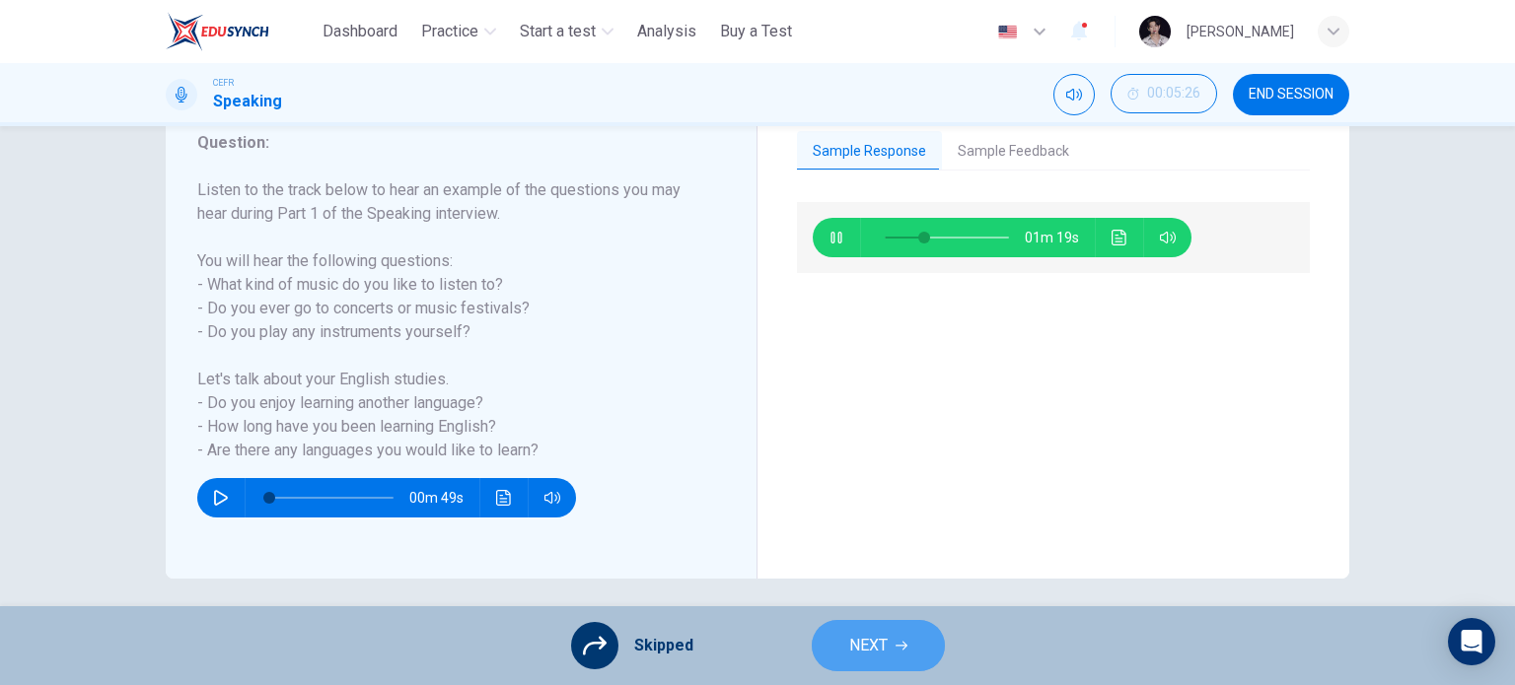
type input "**"
click at [879, 632] on span "NEXT" at bounding box center [868, 646] width 38 height 28
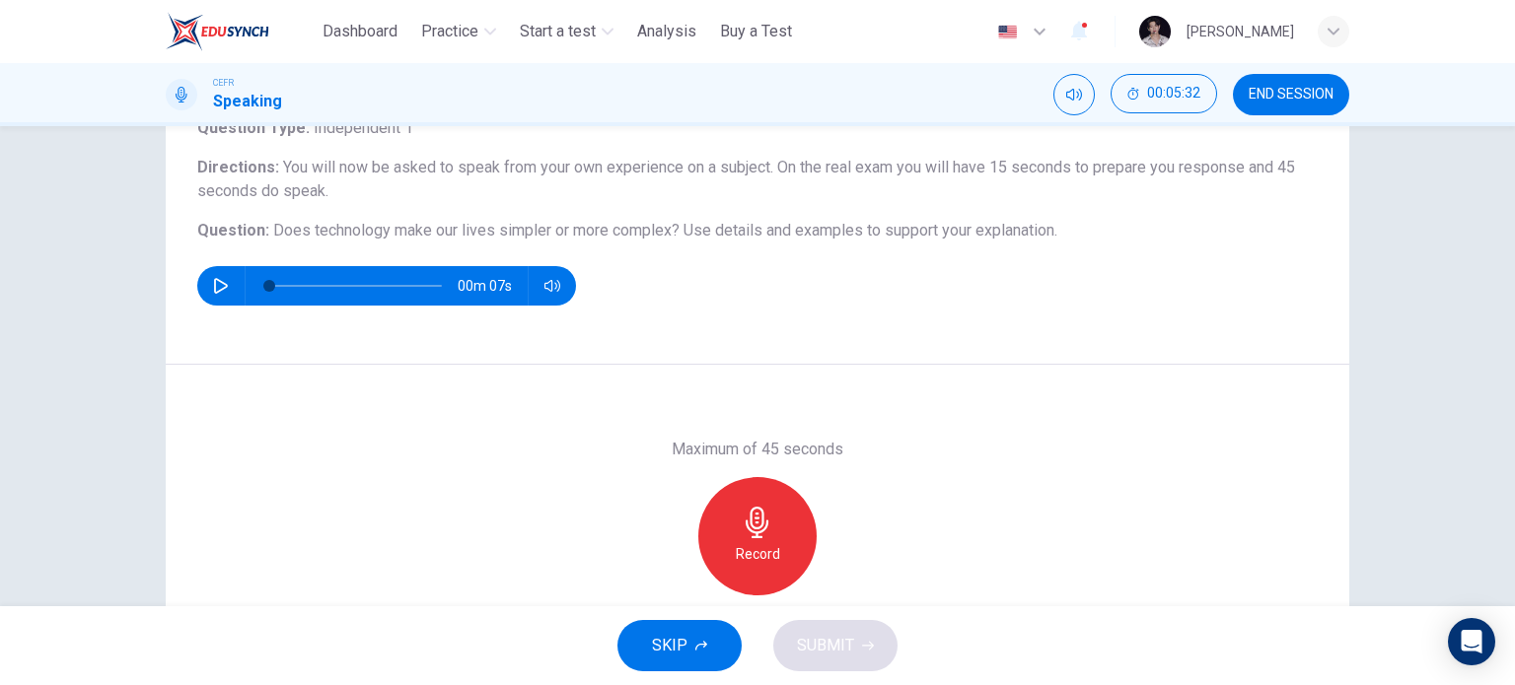
scroll to position [142, 0]
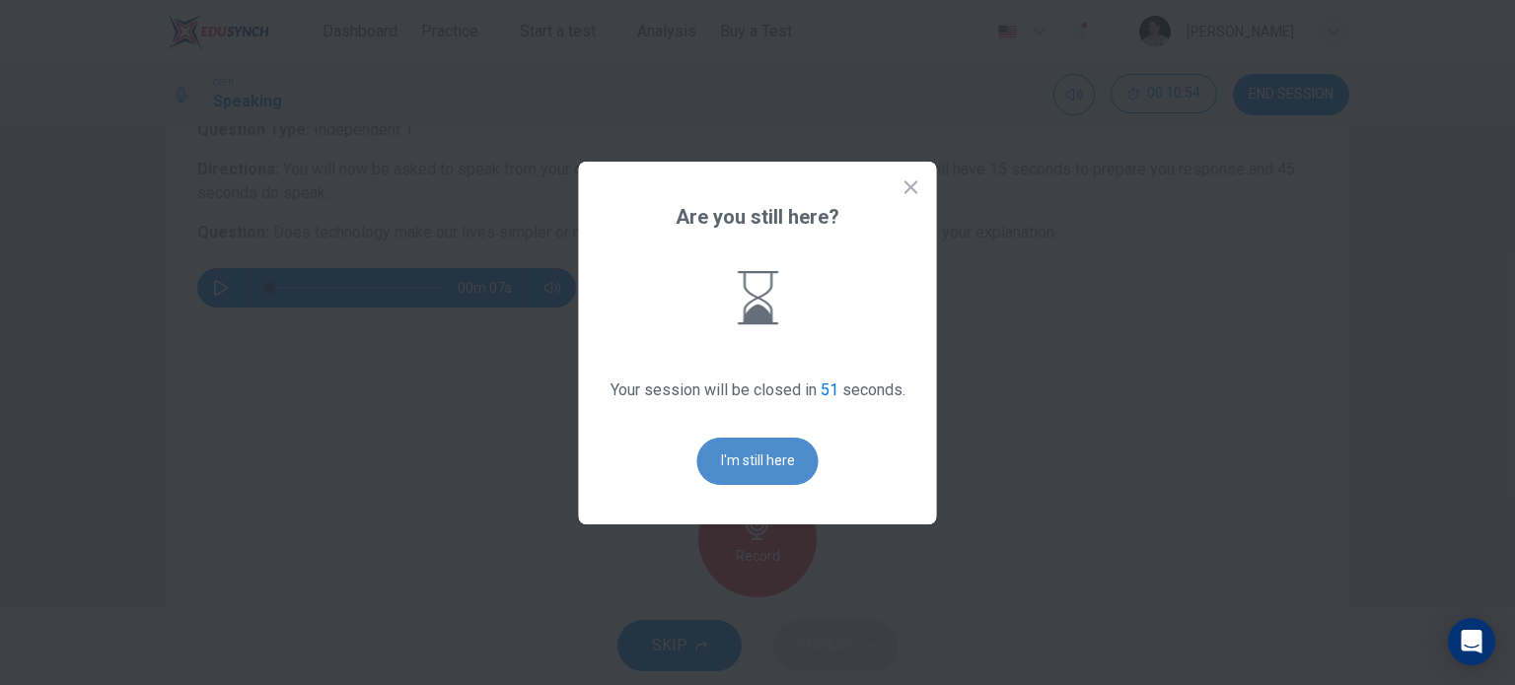
click at [766, 464] on button "I'm still here" at bounding box center [757, 461] width 121 height 47
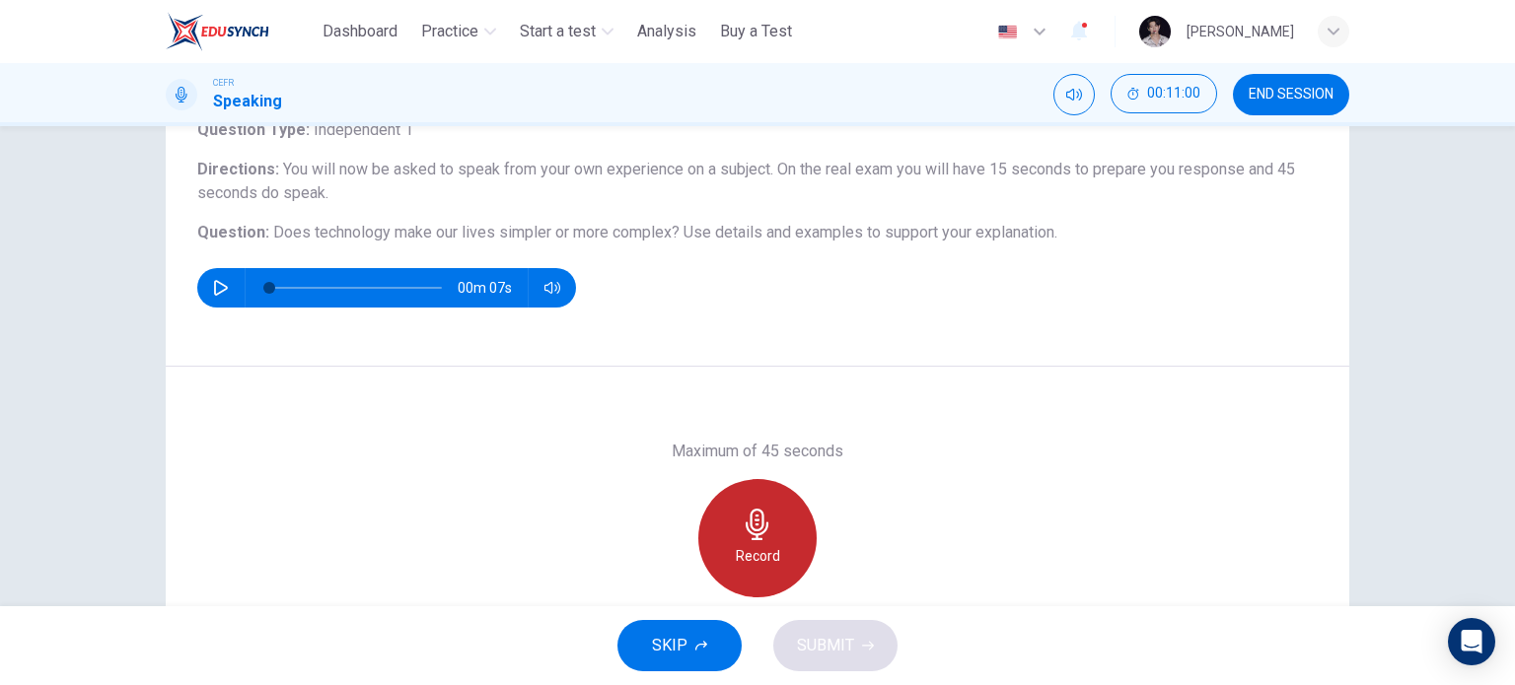
click at [752, 512] on icon "button" at bounding box center [758, 525] width 32 height 32
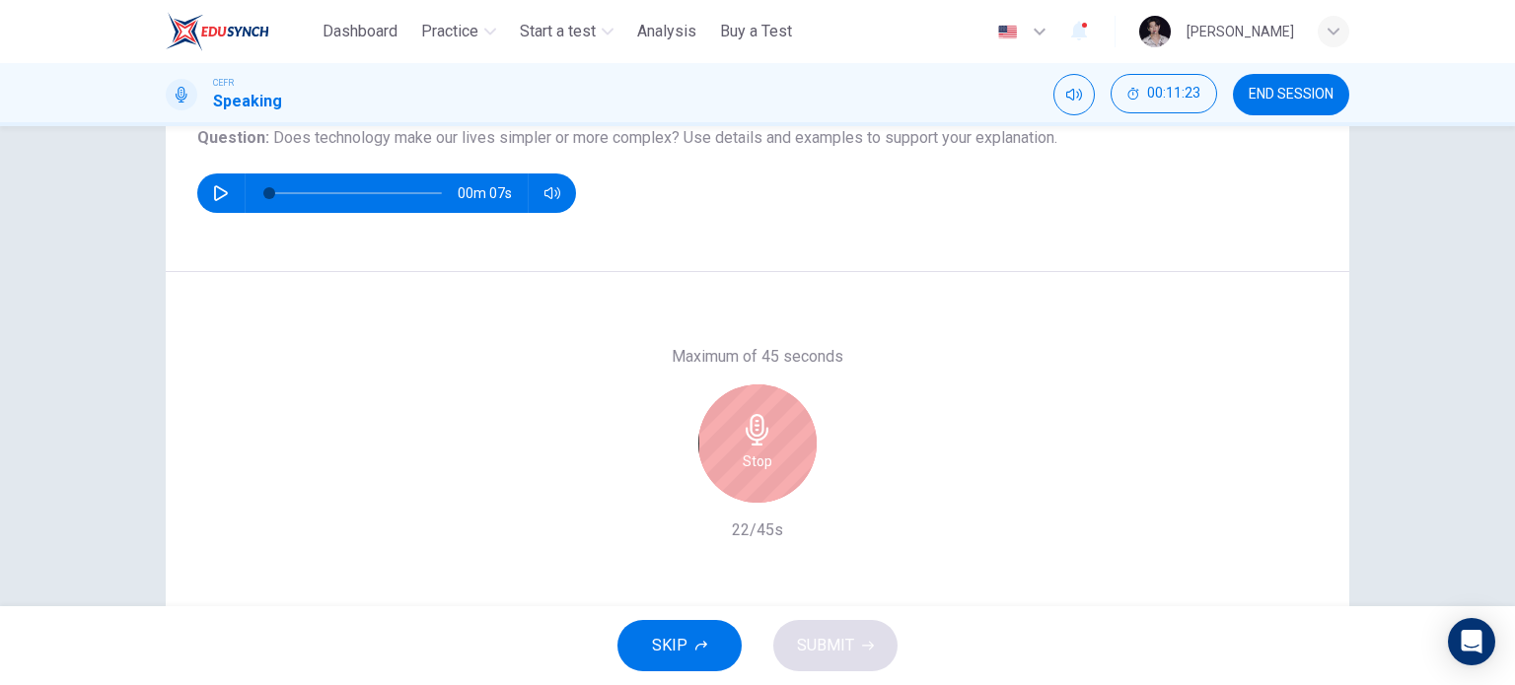
scroll to position [249, 0]
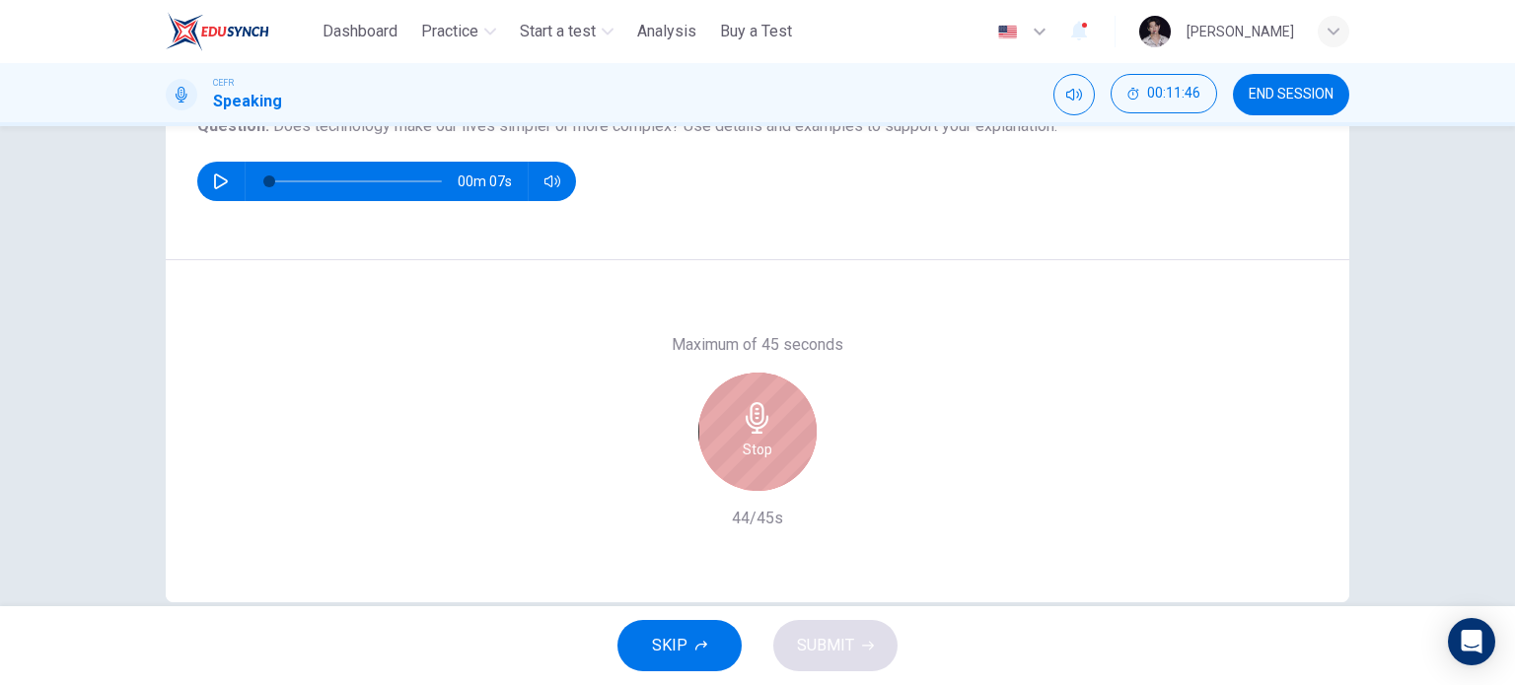
click at [778, 462] on div "Stop" at bounding box center [757, 432] width 118 height 118
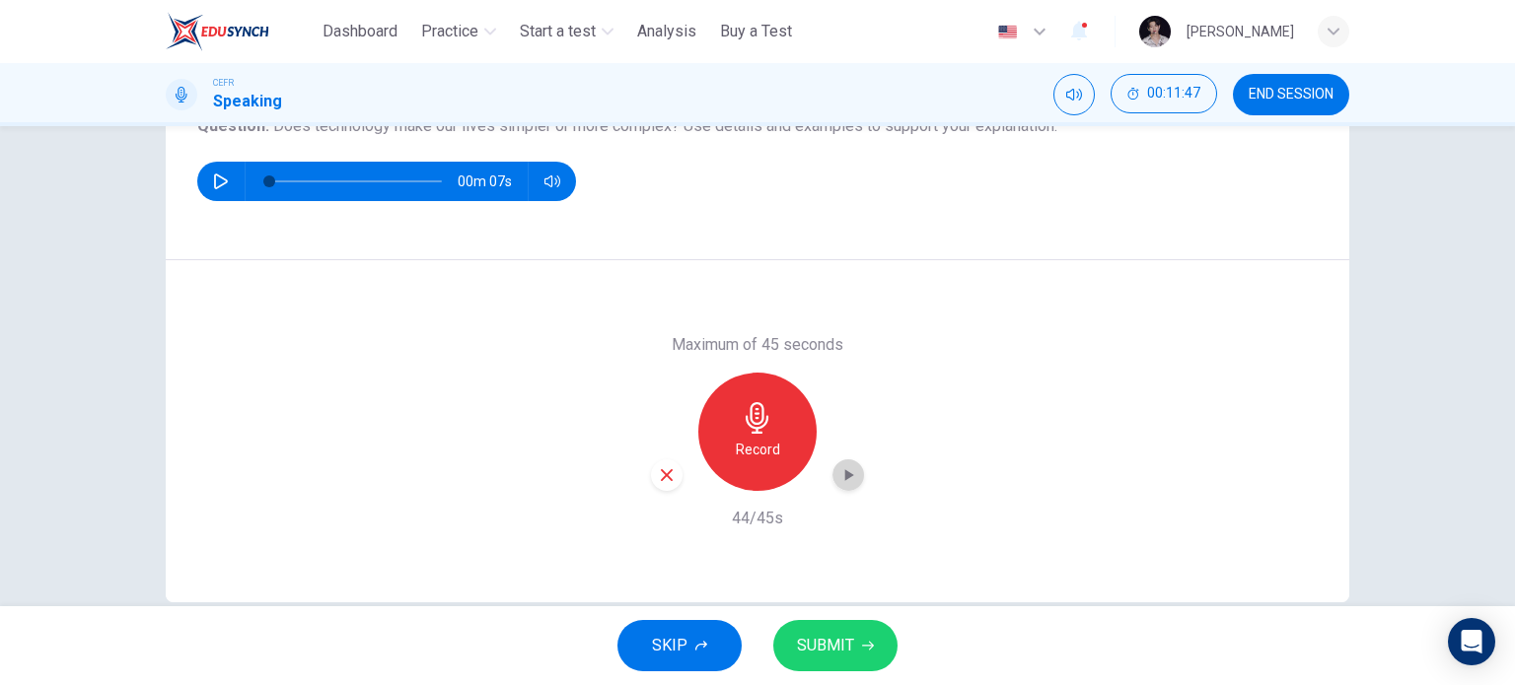
click at [845, 475] on icon "button" at bounding box center [849, 475] width 9 height 12
click at [825, 650] on span "SUBMIT" at bounding box center [825, 646] width 57 height 28
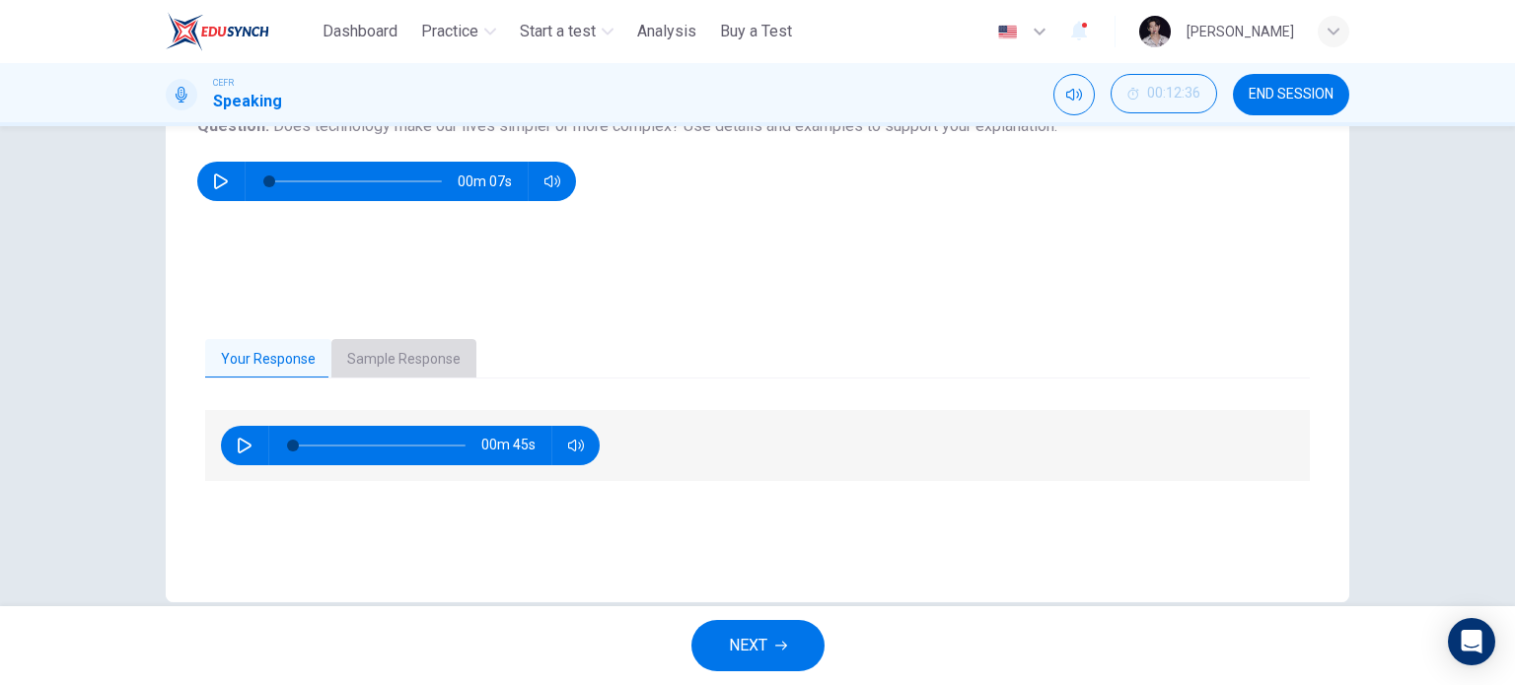
click at [400, 349] on button "Sample Response" at bounding box center [403, 359] width 145 height 41
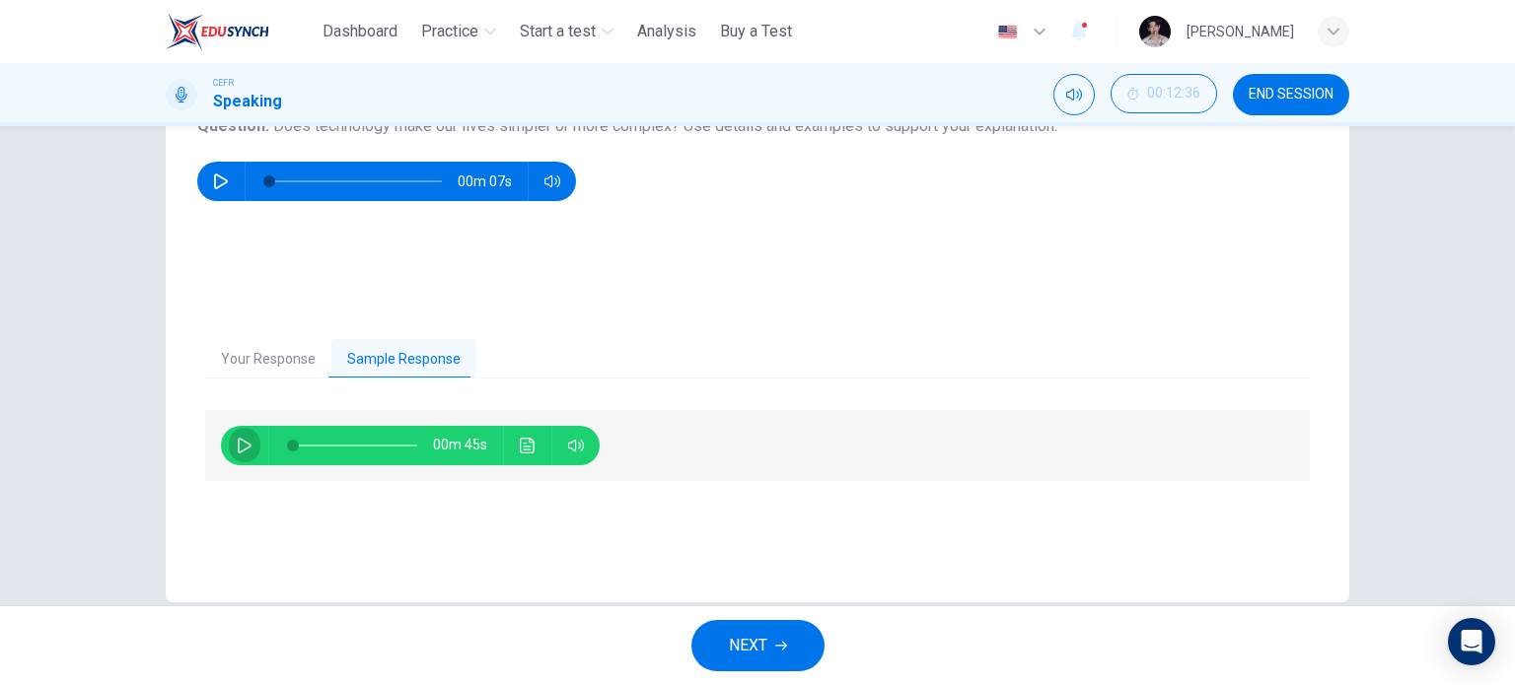
click at [237, 438] on icon "button" at bounding box center [245, 446] width 16 height 16
click at [521, 447] on icon "Click to see the audio transcription" at bounding box center [528, 446] width 16 height 16
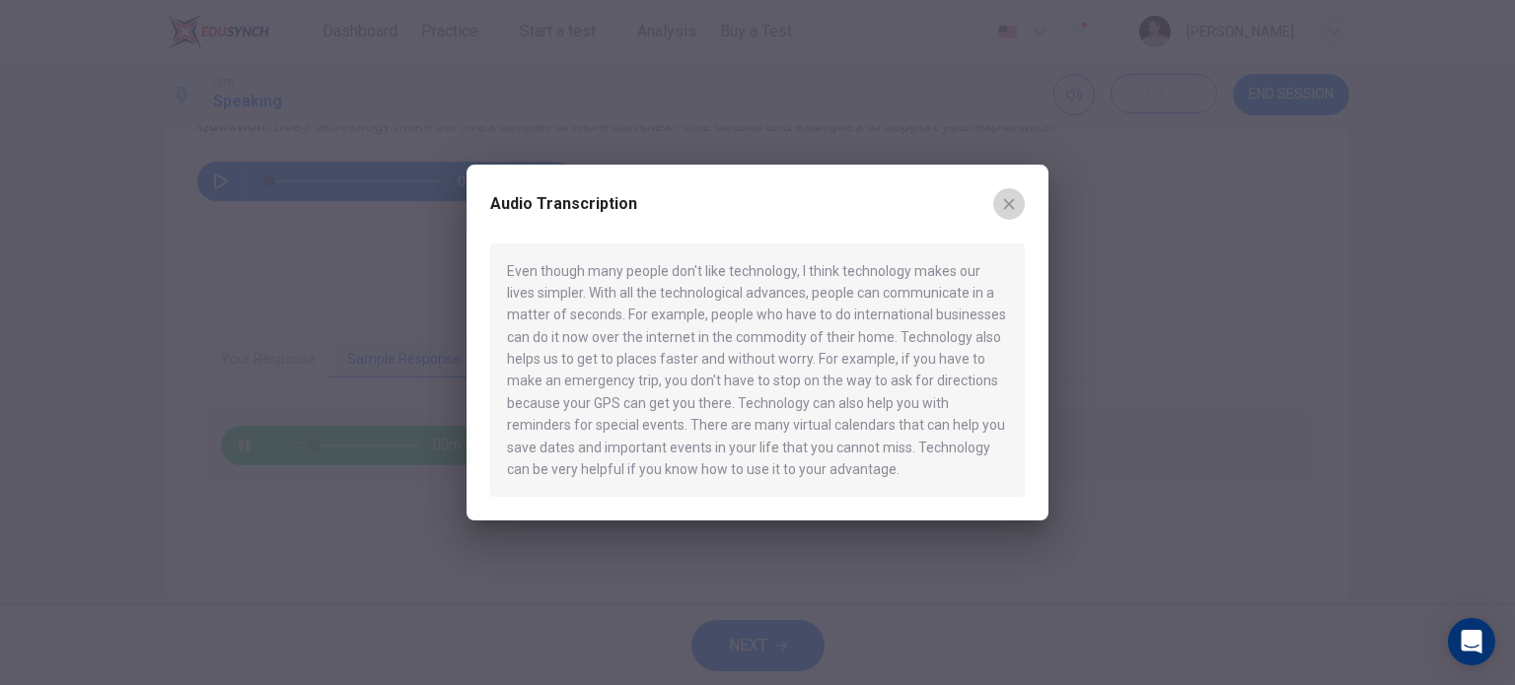
click at [1015, 201] on icon "button" at bounding box center [1009, 204] width 16 height 16
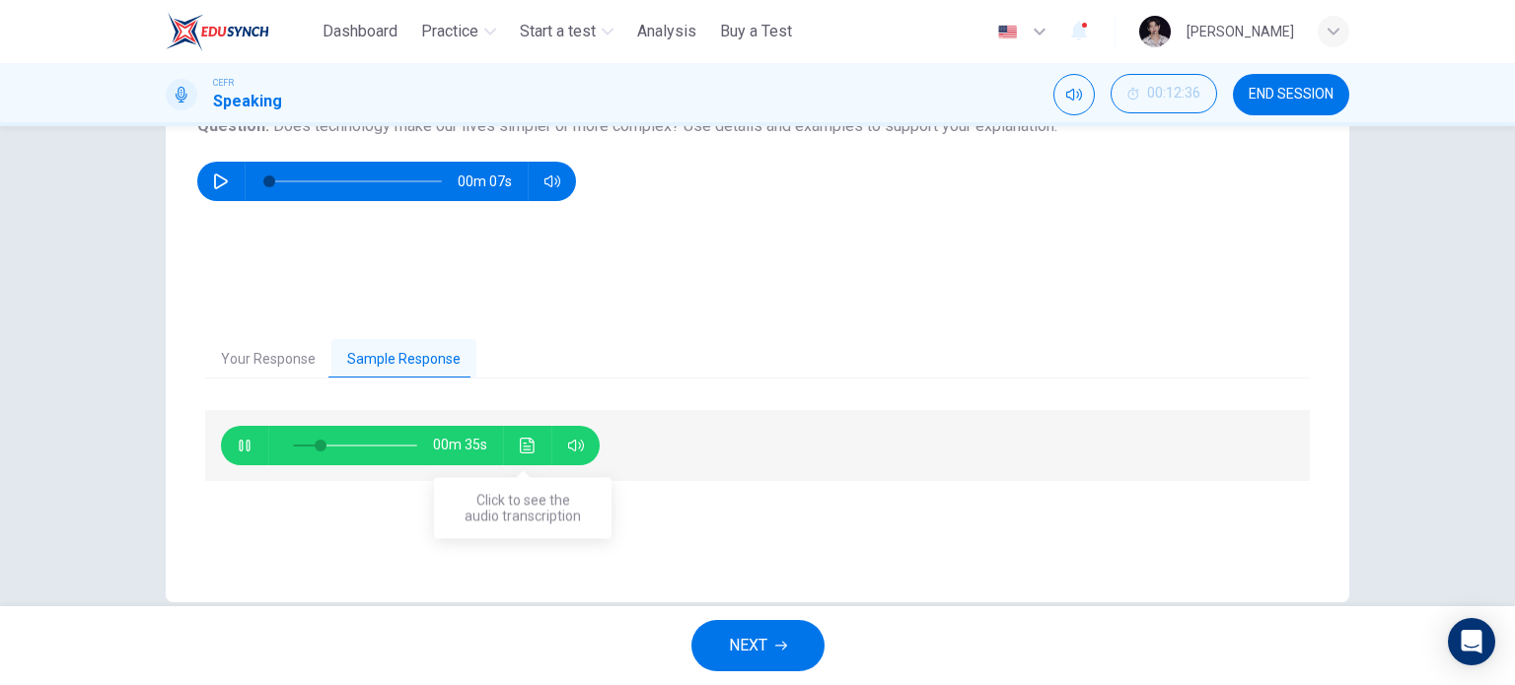
click at [527, 450] on icon "Click to see the audio transcription" at bounding box center [528, 446] width 16 height 16
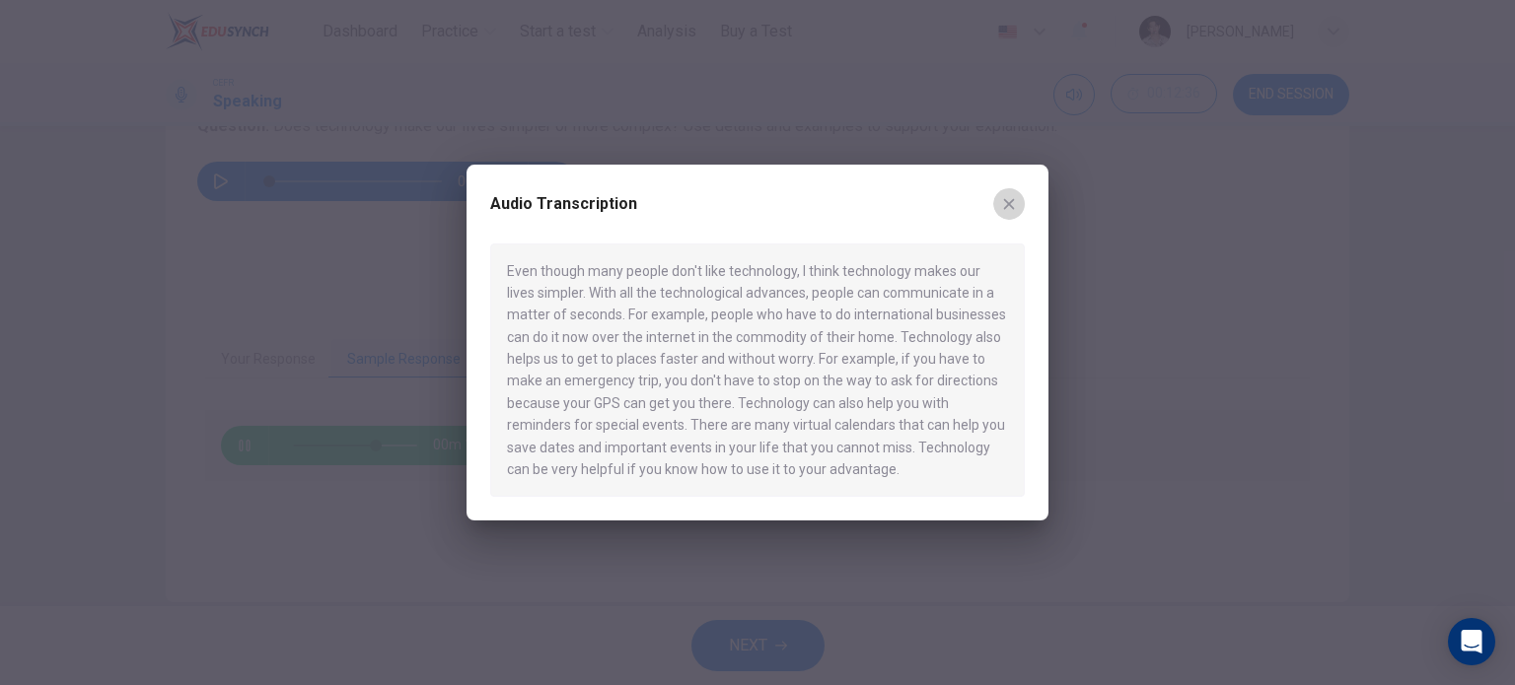
click at [1002, 204] on icon "button" at bounding box center [1009, 204] width 16 height 16
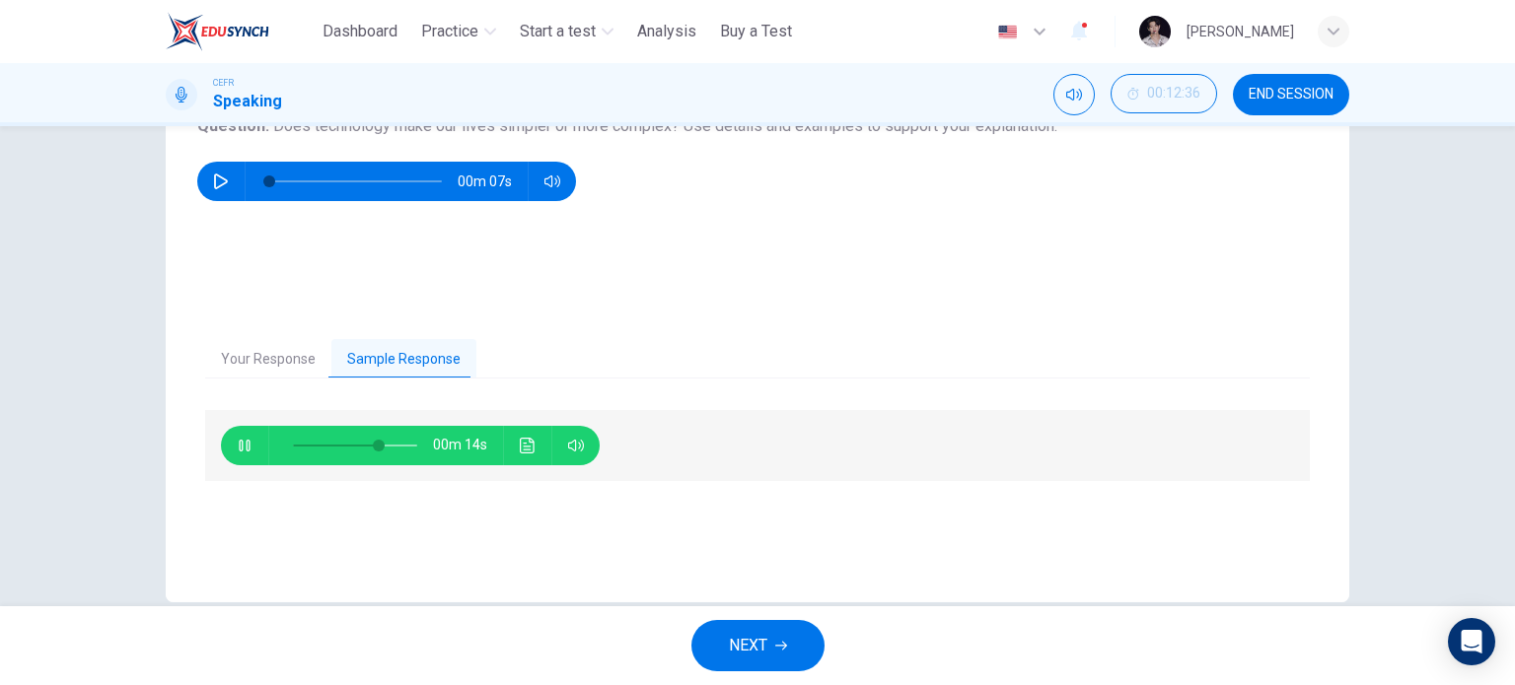
type input "**"
click at [769, 647] on button "NEXT" at bounding box center [757, 645] width 133 height 51
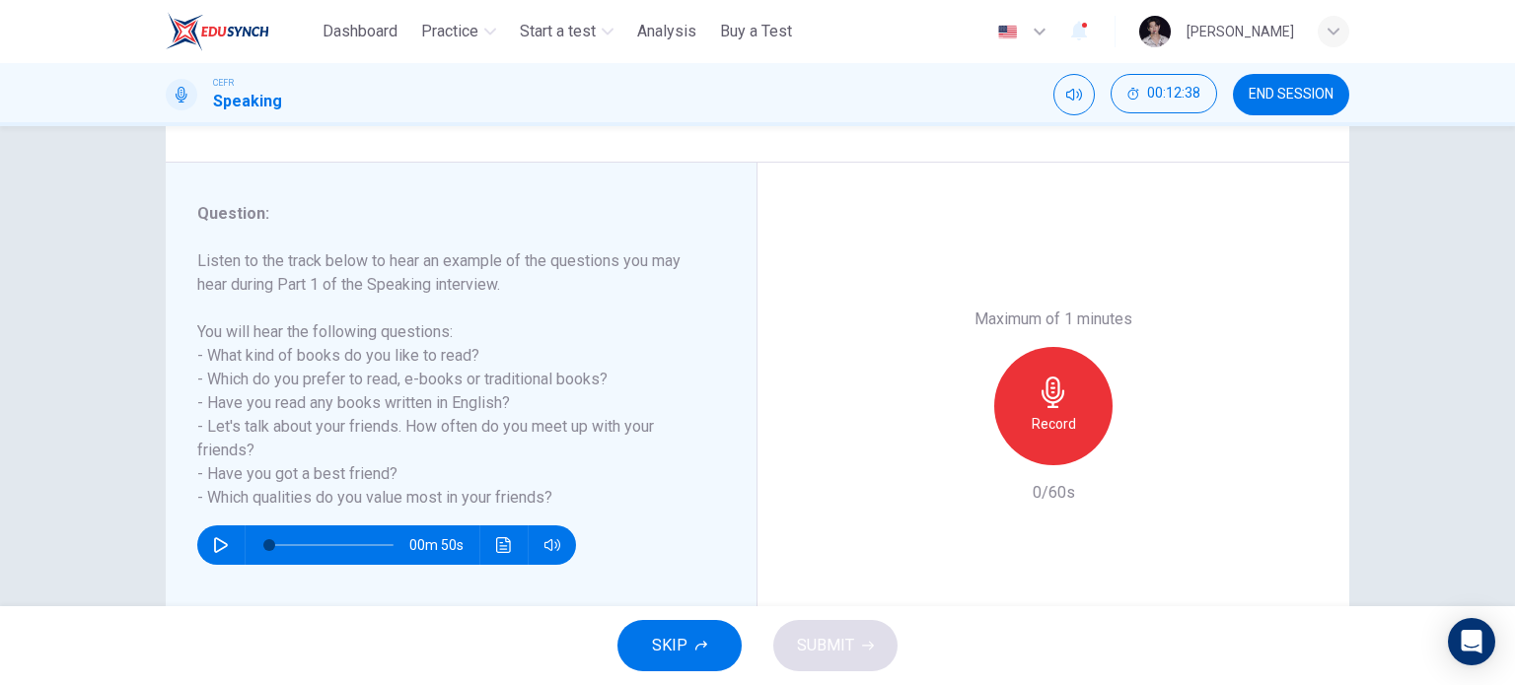
scroll to position [209, 0]
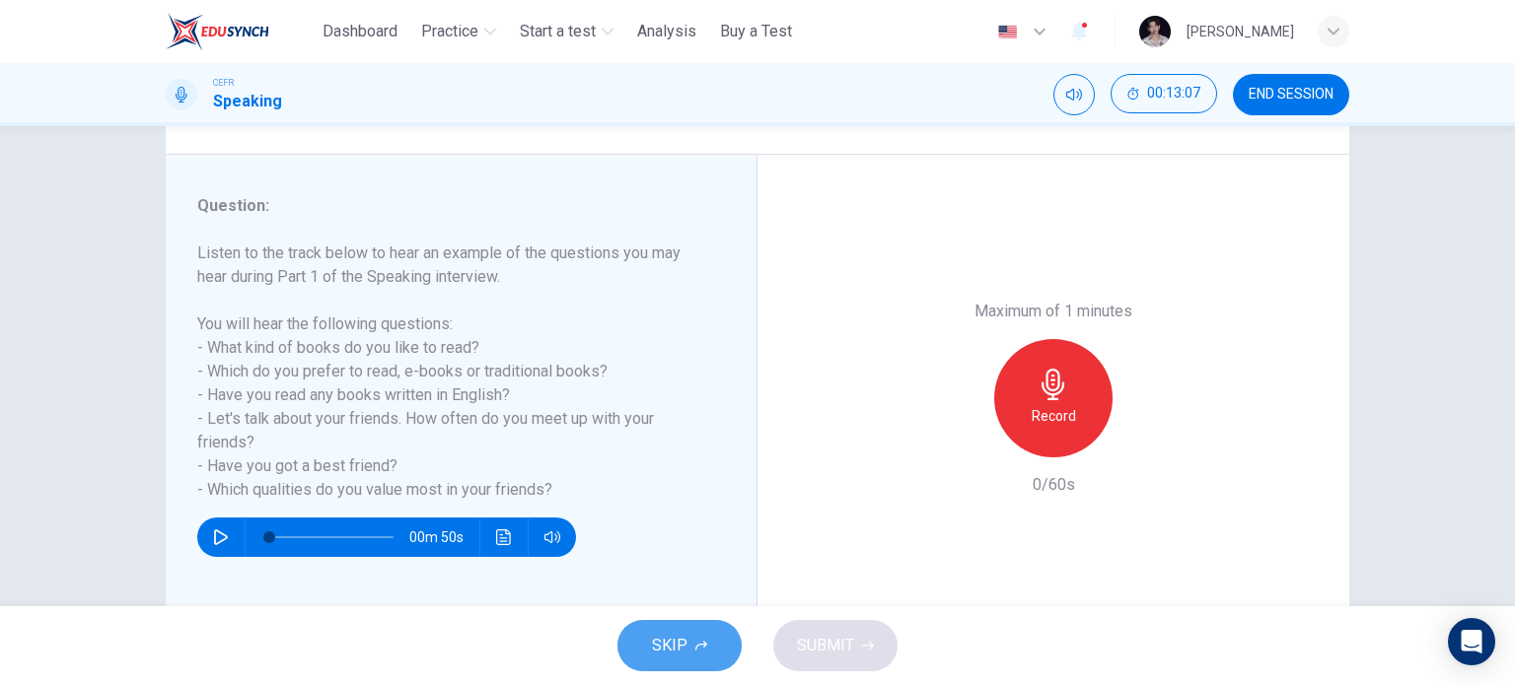
click at [673, 653] on span "SKIP" at bounding box center [670, 646] width 36 height 28
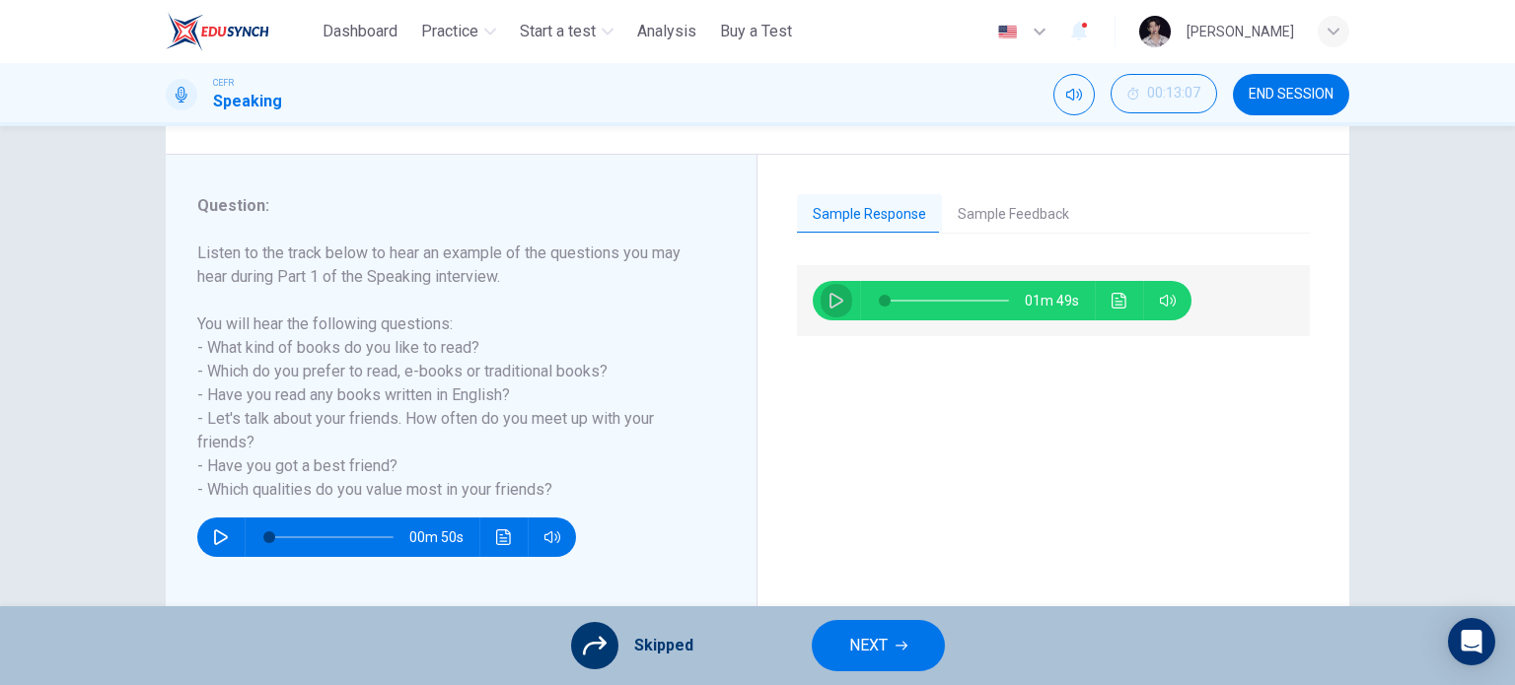
click at [835, 299] on icon "button" at bounding box center [836, 301] width 14 height 16
type input "*"
click at [1112, 302] on icon "Click to see the audio transcription" at bounding box center [1119, 301] width 16 height 16
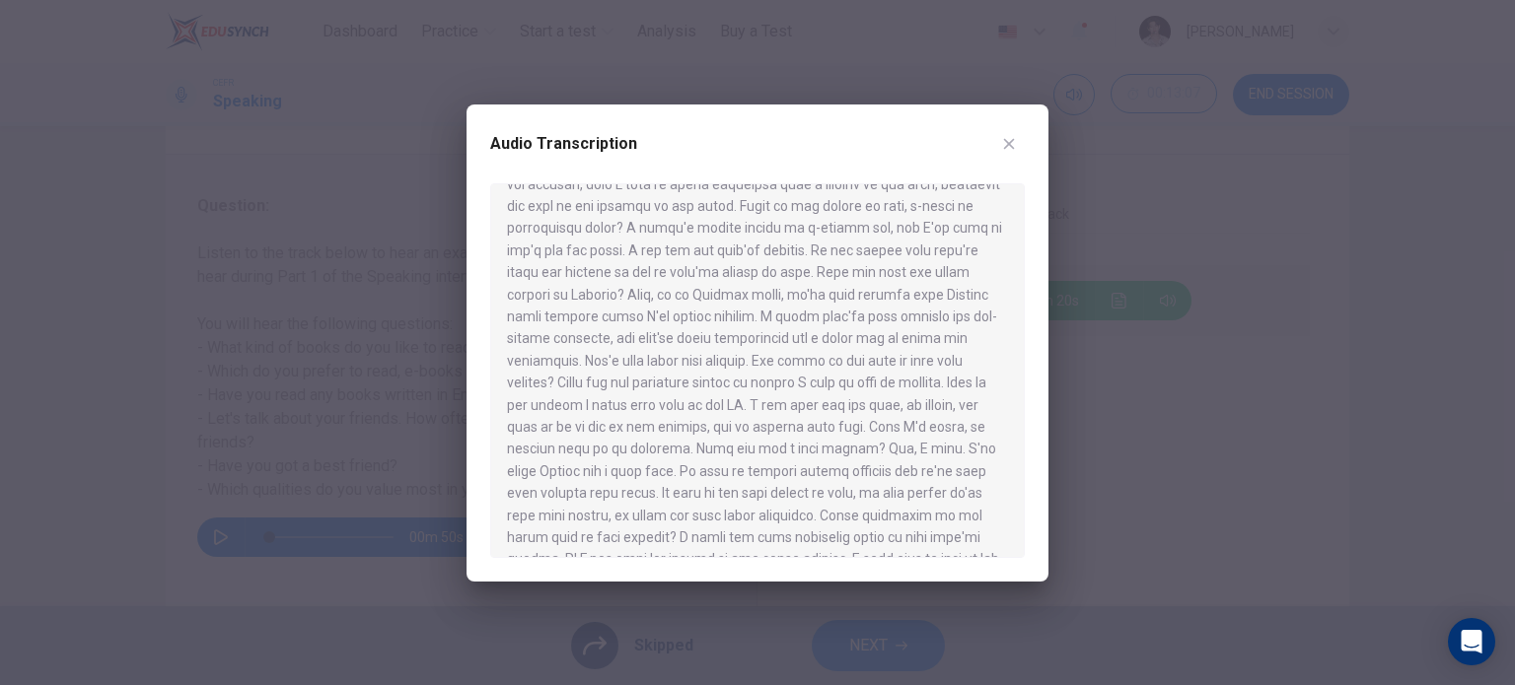
scroll to position [91, 0]
type input "**"
